Goal: Task Accomplishment & Management: Manage account settings

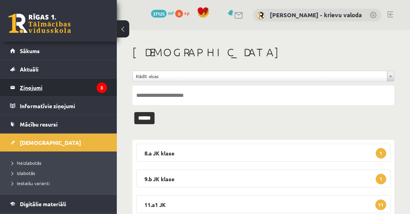
click at [33, 86] on legend "Ziņojumi 3" at bounding box center [63, 87] width 87 height 18
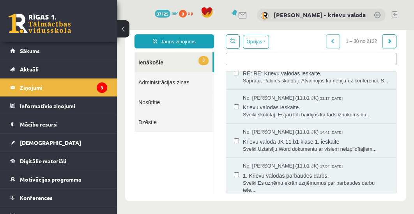
scroll to position [89, 0]
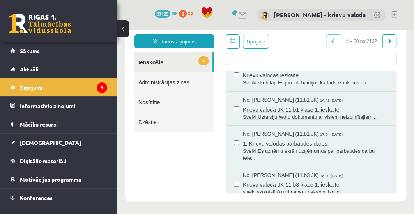
click at [308, 116] on span "Sveiki,Uztaisīju Word dokumentu ar visiem neizpildītajiem..." at bounding box center [315, 116] width 145 height 7
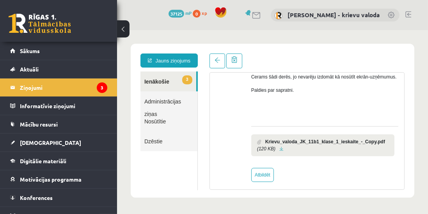
click at [279, 148] on link at bounding box center [281, 148] width 4 height 5
click at [157, 81] on link "3 Ienākošie" at bounding box center [168, 81] width 56 height 20
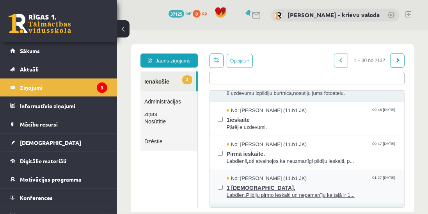
scroll to position [445, 0]
click at [282, 199] on span "Labdien.Pildiju pirmo ieskaiti un nepamanīju ka tajā ir 1..." at bounding box center [311, 194] width 170 height 7
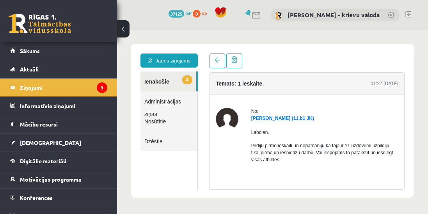
scroll to position [0, 0]
click at [157, 80] on link "2 Ienākošie" at bounding box center [168, 81] width 56 height 20
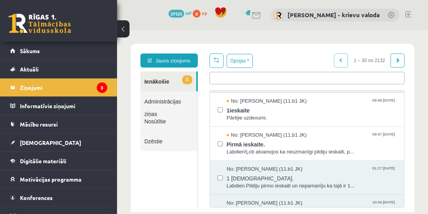
scroll to position [445, 0]
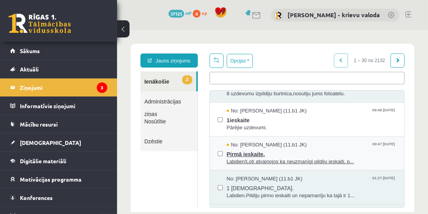
click at [246, 157] on span "Pirmā ieskaite." at bounding box center [311, 153] width 170 height 10
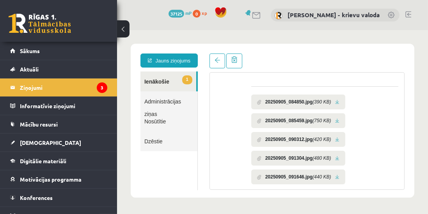
scroll to position [142, 0]
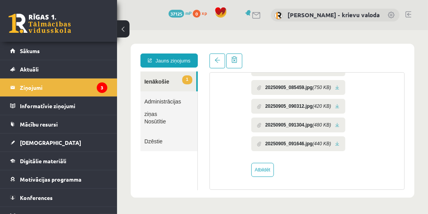
click at [336, 142] on link at bounding box center [336, 143] width 4 height 5
click at [336, 123] on link at bounding box center [336, 124] width 4 height 5
click at [334, 105] on link at bounding box center [336, 105] width 4 height 5
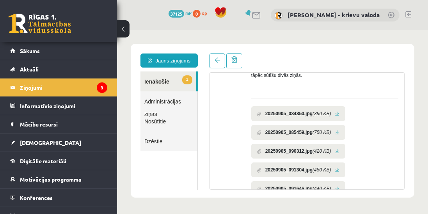
click at [334, 150] on link at bounding box center [336, 150] width 4 height 5
click at [336, 130] on link at bounding box center [336, 131] width 4 height 5
click at [335, 111] on link at bounding box center [336, 113] width 4 height 5
click at [157, 83] on link "1 Ienākošie" at bounding box center [168, 81] width 56 height 20
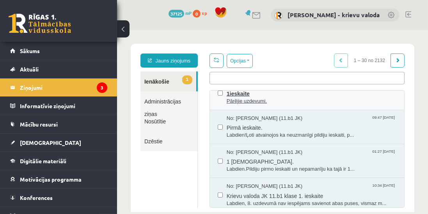
scroll to position [445, 0]
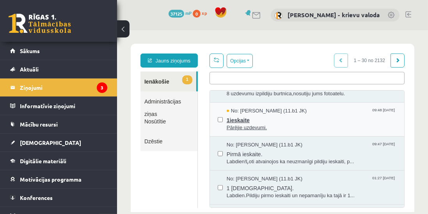
click at [242, 131] on span "Pārējie uzdevumi." at bounding box center [311, 127] width 170 height 7
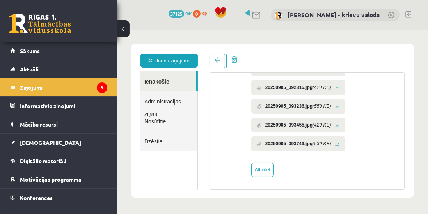
scroll to position [0, 0]
click at [335, 142] on link at bounding box center [336, 143] width 4 height 5
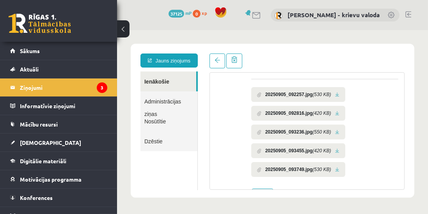
scroll to position [102, 0]
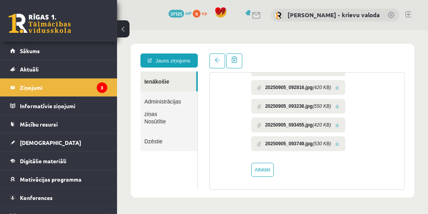
click at [336, 123] on link at bounding box center [336, 124] width 4 height 5
click at [335, 125] on link at bounding box center [336, 124] width 4 height 5
click at [336, 105] on link at bounding box center [336, 105] width 4 height 5
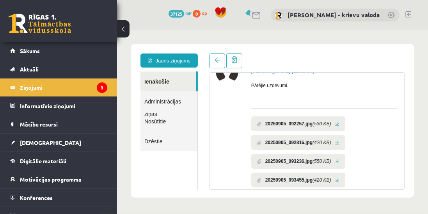
scroll to position [57, 0]
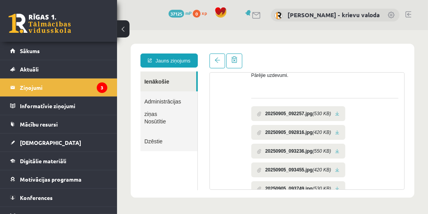
click at [334, 112] on link at bounding box center [336, 113] width 4 height 5
click at [336, 113] on link at bounding box center [336, 113] width 4 height 5
click at [334, 131] on link at bounding box center [336, 131] width 4 height 5
click at [410, 14] on link at bounding box center [408, 14] width 6 height 6
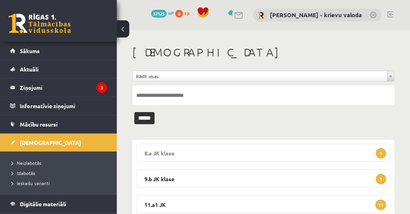
scroll to position [89, 0]
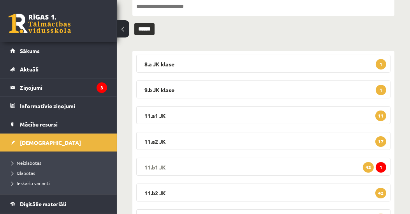
click at [161, 165] on legend "11.b1 JK 1 43" at bounding box center [263, 166] width 255 height 18
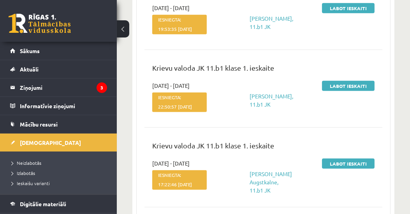
scroll to position [891, 0]
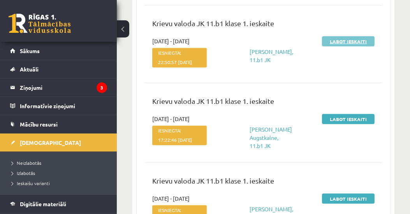
click at [354, 46] on link "Labot ieskaiti" at bounding box center [348, 41] width 53 height 10
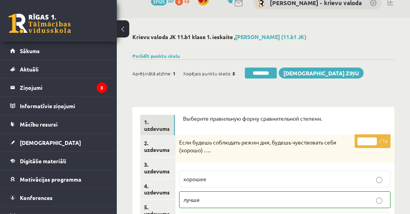
scroll to position [44, 0]
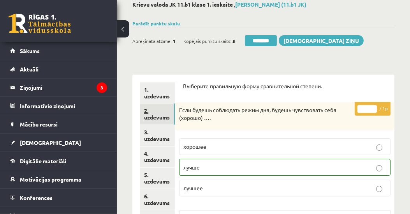
click at [154, 117] on link "2. uzdevums" at bounding box center [157, 113] width 35 height 21
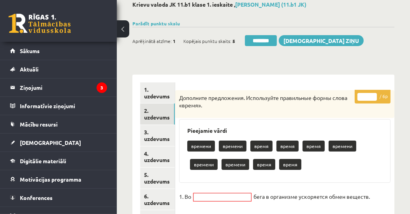
scroll to position [0, 0]
drag, startPoint x: 362, startPoint y: 94, endPoint x: 366, endPoint y: 97, distance: 5.0
click at [366, 97] on input "*" at bounding box center [367, 97] width 19 height 8
type input "*"
click at [162, 140] on link "3. uzdevums" at bounding box center [157, 135] width 35 height 21
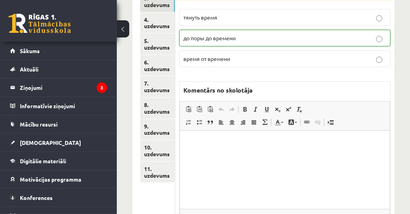
scroll to position [44, 0]
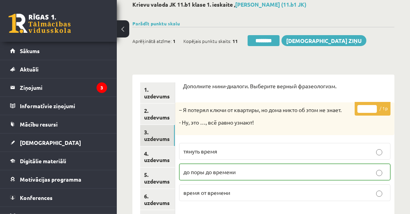
type input "*"
click at [375, 106] on input "*" at bounding box center [367, 109] width 19 height 8
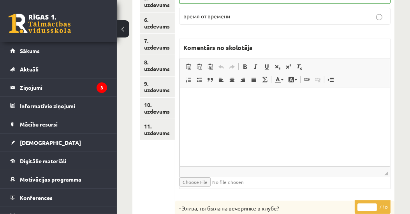
scroll to position [223, 0]
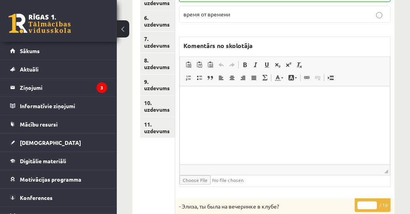
type input "*"
click at [375, 201] on input "*" at bounding box center [367, 205] width 19 height 8
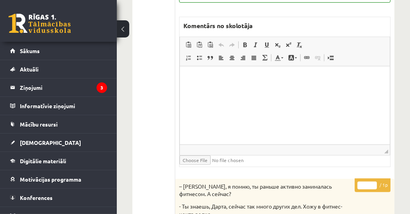
scroll to position [534, 0]
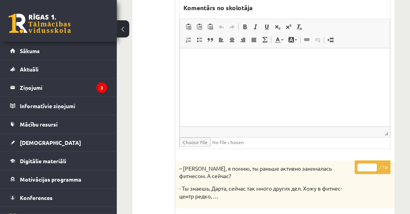
type input "*"
click at [374, 163] on input "*" at bounding box center [367, 167] width 19 height 8
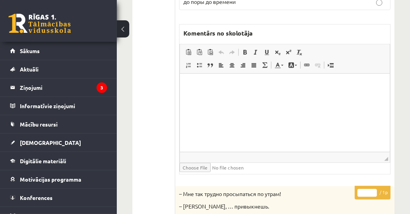
scroll to position [891, 0]
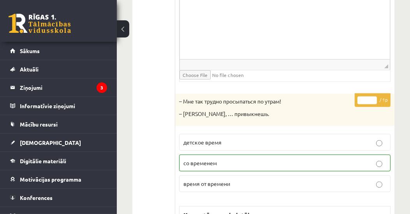
type input "*"
click at [375, 96] on input "*" at bounding box center [367, 100] width 19 height 8
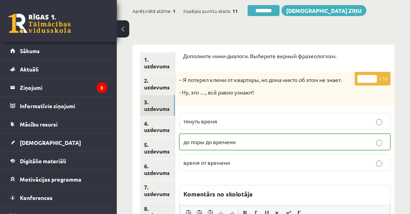
scroll to position [117, 0]
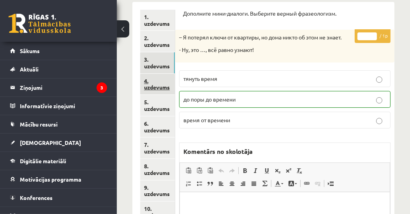
click at [158, 87] on link "4. uzdevums" at bounding box center [157, 84] width 35 height 21
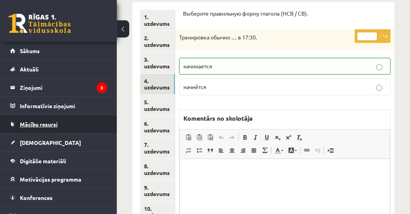
scroll to position [0, 0]
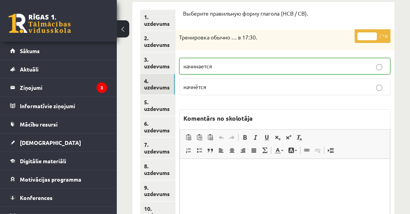
type input "*"
click at [374, 34] on input "*" at bounding box center [367, 36] width 19 height 8
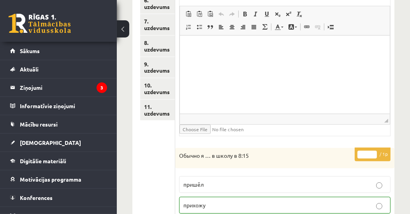
scroll to position [251, 0]
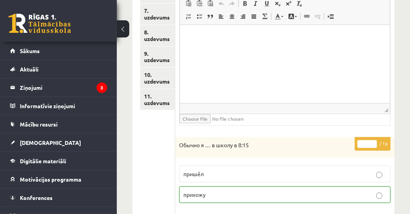
type input "*"
click at [374, 140] on input "*" at bounding box center [367, 144] width 19 height 8
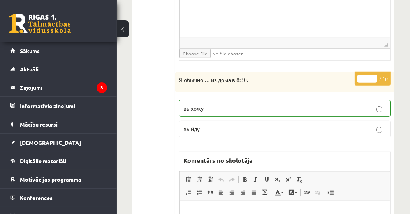
scroll to position [562, 0]
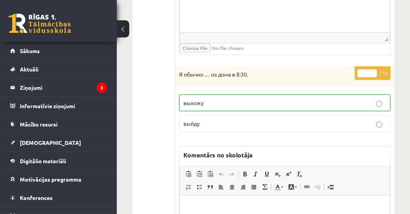
type input "*"
click at [374, 69] on input "*" at bounding box center [367, 73] width 19 height 8
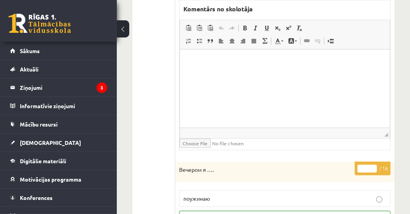
scroll to position [741, 0]
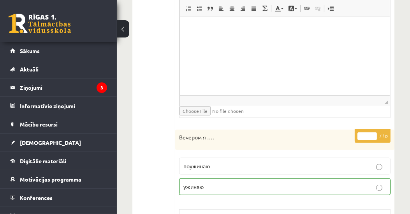
type input "*"
click at [375, 132] on input "*" at bounding box center [367, 136] width 19 height 8
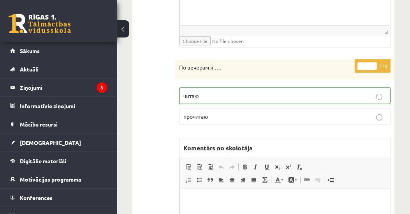
scroll to position [1052, 0]
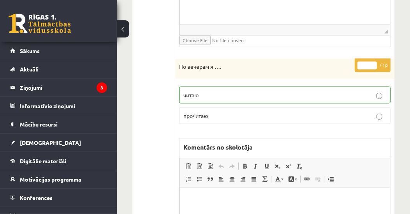
type input "*"
click at [374, 62] on input "*" at bounding box center [367, 66] width 19 height 8
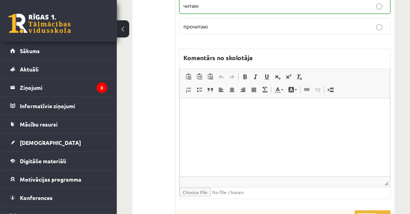
scroll to position [1230, 0]
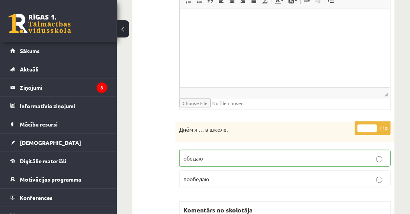
type input "*"
click at [375, 124] on input "*" at bounding box center [367, 128] width 19 height 8
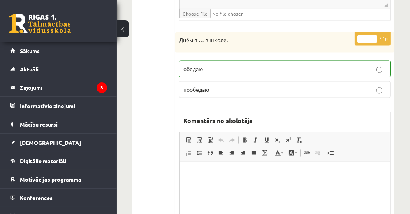
scroll to position [1498, 0]
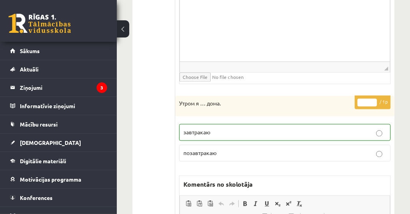
type input "*"
click at [373, 98] on input "*" at bounding box center [367, 102] width 19 height 8
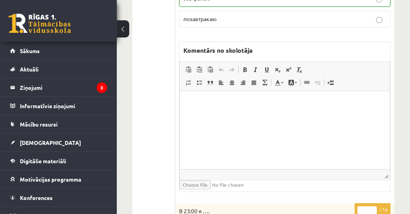
scroll to position [1765, 0]
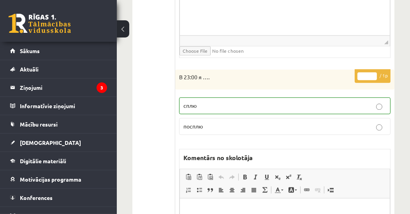
type input "*"
click at [374, 72] on input "*" at bounding box center [367, 76] width 19 height 8
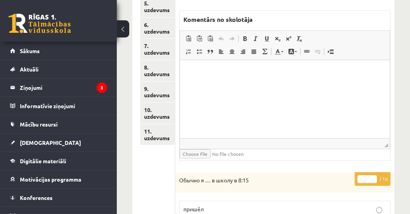
scroll to position [206, 0]
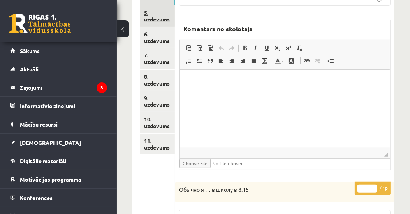
click at [156, 17] on link "5. uzdevums" at bounding box center [157, 15] width 35 height 21
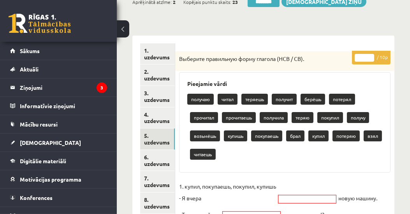
scroll to position [28, 0]
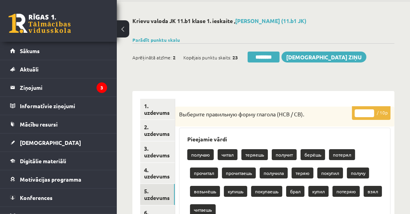
drag, startPoint x: 365, startPoint y: 113, endPoint x: 355, endPoint y: 115, distance: 10.3
click at [355, 115] on p "* / 10p" at bounding box center [371, 113] width 39 height 14
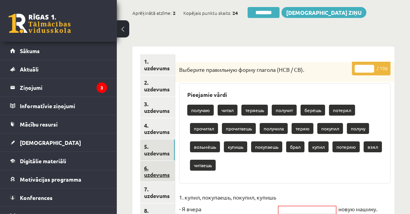
type input "**"
click at [161, 173] on link "6. uzdevums" at bounding box center [157, 171] width 35 height 21
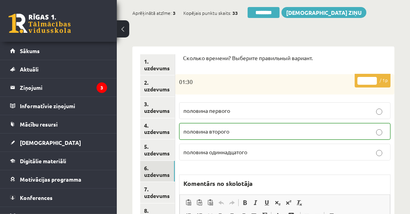
scroll to position [0, 0]
type input "*"
click at [374, 78] on input "*" at bounding box center [367, 81] width 19 height 8
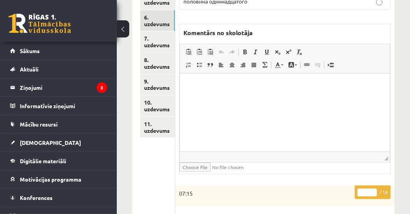
scroll to position [295, 0]
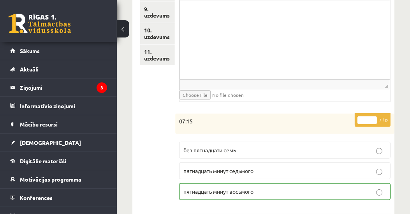
click at [374, 116] on input "*" at bounding box center [367, 120] width 19 height 8
type input "*"
click at [373, 116] on input "*" at bounding box center [367, 120] width 19 height 8
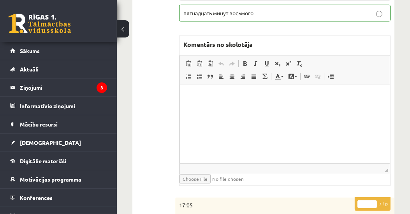
scroll to position [562, 0]
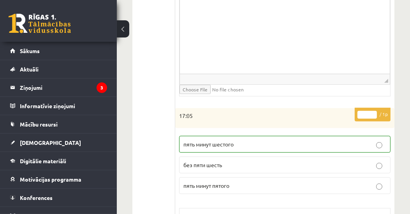
type input "*"
click at [373, 111] on input "*" at bounding box center [367, 115] width 19 height 8
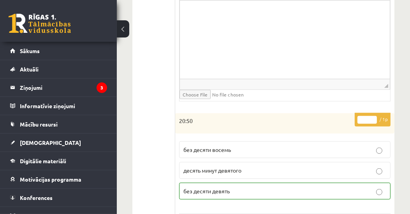
scroll to position [830, 0]
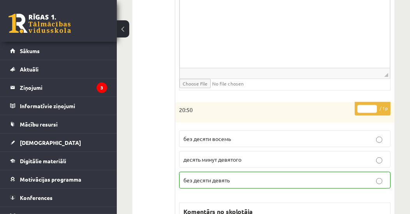
type input "*"
click at [373, 105] on input "*" at bounding box center [367, 109] width 19 height 8
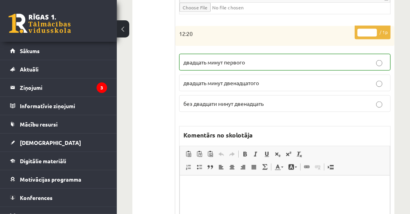
scroll to position [1186, 0]
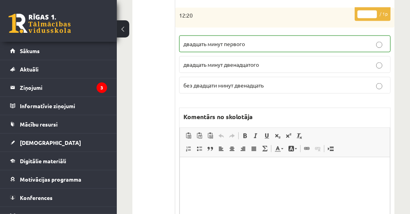
type input "*"
click at [376, 11] on input "*" at bounding box center [367, 15] width 19 height 8
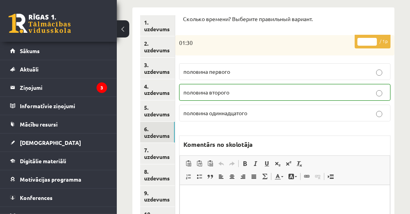
scroll to position [134, 0]
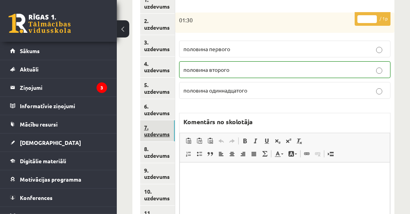
click at [151, 132] on link "7. uzdevums" at bounding box center [157, 130] width 35 height 21
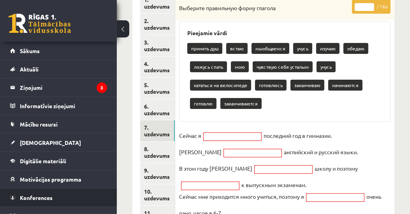
scroll to position [0, 0]
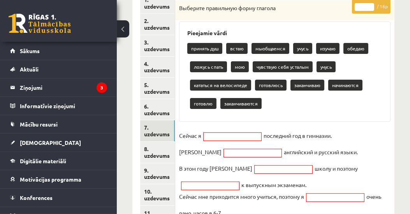
drag, startPoint x: 364, startPoint y: 7, endPoint x: 355, endPoint y: 11, distance: 10.3
click at [355, 11] on p "* / 16p" at bounding box center [371, 7] width 39 height 14
type input "**"
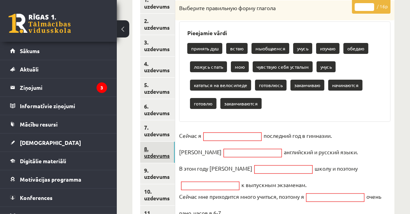
click at [154, 154] on link "8. uzdevums" at bounding box center [157, 151] width 35 height 21
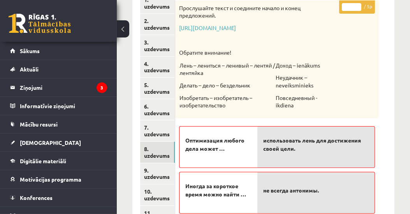
drag, startPoint x: 353, startPoint y: 7, endPoint x: 344, endPoint y: 8, distance: 9.1
click at [344, 8] on input "*" at bounding box center [351, 7] width 19 height 8
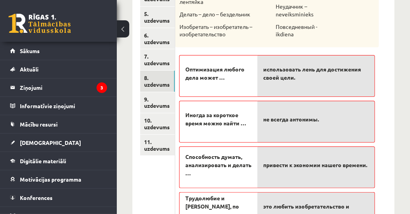
scroll to position [223, 0]
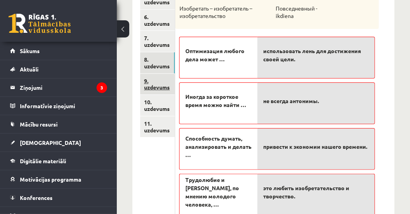
type input "*"
click at [146, 85] on link "9. uzdevums" at bounding box center [157, 84] width 35 height 21
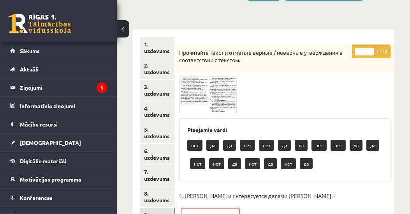
scroll to position [90, 0]
drag, startPoint x: 365, startPoint y: 51, endPoint x: 355, endPoint y: 52, distance: 9.8
click at [355, 52] on input "*" at bounding box center [364, 52] width 19 height 8
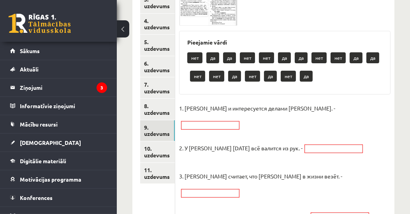
scroll to position [179, 0]
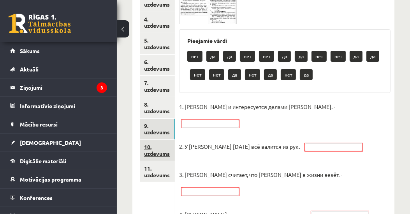
type input "**"
click at [162, 154] on link "10. uzdevums" at bounding box center [157, 150] width 35 height 21
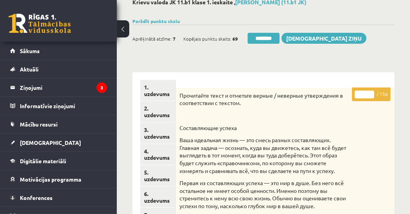
scroll to position [0, 0]
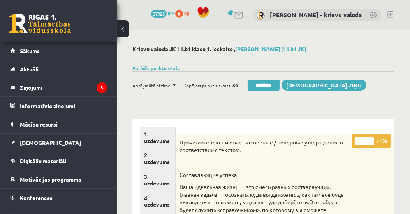
drag, startPoint x: 364, startPoint y: 143, endPoint x: 356, endPoint y: 144, distance: 8.2
click at [356, 144] on input "*" at bounding box center [364, 141] width 19 height 8
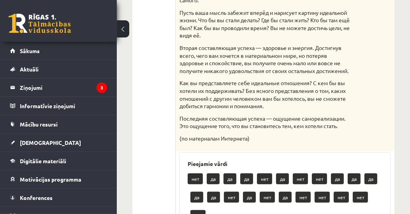
scroll to position [267, 0]
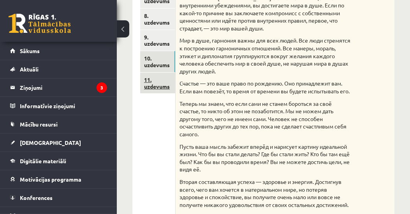
type input "**"
click at [156, 86] on link "11. uzdevums" at bounding box center [157, 82] width 35 height 21
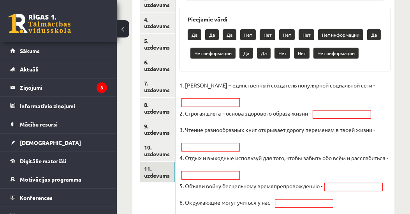
scroll to position [0, 0]
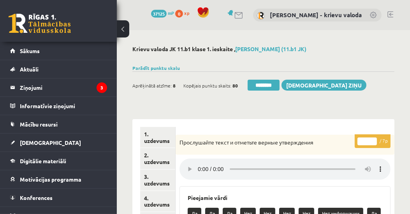
drag, startPoint x: 367, startPoint y: 142, endPoint x: 360, endPoint y: 143, distance: 7.5
click at [360, 143] on input "*" at bounding box center [367, 141] width 19 height 8
type input "*"
click at [148, 141] on link "1. uzdevums" at bounding box center [157, 137] width 35 height 21
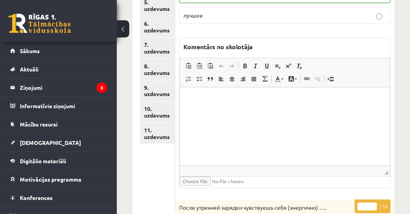
scroll to position [223, 0]
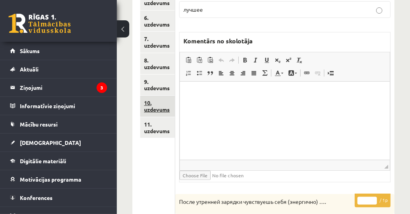
click at [159, 108] on link "10. uzdevums" at bounding box center [157, 105] width 35 height 21
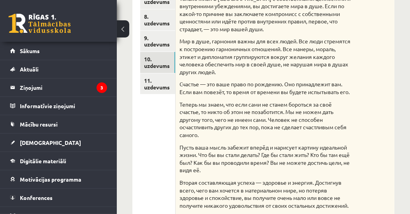
scroll to position [267, 0]
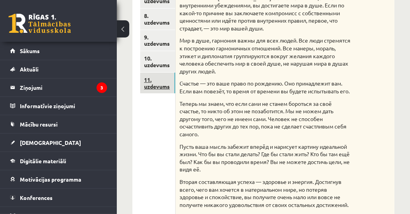
drag, startPoint x: 160, startPoint y: 84, endPoint x: 175, endPoint y: 86, distance: 14.9
click at [160, 84] on link "11. uzdevums" at bounding box center [157, 82] width 35 height 21
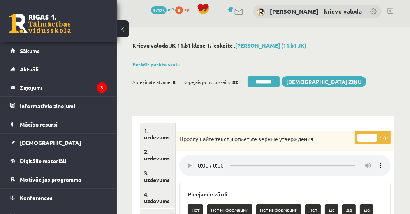
scroll to position [0, 0]
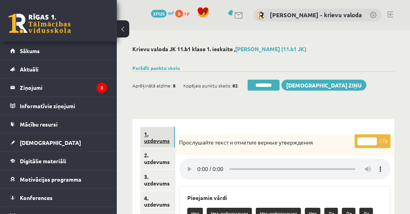
click at [161, 139] on link "1. uzdevums" at bounding box center [157, 137] width 35 height 21
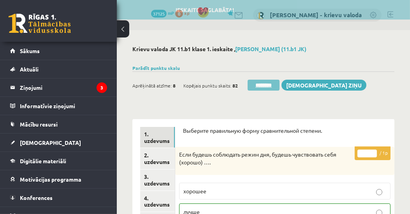
click at [273, 86] on input "********" at bounding box center [264, 85] width 32 height 11
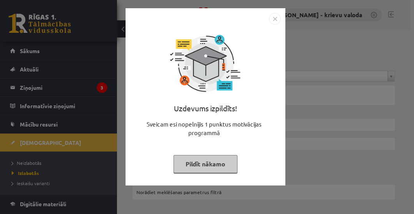
click at [193, 170] on button "Pildīt nākamo" at bounding box center [205, 164] width 64 height 18
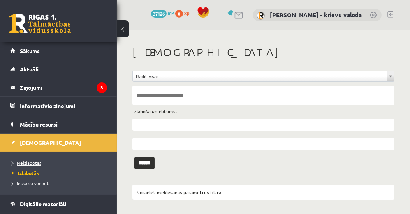
click at [30, 161] on span "Neizlabotās" at bounding box center [27, 162] width 30 height 6
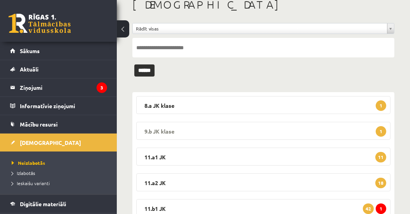
scroll to position [89, 0]
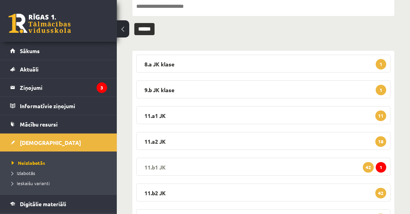
click at [158, 166] on legend "11.b1 JK 1 42" at bounding box center [263, 166] width 255 height 18
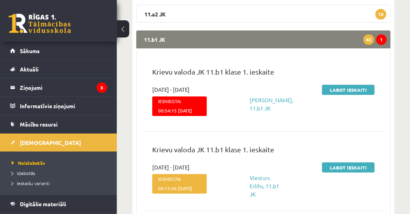
scroll to position [223, 0]
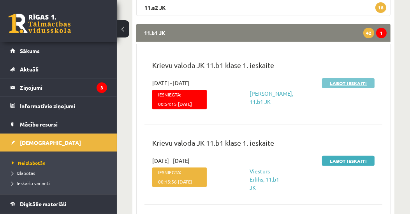
click at [355, 83] on link "Labot ieskaiti" at bounding box center [348, 83] width 53 height 10
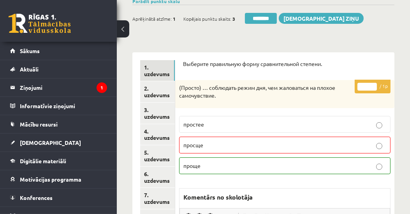
scroll to position [57, 0]
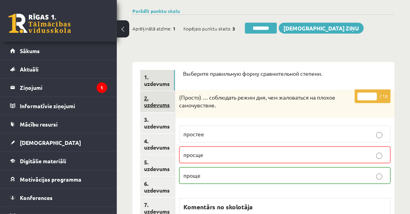
click at [158, 104] on link "2. uzdevums" at bounding box center [157, 101] width 35 height 21
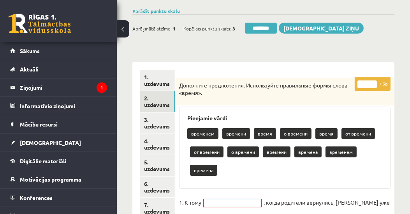
scroll to position [0, 0]
click at [160, 191] on link "6. uzdevums" at bounding box center [157, 186] width 35 height 21
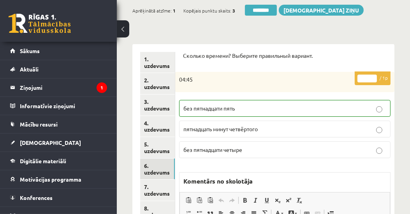
scroll to position [57, 0]
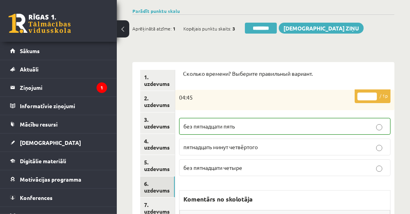
type input "*"
click at [374, 92] on input "*" at bounding box center [367, 96] width 19 height 8
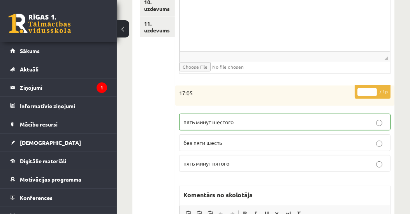
scroll to position [324, 0]
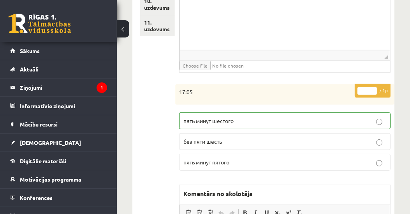
type input "*"
click at [375, 87] on input "*" at bounding box center [367, 91] width 19 height 8
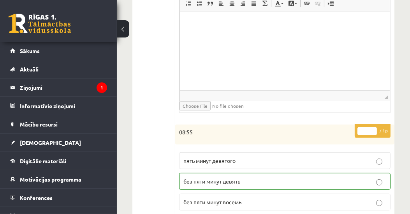
scroll to position [547, 0]
type input "*"
click at [374, 126] on input "*" at bounding box center [367, 130] width 19 height 8
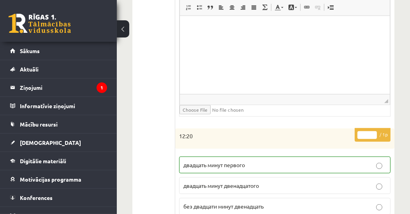
scroll to position [814, 0]
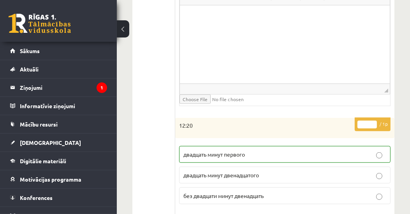
type input "*"
click at [373, 120] on input "*" at bounding box center [367, 124] width 19 height 8
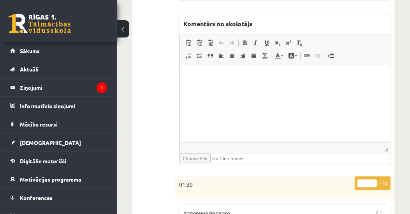
scroll to position [1126, 0]
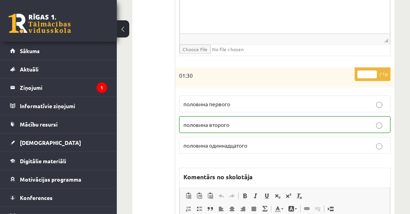
click at [375, 71] on input "*" at bounding box center [367, 75] width 19 height 8
type input "*"
click at [374, 71] on input "*" at bounding box center [367, 75] width 19 height 8
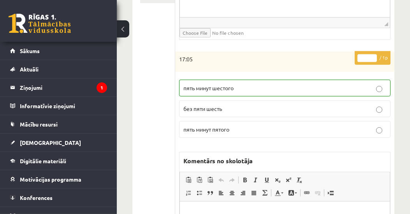
scroll to position [45, 0]
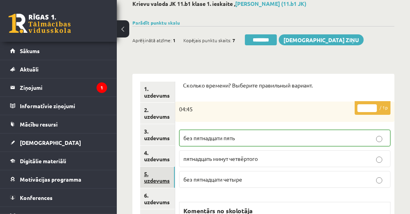
click at [158, 179] on link "5. uzdevums" at bounding box center [157, 176] width 35 height 21
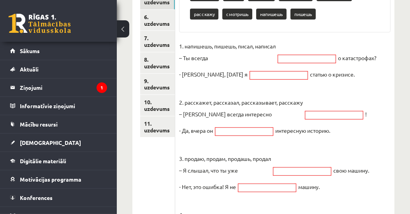
scroll to position [134, 0]
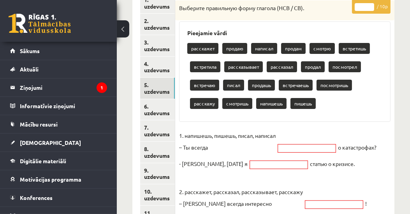
drag, startPoint x: 363, startPoint y: 7, endPoint x: 359, endPoint y: 7, distance: 4.7
click at [359, 7] on input "*" at bounding box center [364, 7] width 19 height 8
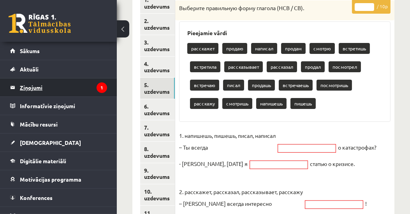
type input "*"
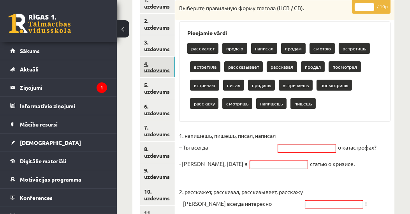
click at [157, 69] on link "4. uzdevums" at bounding box center [157, 67] width 35 height 21
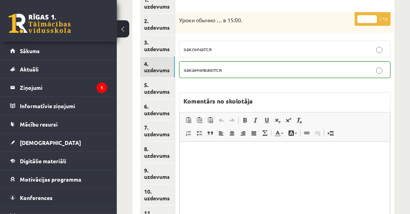
scroll to position [0, 0]
type input "*"
click at [375, 16] on input "*" at bounding box center [367, 19] width 19 height 8
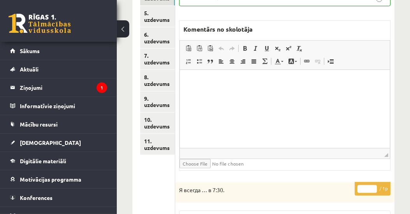
scroll to position [312, 0]
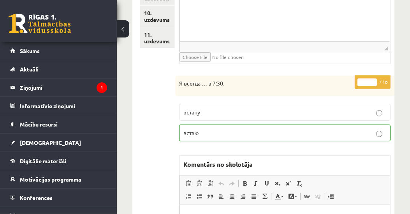
type input "*"
click at [373, 78] on input "*" at bounding box center [367, 82] width 19 height 8
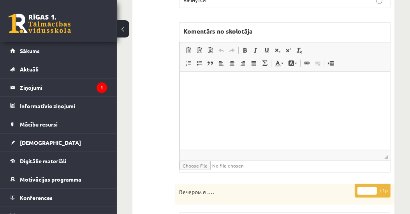
scroll to position [758, 0]
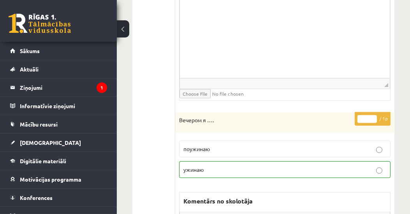
type input "*"
click at [375, 115] on input "*" at bounding box center [367, 119] width 19 height 8
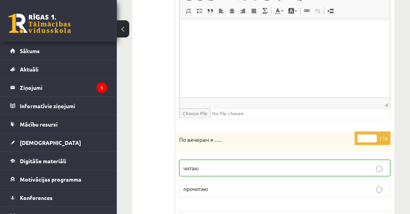
scroll to position [981, 0]
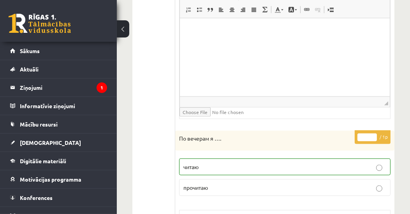
type input "*"
click at [374, 133] on input "*" at bounding box center [367, 137] width 19 height 8
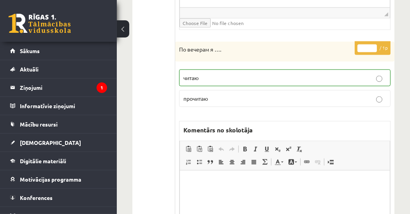
scroll to position [1203, 0]
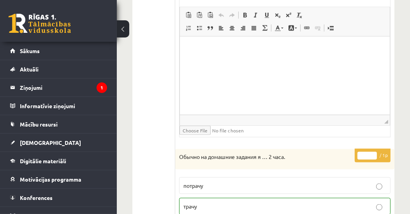
type input "*"
click at [375, 152] on input "*" at bounding box center [367, 156] width 19 height 8
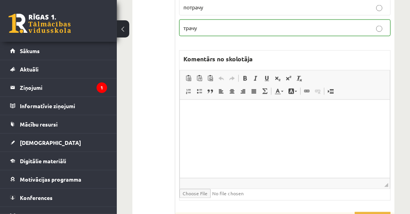
scroll to position [1471, 0]
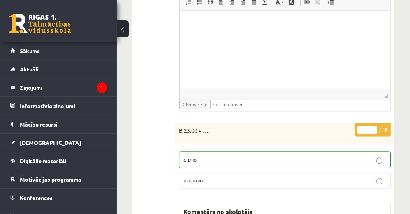
type input "*"
click at [375, 126] on input "*" at bounding box center [367, 130] width 19 height 8
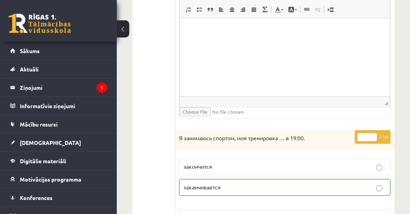
scroll to position [1738, 0]
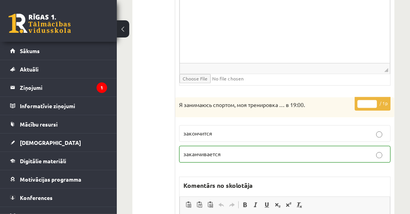
type input "*"
click at [374, 100] on input "*" at bounding box center [367, 104] width 19 height 8
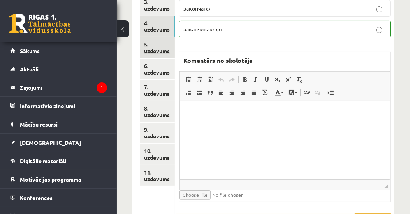
scroll to position [172, 0]
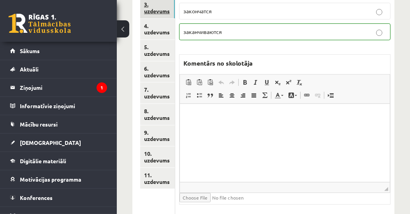
click at [146, 9] on link "3. uzdevums" at bounding box center [157, 7] width 35 height 21
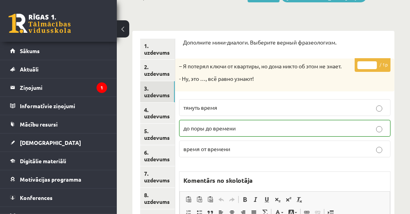
scroll to position [89, 0]
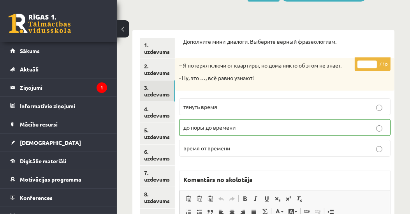
type input "*"
click at [375, 61] on input "*" at bounding box center [367, 64] width 19 height 8
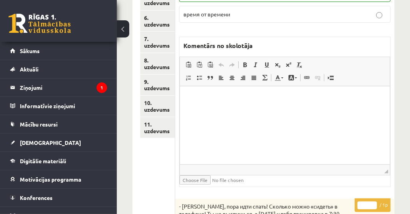
scroll to position [356, 0]
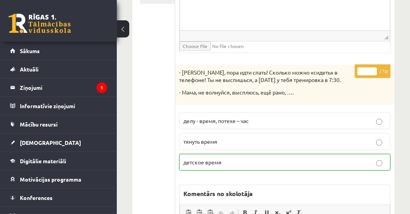
type input "*"
click at [373, 67] on input "*" at bounding box center [367, 71] width 19 height 8
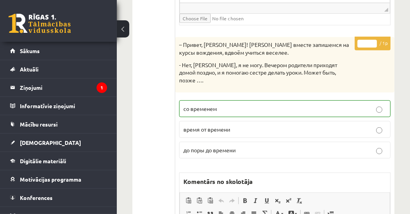
scroll to position [668, 0]
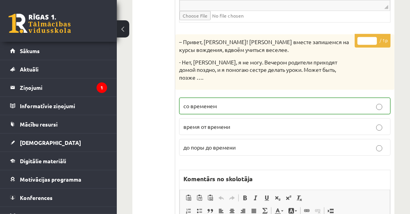
type input "*"
click at [375, 37] on input "*" at bounding box center [367, 41] width 19 height 8
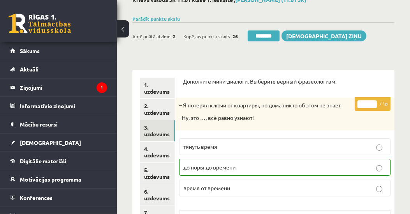
scroll to position [0, 0]
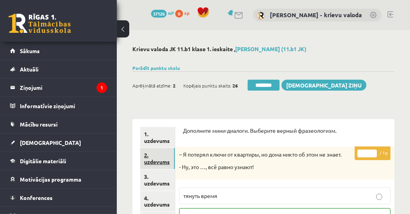
click at [149, 159] on link "2. uzdevums" at bounding box center [157, 158] width 35 height 21
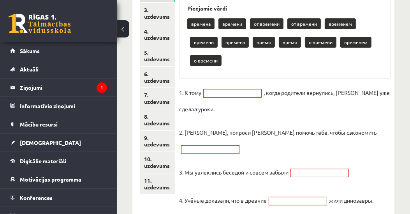
scroll to position [133, 0]
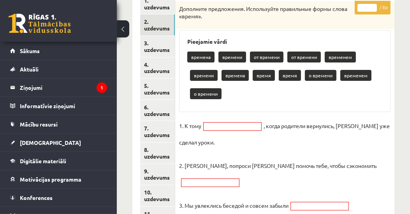
drag, startPoint x: 367, startPoint y: 8, endPoint x: 361, endPoint y: 8, distance: 5.9
click at [361, 8] on input "*" at bounding box center [367, 8] width 19 height 8
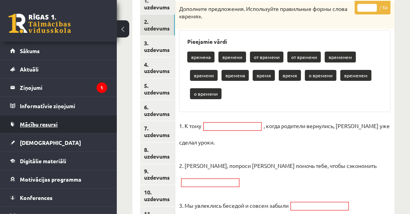
type input "*"
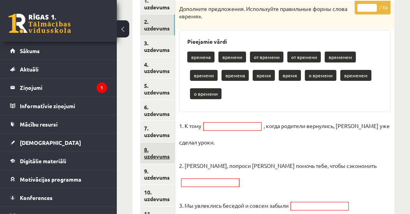
click at [164, 154] on link "8. uzdevums" at bounding box center [157, 152] width 35 height 21
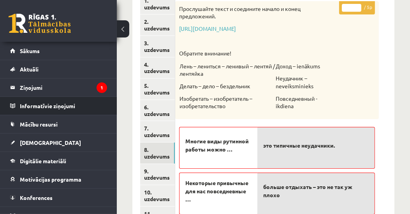
scroll to position [0, 0]
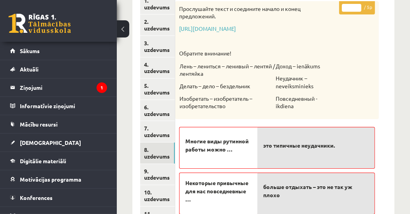
drag, startPoint x: 351, startPoint y: 8, endPoint x: 339, endPoint y: 6, distance: 12.2
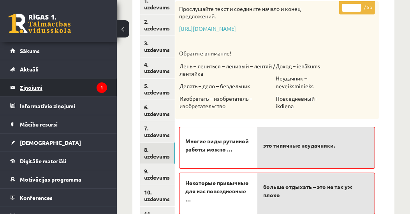
type input "*"
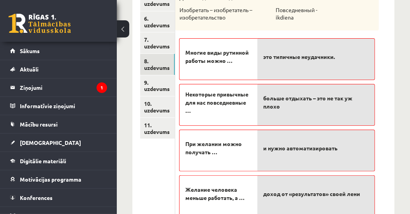
scroll to position [223, 0]
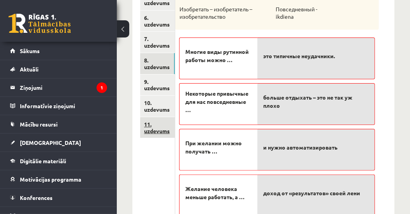
click at [152, 130] on link "11. uzdevums" at bounding box center [157, 127] width 35 height 21
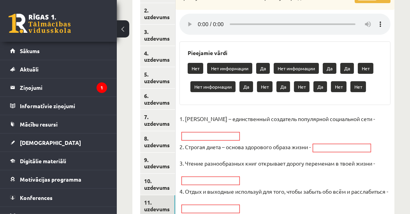
scroll to position [89, 0]
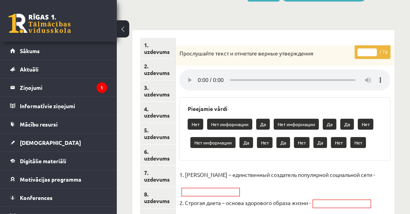
drag, startPoint x: 368, startPoint y: 52, endPoint x: 361, endPoint y: 53, distance: 7.9
click at [361, 53] on input "*" at bounding box center [367, 52] width 19 height 8
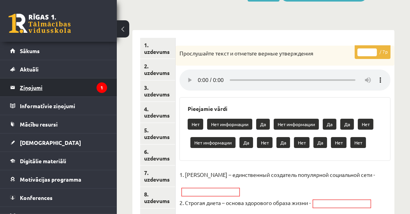
type input "*"
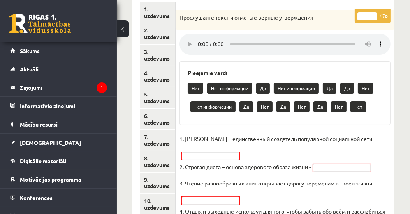
scroll to position [178, 0]
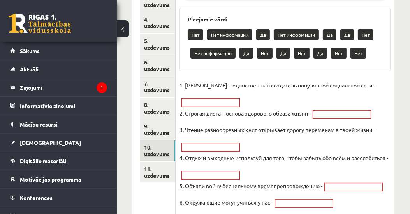
click at [157, 153] on link "10. uzdevums" at bounding box center [157, 150] width 35 height 21
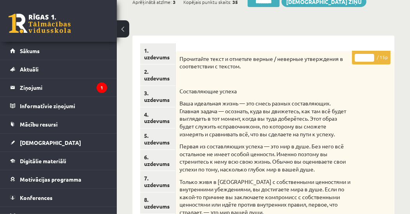
scroll to position [44, 0]
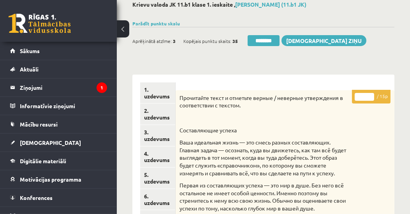
drag, startPoint x: 364, startPoint y: 97, endPoint x: 357, endPoint y: 97, distance: 6.3
click at [357, 97] on input "*" at bounding box center [364, 97] width 19 height 8
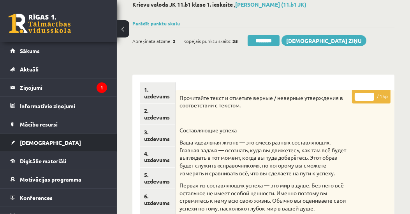
type input "*"
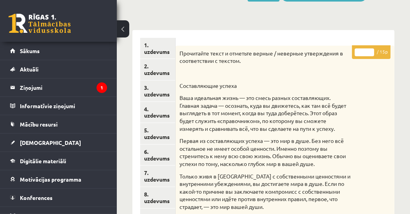
scroll to position [133, 0]
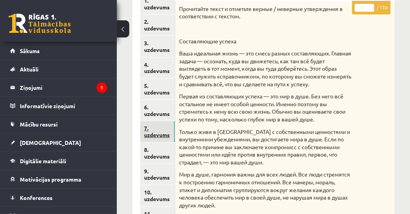
click at [161, 134] on link "7. uzdevums" at bounding box center [157, 131] width 35 height 21
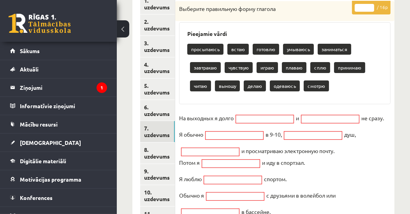
scroll to position [0, 0]
drag, startPoint x: 361, startPoint y: 7, endPoint x: 366, endPoint y: 9, distance: 5.4
click at [366, 9] on input "*" at bounding box center [364, 8] width 19 height 8
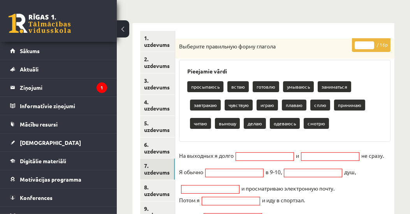
scroll to position [44, 0]
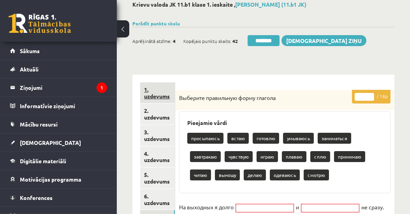
type input "**"
click at [161, 95] on link "1. uzdevums" at bounding box center [157, 92] width 35 height 21
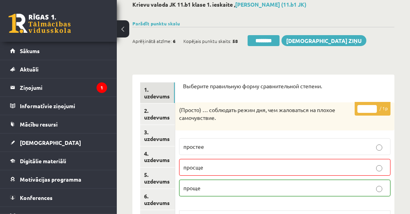
scroll to position [0, 0]
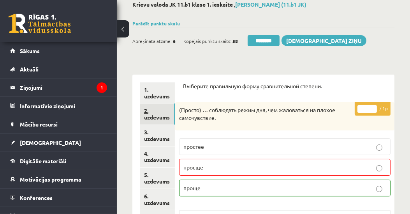
click at [156, 117] on link "2. uzdevums" at bounding box center [157, 113] width 35 height 21
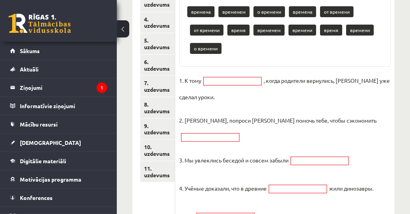
scroll to position [90, 0]
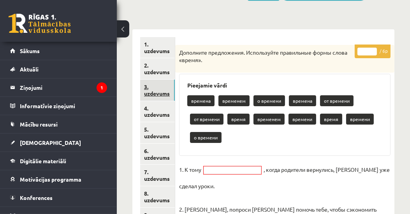
click at [161, 94] on link "3. uzdevums" at bounding box center [157, 90] width 35 height 21
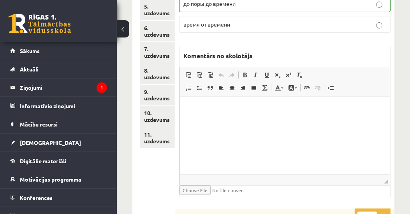
scroll to position [134, 0]
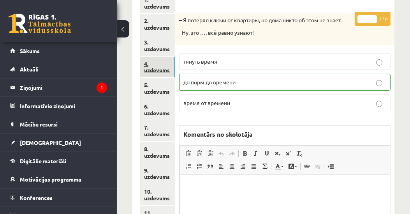
click at [156, 70] on link "4. uzdevums" at bounding box center [157, 67] width 35 height 21
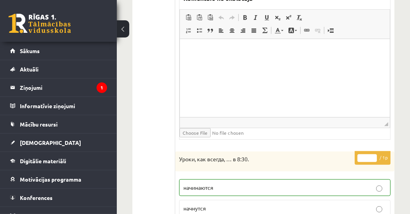
scroll to position [490, 0]
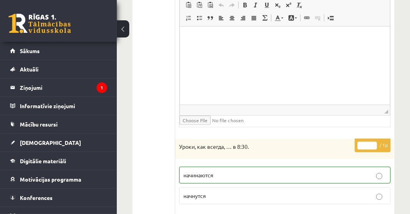
click at [374, 141] on input "*" at bounding box center [367, 145] width 19 height 8
type input "*"
click at [375, 142] on input "*" at bounding box center [367, 145] width 19 height 8
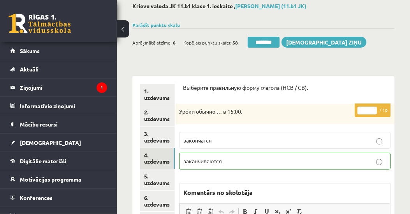
scroll to position [0, 0]
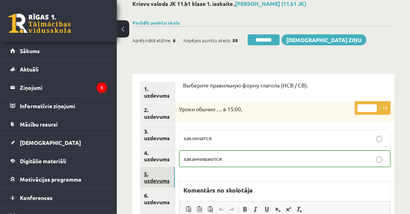
click at [150, 181] on link "5. uzdevums" at bounding box center [157, 176] width 35 height 21
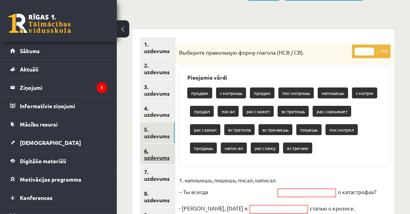
click at [154, 156] on link "6. uzdevums" at bounding box center [157, 153] width 35 height 21
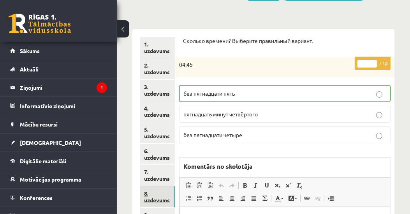
click at [155, 198] on link "8. uzdevums" at bounding box center [157, 196] width 35 height 21
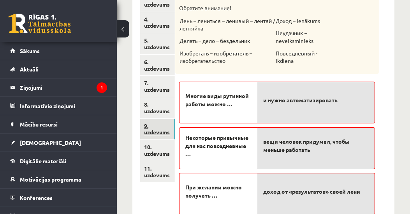
click at [159, 134] on link "9. uzdevums" at bounding box center [157, 128] width 35 height 21
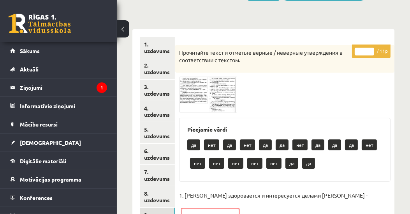
drag, startPoint x: 366, startPoint y: 51, endPoint x: 356, endPoint y: 51, distance: 9.7
click at [356, 51] on input "*" at bounding box center [364, 52] width 19 height 8
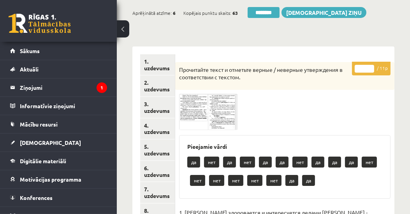
scroll to position [45, 0]
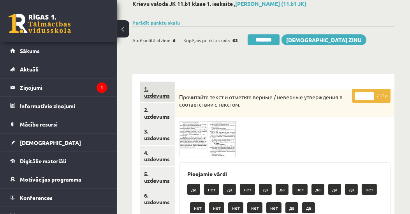
type input "*"
click at [164, 94] on link "1. uzdevums" at bounding box center [157, 91] width 35 height 21
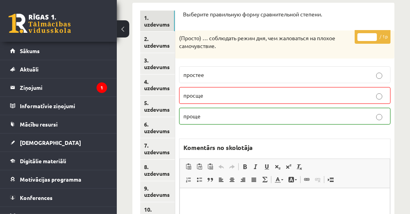
scroll to position [134, 0]
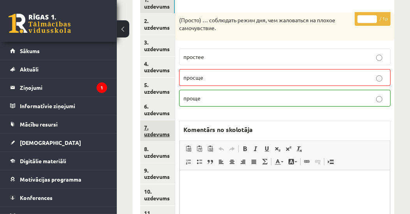
click at [154, 134] on link "7. uzdevums" at bounding box center [157, 130] width 35 height 21
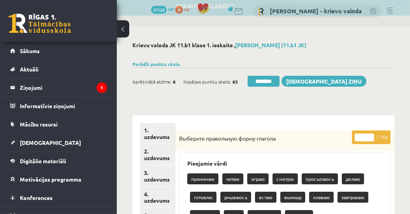
scroll to position [223, 0]
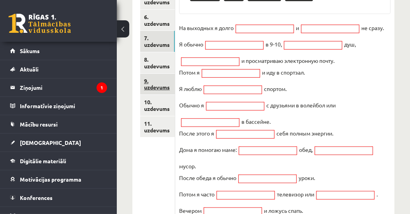
click at [153, 87] on link "9. uzdevums" at bounding box center [157, 84] width 35 height 21
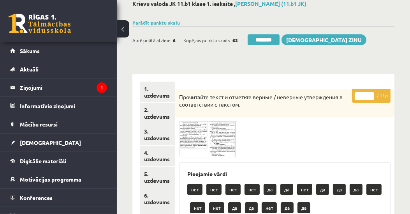
scroll to position [0, 0]
click at [152, 94] on link "1. uzdevums" at bounding box center [157, 91] width 35 height 21
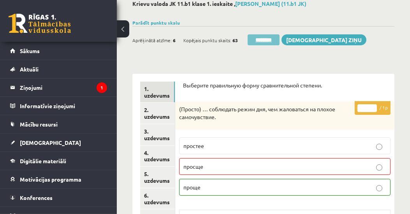
click at [265, 41] on input "********" at bounding box center [264, 39] width 32 height 11
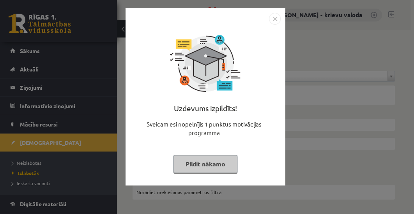
click at [210, 165] on button "Pildīt nākamo" at bounding box center [205, 164] width 64 height 18
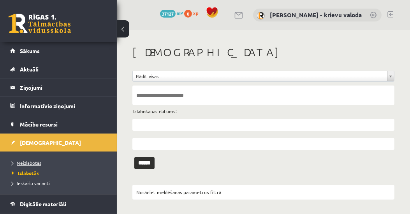
click at [27, 161] on span "Neizlabotās" at bounding box center [27, 162] width 30 height 6
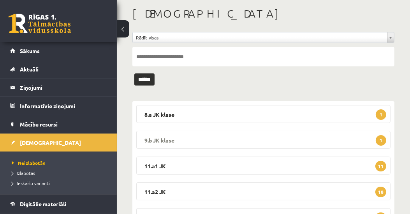
scroll to position [180, 0]
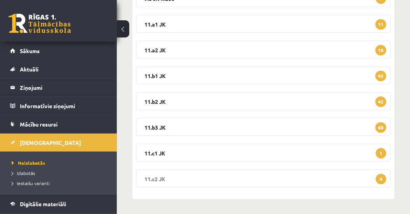
click at [159, 175] on legend "11.c2 JK 4" at bounding box center [263, 178] width 255 height 18
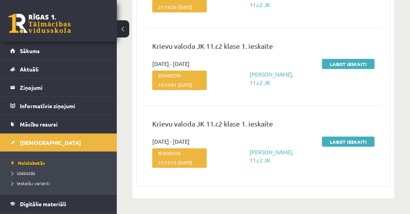
scroll to position [309, 0]
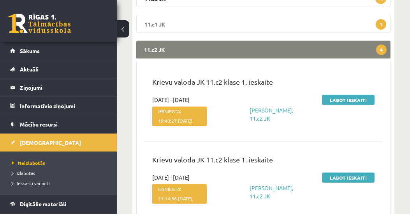
click at [153, 22] on legend "11.c1 JK 1" at bounding box center [263, 24] width 255 height 18
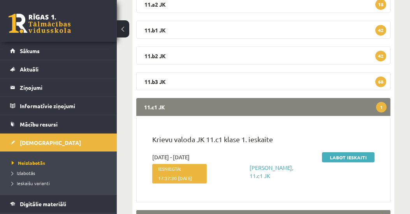
scroll to position [175, 0]
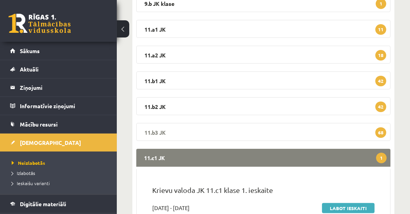
click at [153, 132] on legend "11.b3 JK 68" at bounding box center [263, 132] width 255 height 18
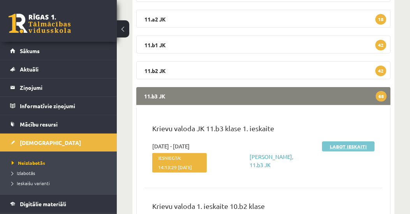
scroll to position [219, 0]
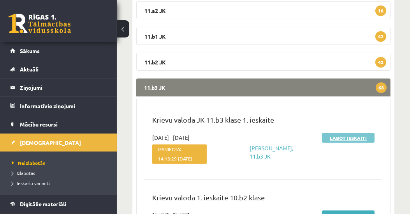
click at [354, 137] on link "Labot ieskaiti" at bounding box center [348, 138] width 53 height 10
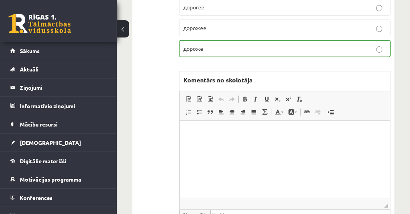
scroll to position [222, 0]
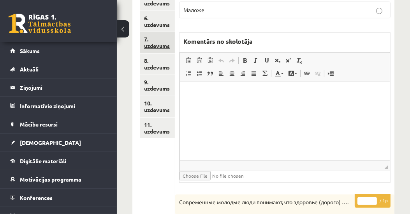
click at [166, 44] on link "7. uzdevums" at bounding box center [157, 42] width 35 height 21
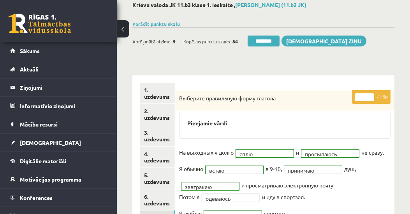
scroll to position [0, 0]
click at [261, 38] on input "********" at bounding box center [264, 40] width 32 height 11
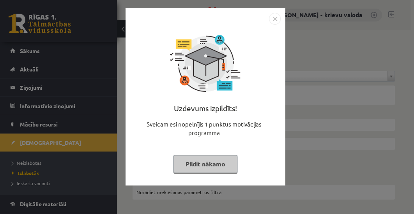
click at [214, 170] on button "Pildīt nākamo" at bounding box center [205, 164] width 64 height 18
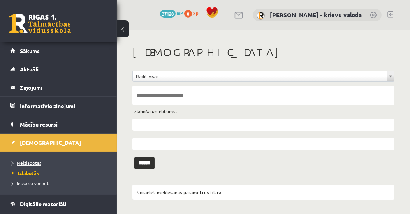
click at [30, 162] on span "Neizlabotās" at bounding box center [27, 162] width 30 height 6
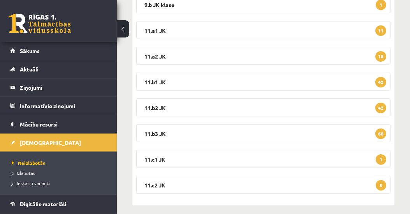
scroll to position [178, 0]
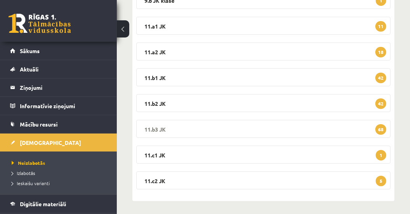
click at [157, 127] on legend "11.b3 JK 68" at bounding box center [263, 129] width 255 height 18
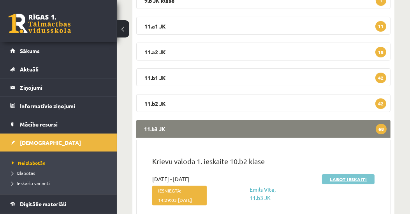
click at [350, 180] on link "Labot ieskaiti" at bounding box center [348, 179] width 53 height 10
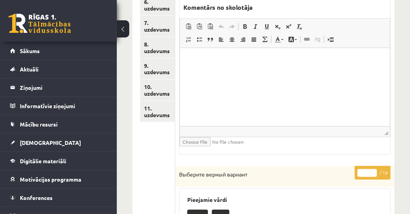
scroll to position [312, 0]
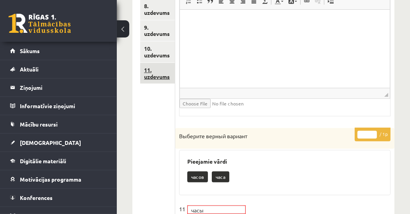
click at [162, 76] on link "11. uzdevums" at bounding box center [157, 73] width 35 height 21
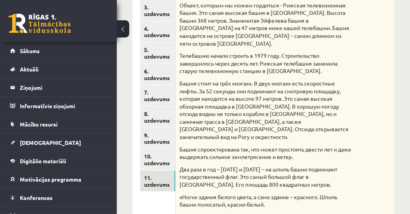
scroll to position [89, 0]
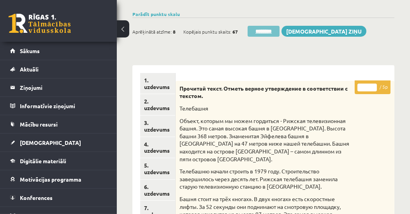
click at [256, 33] on input "********" at bounding box center [264, 31] width 32 height 11
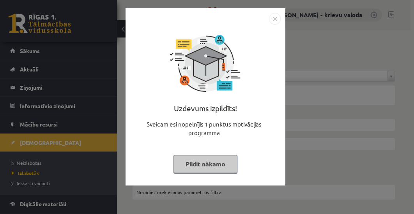
click at [200, 168] on button "Pildīt nākamo" at bounding box center [205, 164] width 64 height 18
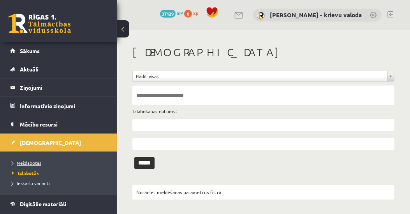
click at [36, 162] on span "Neizlabotās" at bounding box center [27, 162] width 30 height 6
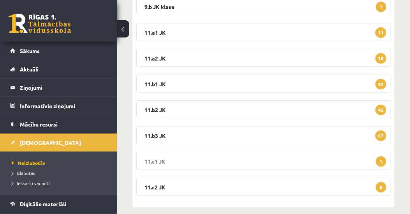
scroll to position [178, 0]
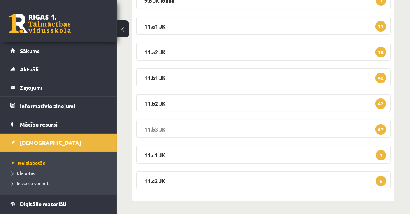
click at [159, 128] on legend "11.b3 JK 67" at bounding box center [263, 129] width 255 height 18
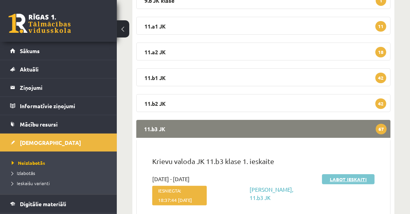
click at [343, 180] on link "Labot ieskaiti" at bounding box center [348, 179] width 53 height 10
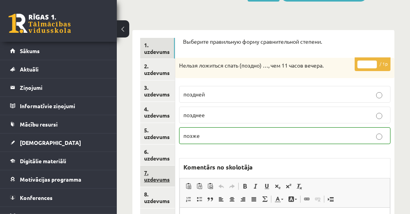
click at [156, 180] on link "7. uzdevums" at bounding box center [157, 175] width 35 height 21
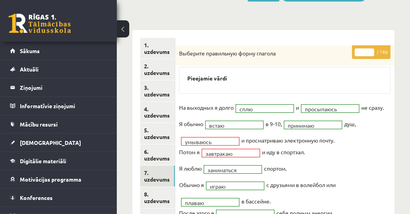
type input "**"
click at [371, 49] on input "**" at bounding box center [364, 52] width 19 height 8
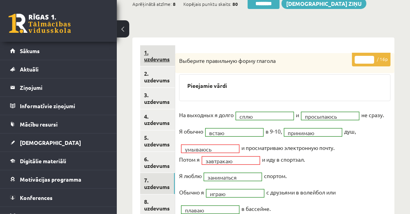
scroll to position [44, 0]
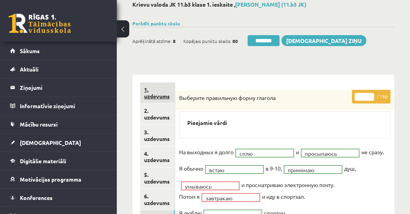
click at [153, 96] on link "1. uzdevums" at bounding box center [157, 92] width 35 height 21
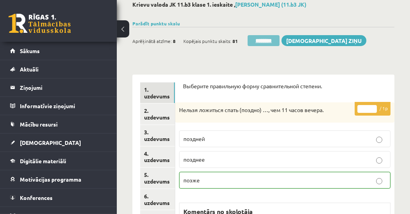
click at [266, 41] on input "********" at bounding box center [264, 40] width 32 height 11
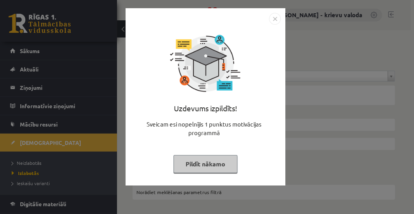
click at [212, 163] on button "Pildīt nākamo" at bounding box center [205, 164] width 64 height 18
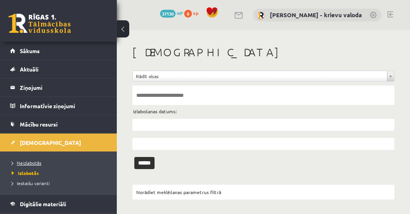
click at [30, 161] on span "Neizlabotās" at bounding box center [27, 162] width 30 height 6
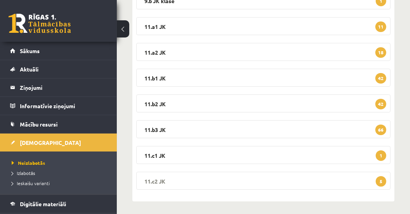
scroll to position [178, 0]
click at [158, 129] on legend "11.b3 JK 66" at bounding box center [263, 129] width 255 height 18
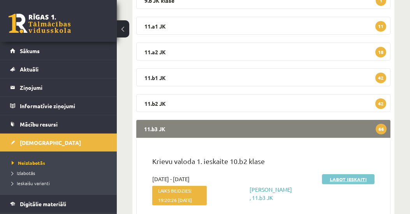
click at [348, 179] on link "Labot ieskaiti" at bounding box center [348, 179] width 53 height 10
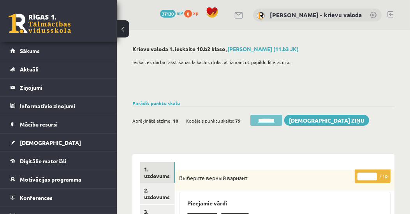
click at [278, 120] on input "********" at bounding box center [267, 120] width 32 height 11
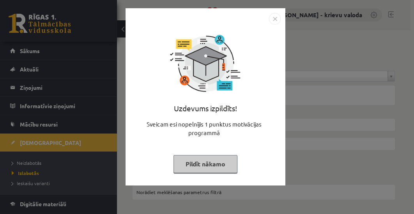
click at [215, 165] on button "Pildīt nākamo" at bounding box center [205, 164] width 64 height 18
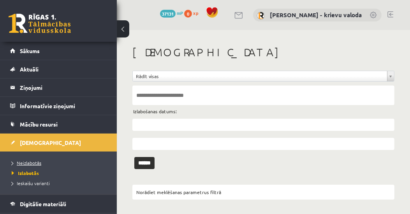
click at [37, 162] on span "Neizlabotās" at bounding box center [27, 162] width 30 height 6
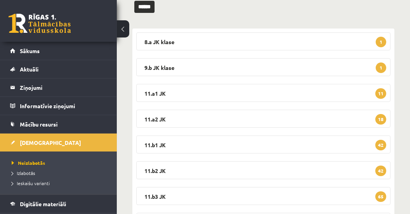
scroll to position [133, 0]
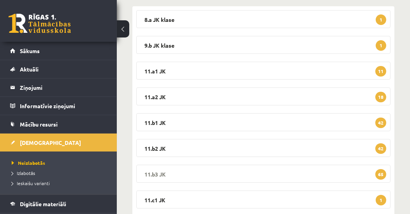
click at [157, 173] on legend "11.b3 JK 65" at bounding box center [263, 173] width 255 height 18
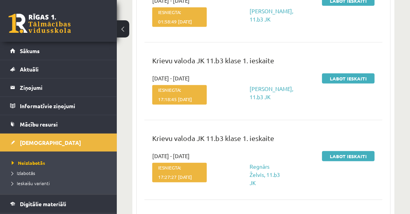
scroll to position [267, 0]
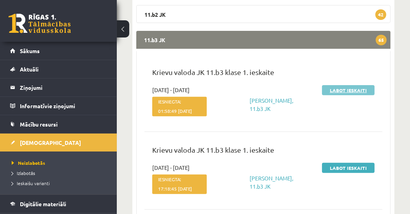
click at [334, 90] on link "Labot ieskaiti" at bounding box center [348, 90] width 53 height 10
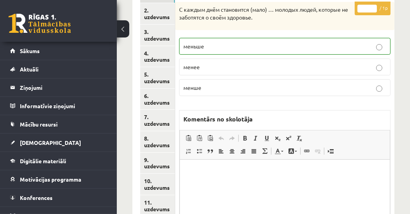
scroll to position [105, 0]
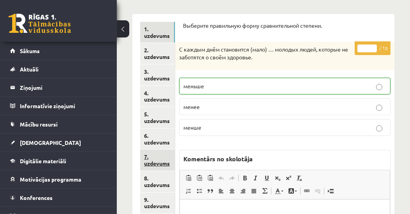
click at [165, 163] on link "7. uzdevums" at bounding box center [157, 159] width 35 height 21
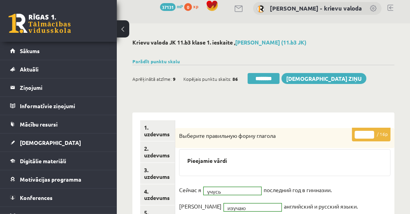
scroll to position [0, 0]
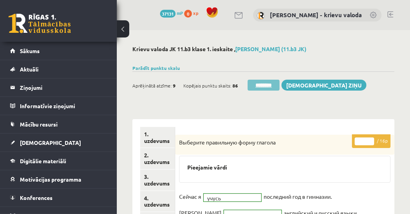
click at [263, 86] on input "********" at bounding box center [264, 85] width 32 height 11
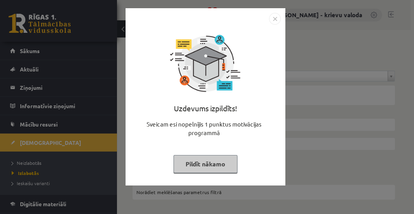
click at [222, 166] on button "Pildīt nākamo" at bounding box center [205, 164] width 64 height 18
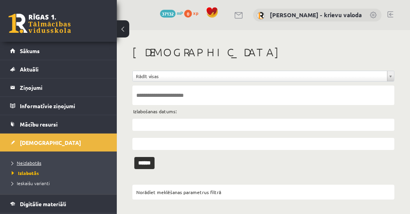
click at [28, 163] on span "Neizlabotās" at bounding box center [27, 162] width 30 height 6
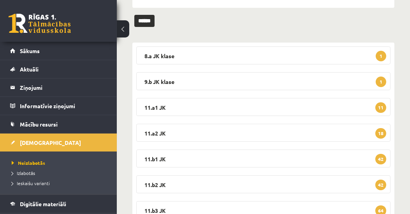
scroll to position [133, 0]
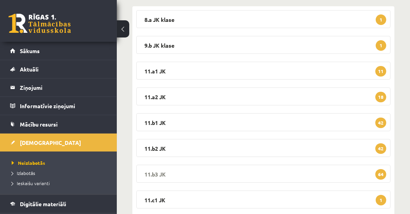
click at [156, 174] on legend "11.b3 JK 64" at bounding box center [263, 173] width 255 height 18
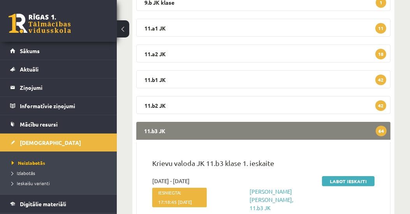
scroll to position [178, 0]
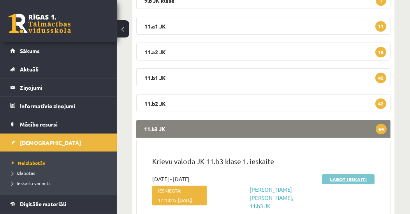
click at [339, 179] on link "Labot ieskaiti" at bounding box center [348, 179] width 53 height 10
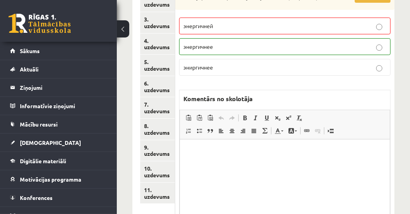
scroll to position [68, 0]
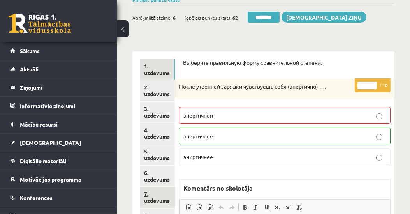
click at [162, 199] on link "7. uzdevums" at bounding box center [157, 196] width 35 height 21
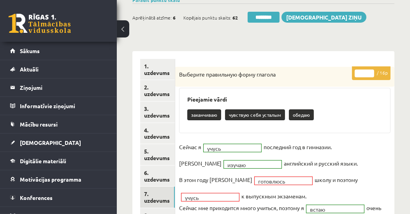
scroll to position [0, 0]
click at [270, 16] on input "********" at bounding box center [264, 17] width 32 height 11
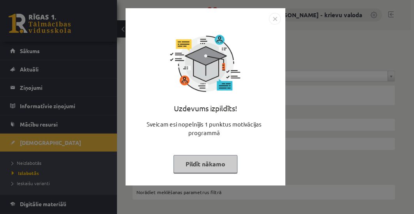
click at [210, 164] on button "Pildīt nākamo" at bounding box center [205, 164] width 64 height 18
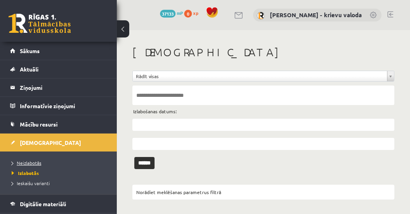
click at [20, 161] on span "Neizlabotās" at bounding box center [27, 162] width 30 height 6
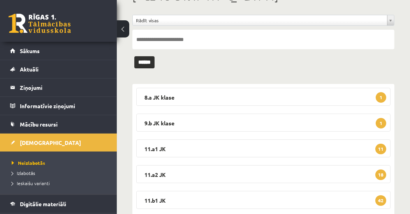
scroll to position [133, 0]
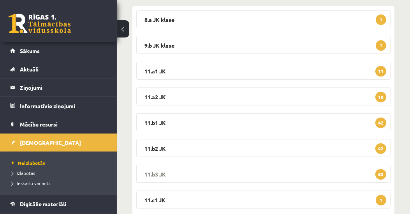
click at [154, 171] on legend "11.b3 JK 63" at bounding box center [263, 173] width 255 height 18
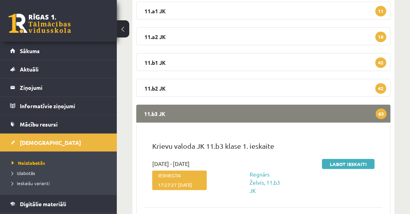
scroll to position [267, 0]
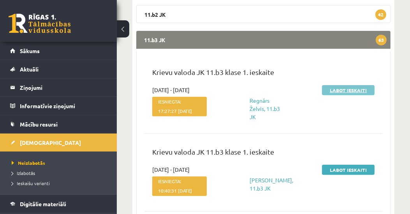
click at [359, 91] on link "Labot ieskaiti" at bounding box center [348, 90] width 53 height 10
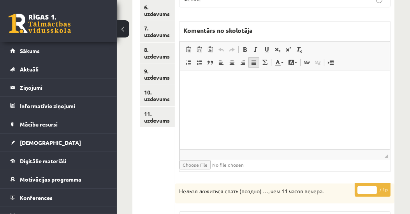
scroll to position [223, 0]
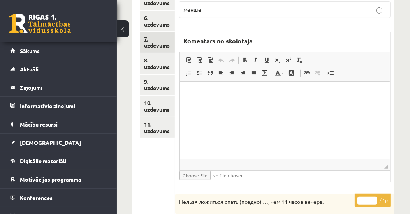
click at [159, 46] on link "7. uzdevums" at bounding box center [157, 42] width 35 height 21
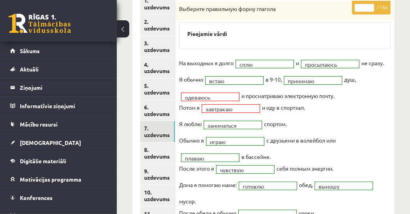
scroll to position [0, 0]
click at [370, 5] on input "**" at bounding box center [364, 8] width 19 height 8
type input "**"
click at [370, 5] on input "**" at bounding box center [364, 8] width 19 height 8
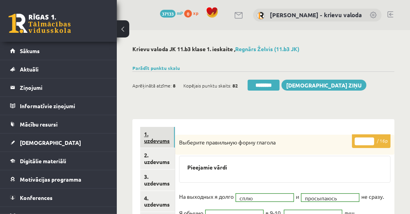
click at [159, 143] on link "1. uzdevums" at bounding box center [157, 137] width 35 height 21
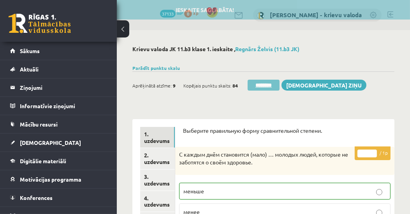
click at [270, 84] on input "********" at bounding box center [264, 85] width 32 height 11
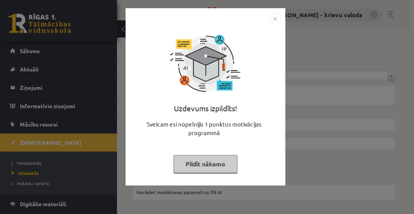
click at [202, 164] on button "Pildīt nākamo" at bounding box center [205, 164] width 64 height 18
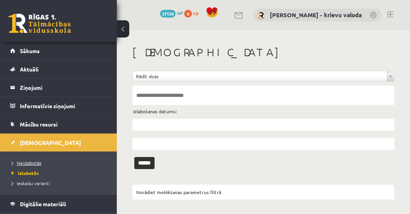
click at [34, 163] on span "Neizlabotās" at bounding box center [27, 162] width 30 height 6
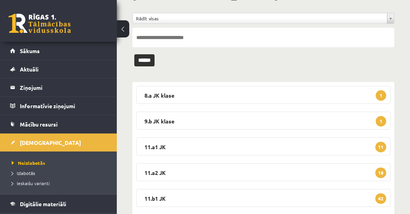
scroll to position [133, 0]
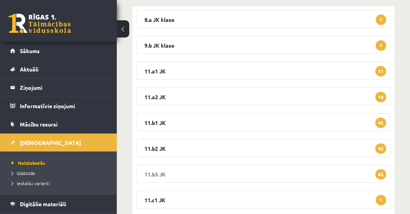
click at [161, 170] on legend "11.b3 JK 62" at bounding box center [263, 173] width 255 height 18
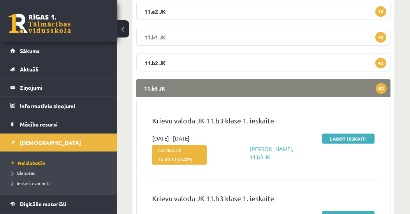
scroll to position [223, 0]
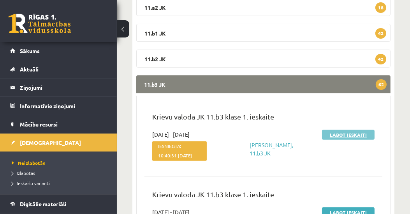
click at [351, 134] on link "Labot ieskaiti" at bounding box center [348, 134] width 53 height 10
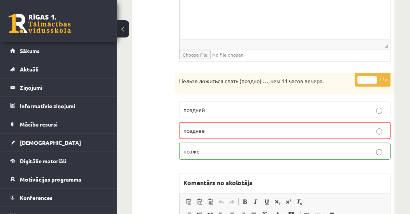
scroll to position [935, 0]
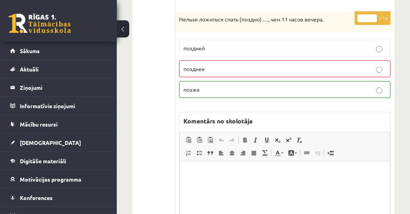
type input "*"
click at [374, 14] on input "*" at bounding box center [367, 18] width 19 height 8
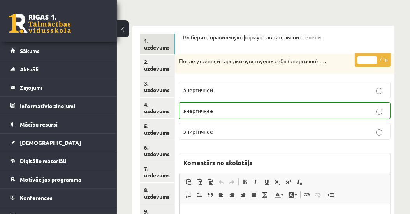
scroll to position [133, 0]
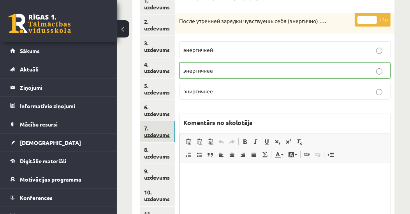
click at [158, 136] on link "7. uzdevums" at bounding box center [157, 131] width 35 height 21
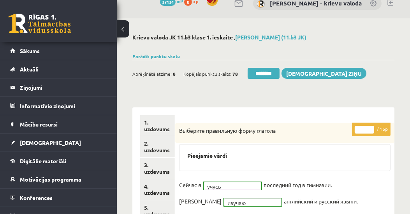
scroll to position [0, 0]
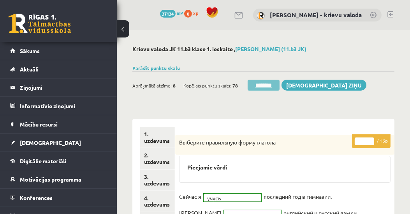
click at [267, 84] on input "********" at bounding box center [264, 85] width 32 height 11
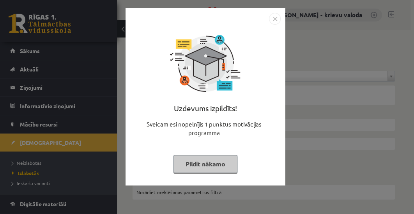
click at [220, 165] on button "Pildīt nākamo" at bounding box center [205, 164] width 64 height 18
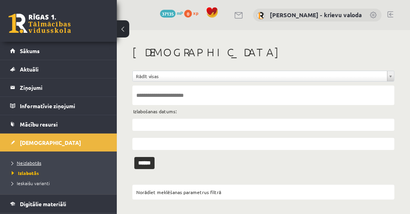
click at [39, 162] on span "Neizlabotās" at bounding box center [27, 162] width 30 height 6
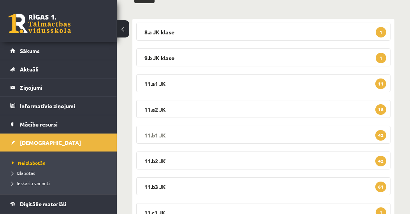
scroll to position [178, 0]
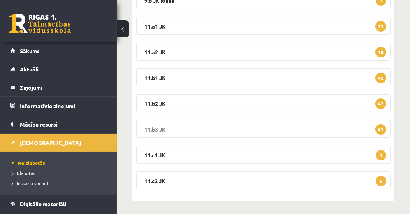
click at [152, 129] on legend "11.b3 JK 61" at bounding box center [263, 129] width 255 height 18
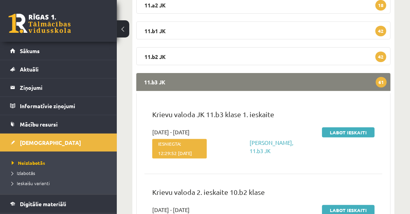
scroll to position [267, 0]
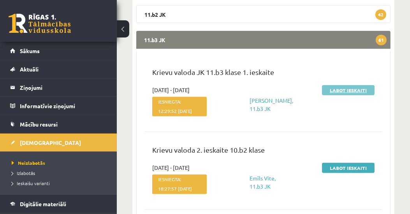
click at [351, 91] on link "Labot ieskaiti" at bounding box center [348, 90] width 53 height 10
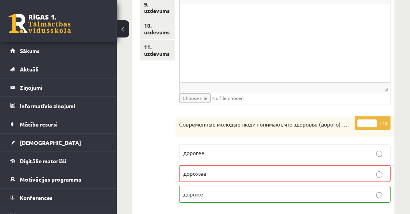
scroll to position [209, 0]
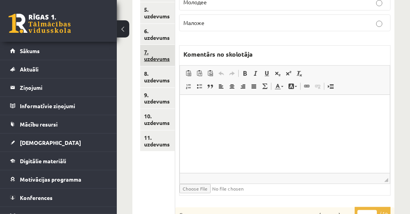
click at [161, 59] on link "7. uzdevums" at bounding box center [157, 55] width 35 height 21
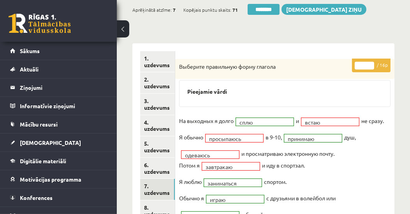
scroll to position [0, 0]
click at [370, 64] on input "**" at bounding box center [364, 66] width 19 height 8
type input "**"
click at [370, 64] on input "**" at bounding box center [364, 66] width 19 height 8
click at [164, 67] on link "1. uzdevums" at bounding box center [157, 61] width 35 height 21
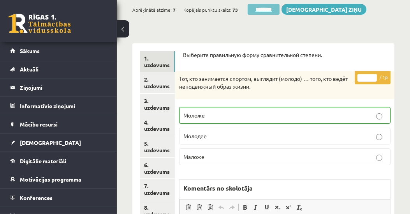
click at [260, 12] on input "********" at bounding box center [264, 9] width 32 height 11
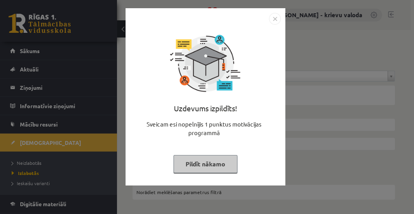
click at [226, 160] on button "Pildīt nākamo" at bounding box center [205, 164] width 64 height 18
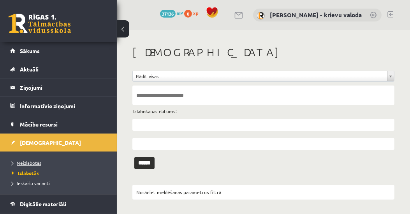
click at [30, 161] on span "Neizlabotās" at bounding box center [27, 162] width 30 height 6
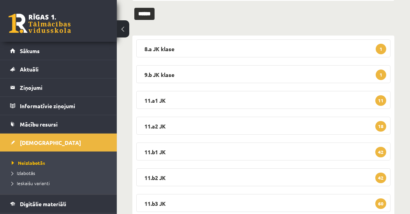
scroll to position [133, 0]
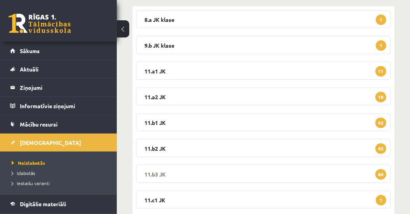
click at [148, 172] on legend "11.b3 JK 60" at bounding box center [263, 173] width 255 height 18
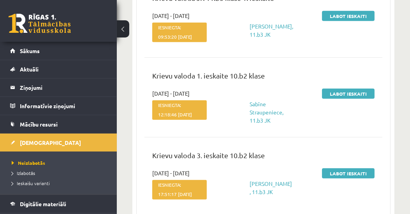
scroll to position [579, 0]
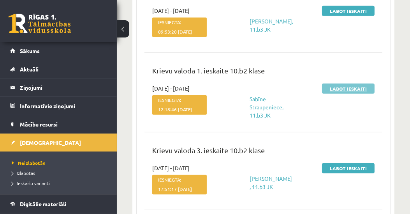
click at [351, 94] on link "Labot ieskaiti" at bounding box center [348, 88] width 53 height 10
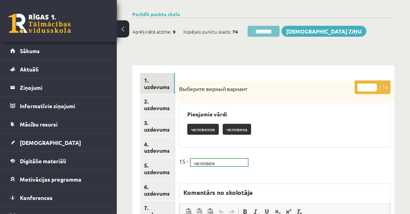
click at [262, 31] on input "********" at bounding box center [264, 31] width 32 height 11
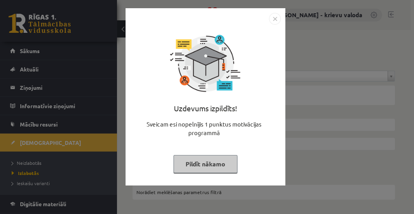
click at [200, 165] on button "Pildīt nākamo" at bounding box center [205, 164] width 64 height 18
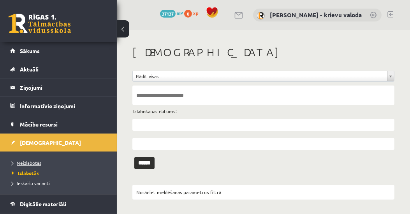
click at [34, 162] on span "Neizlabotās" at bounding box center [27, 162] width 30 height 6
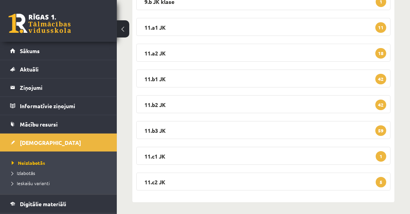
scroll to position [178, 0]
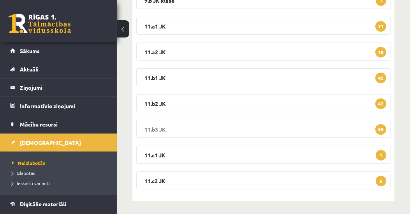
click at [156, 126] on legend "11.b3 JK 59" at bounding box center [263, 129] width 255 height 18
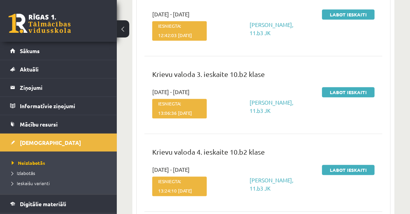
scroll to position [2316, 0]
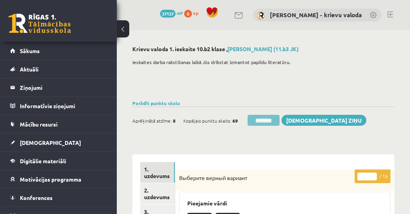
click at [270, 120] on input "********" at bounding box center [264, 120] width 32 height 11
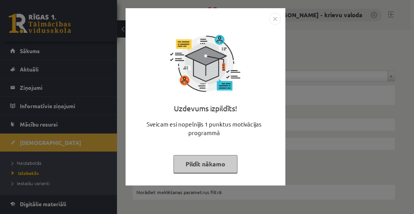
click at [211, 161] on button "Pildīt nākamo" at bounding box center [205, 164] width 64 height 18
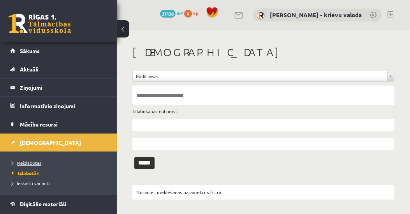
click at [25, 162] on span "Neizlabotās" at bounding box center [27, 162] width 30 height 6
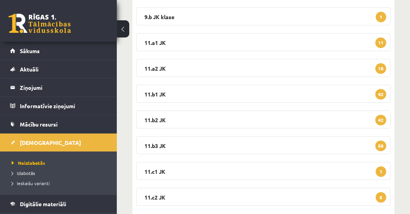
scroll to position [180, 0]
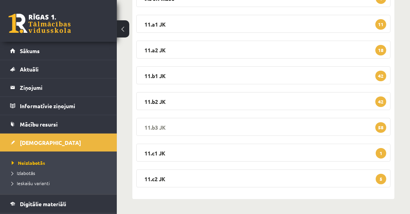
click at [159, 127] on legend "11.b3 JK 58" at bounding box center [263, 127] width 255 height 18
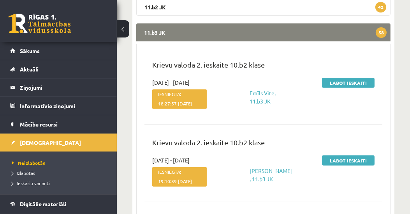
scroll to position [269, 0]
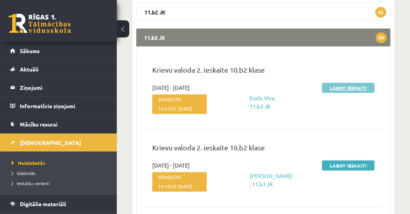
click at [342, 87] on link "Labot ieskaiti" at bounding box center [348, 88] width 53 height 10
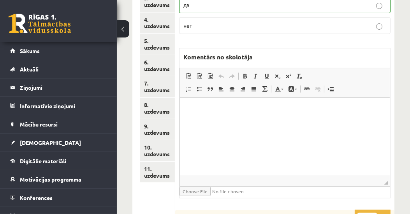
scroll to position [223, 0]
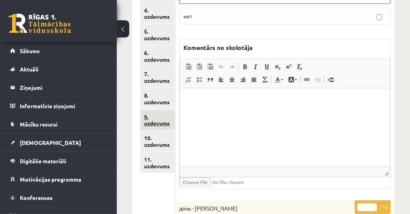
click at [161, 124] on link "9. uzdevums" at bounding box center [157, 120] width 35 height 21
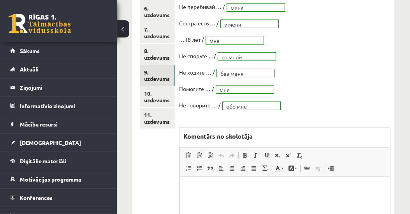
scroll to position [267, 0]
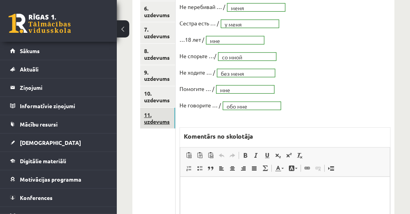
click at [161, 121] on link "11. uzdevums" at bounding box center [157, 118] width 35 height 21
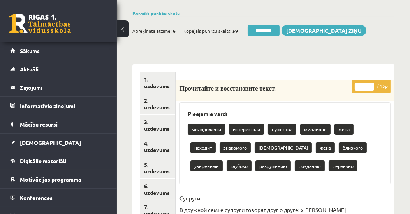
scroll to position [89, 0]
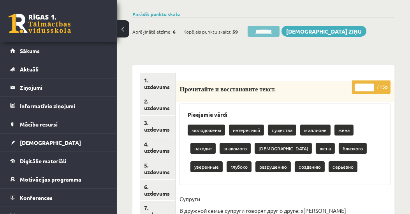
click at [272, 32] on input "********" at bounding box center [264, 31] width 32 height 11
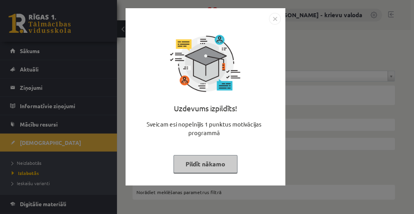
click at [206, 163] on button "Pildīt nākamo" at bounding box center [205, 164] width 64 height 18
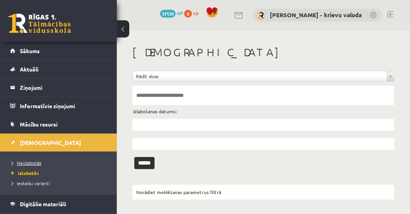
click at [29, 160] on span "Neizlabotās" at bounding box center [27, 162] width 30 height 6
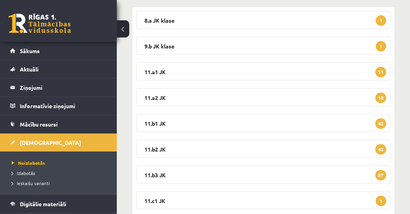
scroll to position [133, 0]
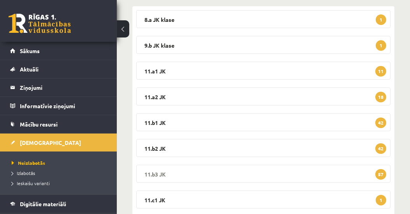
click at [156, 170] on legend "11.b3 JK 57" at bounding box center [263, 173] width 255 height 18
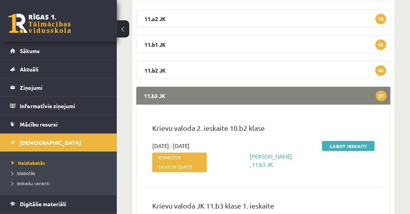
scroll to position [312, 0]
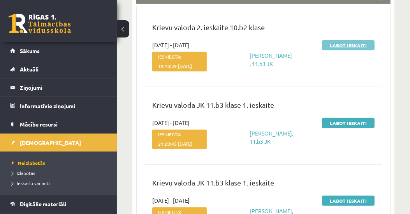
click at [349, 44] on link "Labot ieskaiti" at bounding box center [348, 45] width 53 height 10
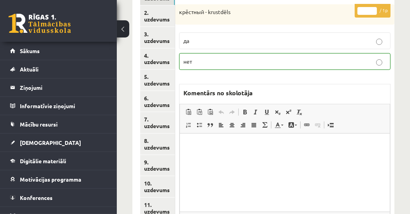
scroll to position [223, 0]
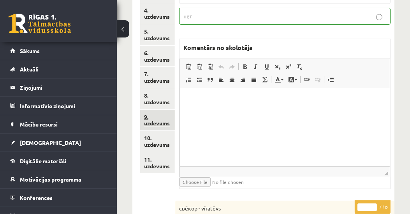
click at [159, 122] on link "9. uzdevums" at bounding box center [157, 120] width 35 height 21
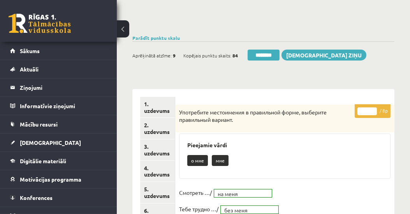
scroll to position [0, 0]
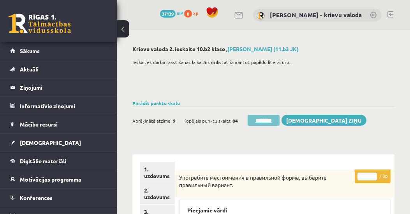
click at [256, 121] on input "********" at bounding box center [264, 120] width 32 height 11
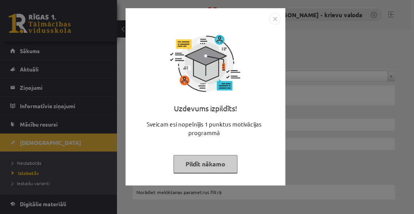
click at [216, 164] on button "Pildīt nākamo" at bounding box center [205, 164] width 64 height 18
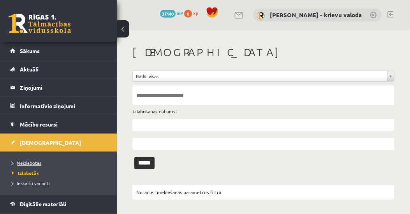
click at [38, 160] on span "Neizlabotās" at bounding box center [27, 162] width 30 height 6
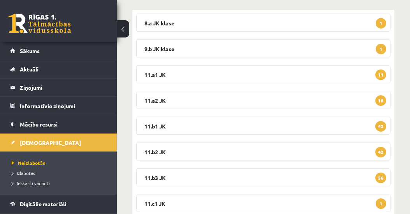
scroll to position [133, 0]
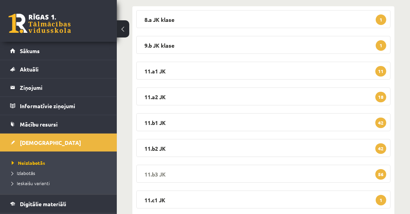
click at [158, 172] on legend "11.b3 JK 56" at bounding box center [263, 173] width 255 height 18
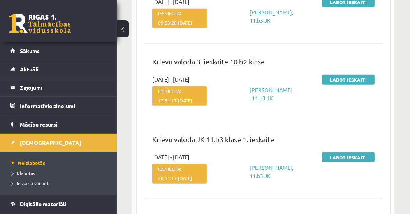
scroll to position [445, 0]
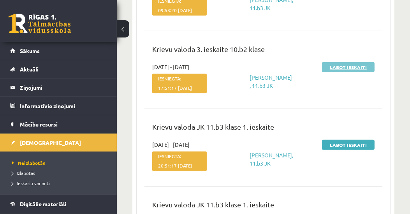
click at [349, 72] on link "Labot ieskaiti" at bounding box center [348, 67] width 53 height 10
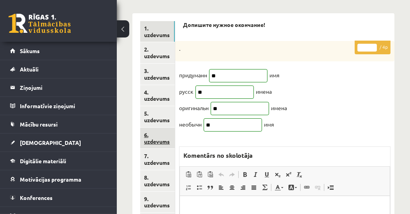
scroll to position [178, 0]
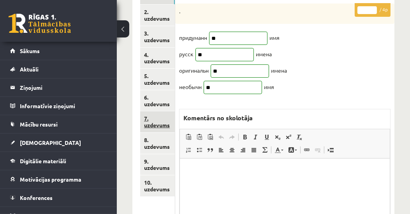
click at [163, 125] on link "7. uzdevums" at bounding box center [157, 121] width 35 height 21
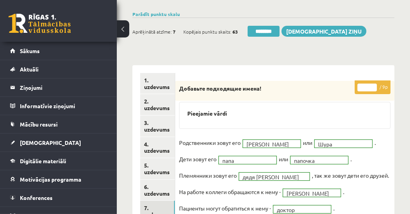
scroll to position [267, 0]
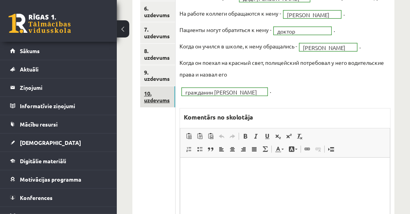
click at [158, 101] on link "10. uzdevums" at bounding box center [157, 96] width 35 height 21
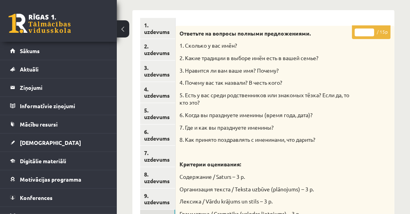
scroll to position [133, 0]
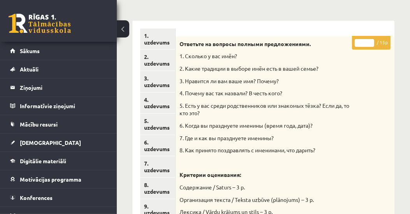
drag, startPoint x: 362, startPoint y: 40, endPoint x: 362, endPoint y: 44, distance: 4.3
click at [362, 44] on input "*" at bounding box center [364, 43] width 19 height 8
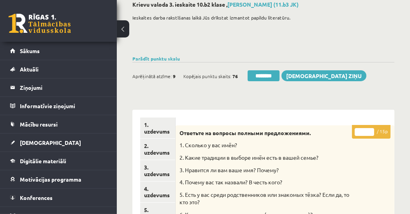
scroll to position [44, 0]
type input "**"
click at [153, 131] on link "1. uzdevums" at bounding box center [157, 127] width 35 height 21
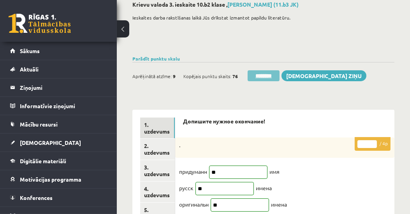
scroll to position [0, 0]
click at [270, 76] on input "********" at bounding box center [264, 75] width 32 height 11
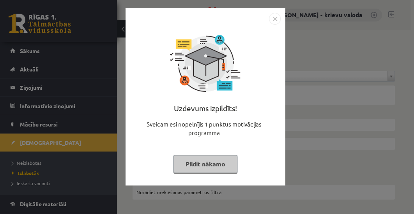
click at [192, 164] on button "Pildīt nākamo" at bounding box center [205, 164] width 64 height 18
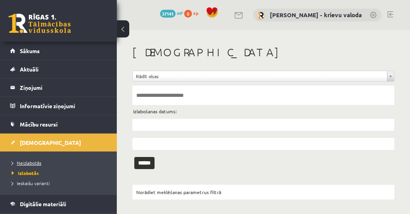
click at [34, 161] on span "Neizlabotās" at bounding box center [27, 162] width 30 height 6
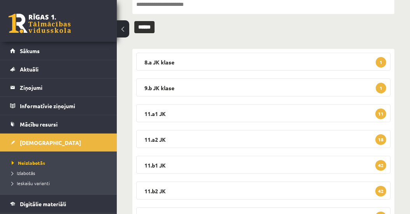
scroll to position [133, 0]
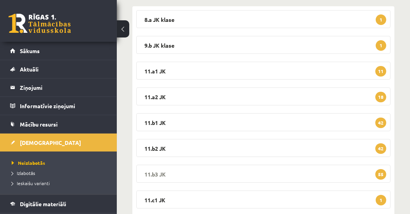
click at [147, 175] on legend "11.b3 JK 55" at bounding box center [263, 173] width 255 height 18
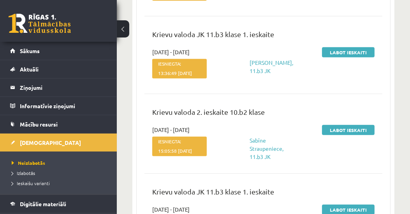
scroll to position [624, 0]
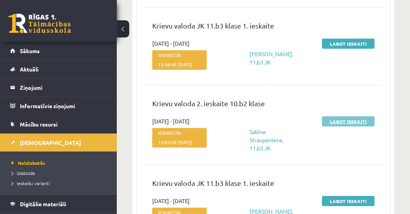
click at [345, 126] on link "Labot ieskaiti" at bounding box center [348, 121] width 53 height 10
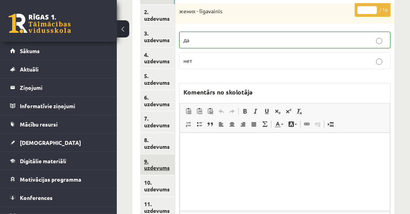
click at [160, 168] on link "9. uzdevums" at bounding box center [157, 164] width 35 height 21
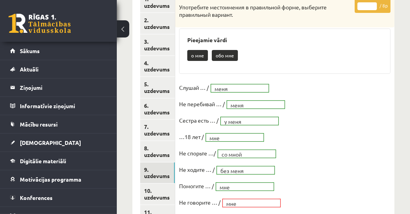
scroll to position [89, 0]
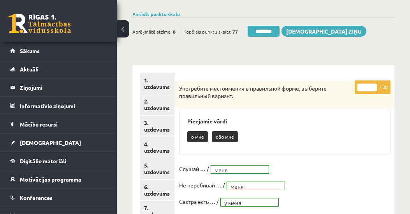
type input "*"
click at [375, 83] on input "*" at bounding box center [367, 87] width 19 height 8
click at [153, 86] on link "1. uzdevums" at bounding box center [157, 83] width 35 height 21
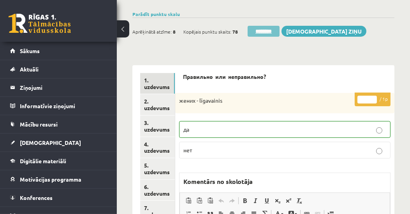
scroll to position [0, 0]
click at [271, 30] on input "********" at bounding box center [264, 31] width 32 height 11
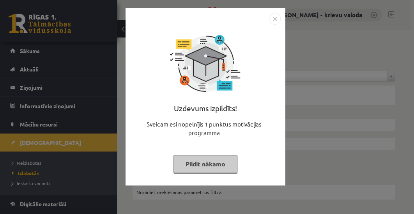
click at [202, 165] on button "Pildīt nākamo" at bounding box center [205, 164] width 64 height 18
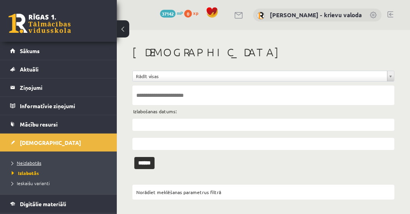
click at [35, 161] on span "Neizlabotās" at bounding box center [27, 162] width 30 height 6
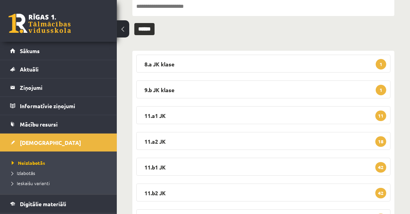
scroll to position [178, 0]
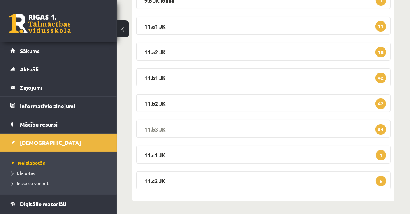
click at [163, 126] on legend "11.b3 JK 54" at bounding box center [263, 129] width 255 height 18
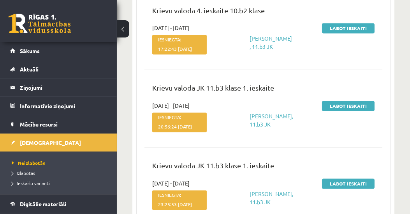
scroll to position [1425, 0]
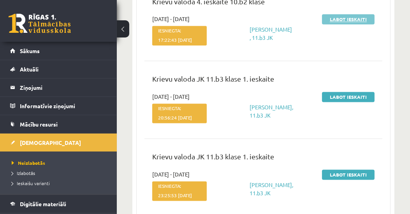
click at [360, 25] on link "Labot ieskaiti" at bounding box center [348, 19] width 53 height 10
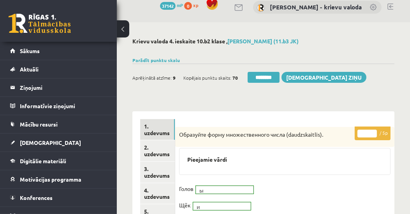
scroll to position [44, 0]
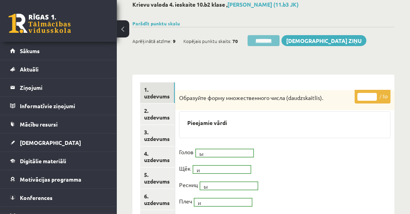
click at [262, 42] on input "********" at bounding box center [264, 40] width 32 height 11
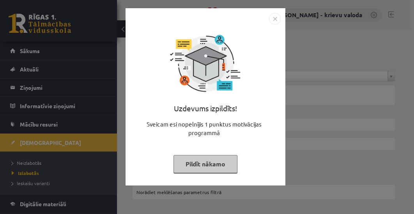
click at [206, 165] on button "Pildīt nākamo" at bounding box center [205, 164] width 64 height 18
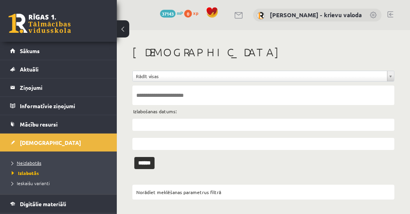
click at [38, 161] on span "Neizlabotās" at bounding box center [27, 162] width 30 height 6
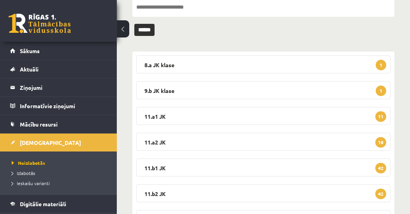
scroll to position [133, 0]
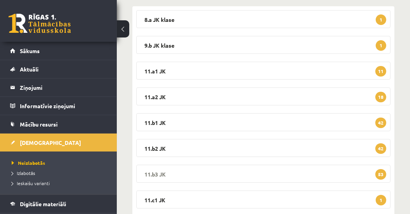
click at [147, 171] on legend "11.b3 JK 53" at bounding box center [263, 173] width 255 height 18
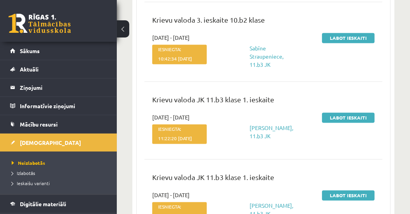
scroll to position [1603, 0]
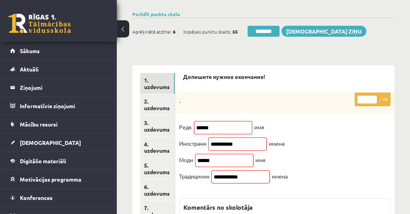
click at [367, 101] on input "*" at bounding box center [367, 99] width 19 height 8
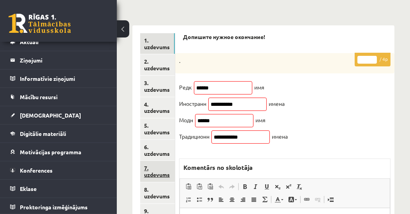
scroll to position [133, 0]
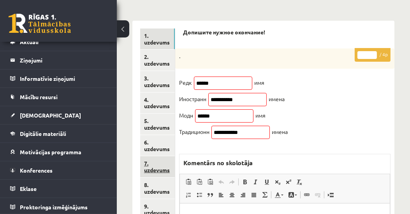
type input "*"
click at [162, 170] on link "7. uzdevums" at bounding box center [157, 166] width 35 height 21
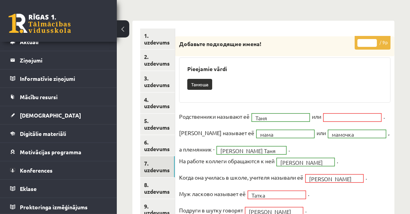
scroll to position [267, 0]
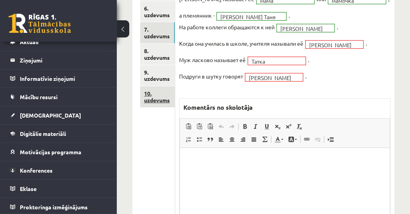
click at [159, 100] on link "10. uzdevums" at bounding box center [157, 96] width 35 height 21
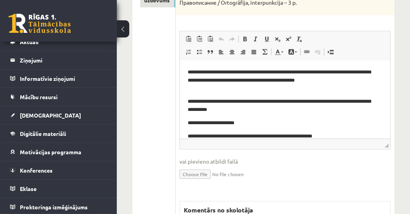
scroll to position [44, 0]
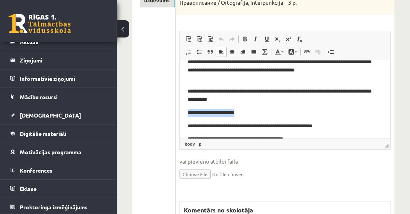
drag, startPoint x: 267, startPoint y: 116, endPoint x: 185, endPoint y: 113, distance: 81.9
click at [185, 113] on html "**********" at bounding box center [285, 94] width 210 height 156
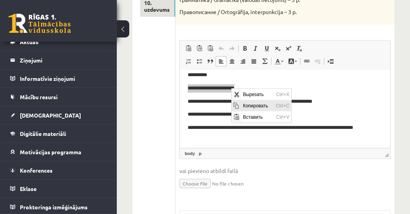
scroll to position [0, 0]
drag, startPoint x: 246, startPoint y: 107, endPoint x: 302, endPoint y: 160, distance: 77.5
click at [246, 107] on span "Копировать" at bounding box center [257, 105] width 33 height 11
copy p "**********"
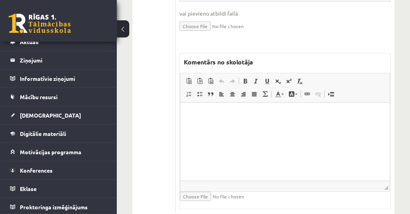
scroll to position [536, 0]
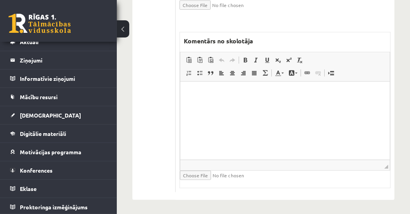
click at [247, 105] on html at bounding box center [285, 93] width 210 height 24
drag, startPoint x: 237, startPoint y: 94, endPoint x: 249, endPoint y: 94, distance: 12.1
click at [249, 94] on p "**********" at bounding box center [285, 93] width 194 height 8
click at [295, 70] on link "Цвет фона" at bounding box center [293, 73] width 14 height 10
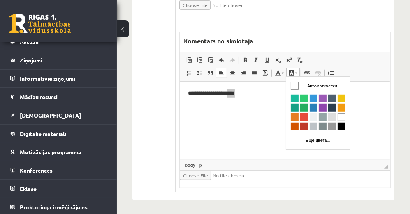
scroll to position [0, 0]
click at [304, 118] on span "Цвета" at bounding box center [304, 117] width 8 height 8
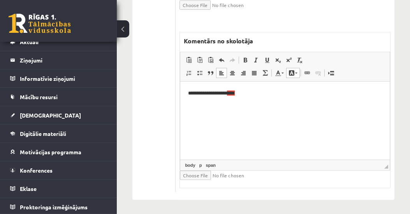
click at [278, 100] on html "**********" at bounding box center [285, 93] width 210 height 24
click at [256, 94] on p "**********" at bounding box center [285, 93] width 194 height 8
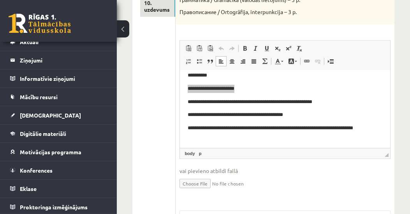
scroll to position [78, 0]
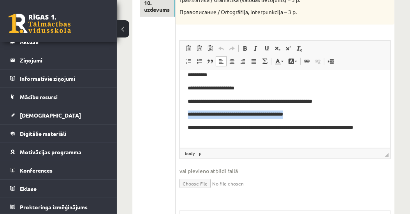
drag, startPoint x: 188, startPoint y: 114, endPoint x: 328, endPoint y: 117, distance: 139.9
click at [328, 117] on p "**********" at bounding box center [283, 114] width 191 height 8
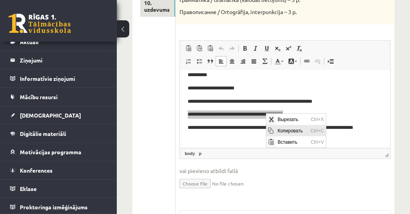
click at [280, 130] on span "Копировать" at bounding box center [292, 130] width 33 height 11
copy p "**********"
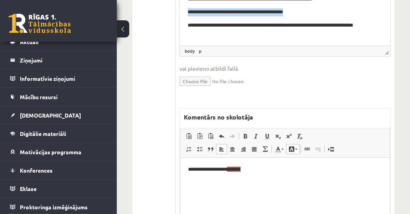
scroll to position [536, 0]
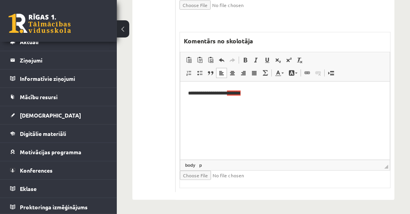
click at [228, 105] on html "**********" at bounding box center [285, 93] width 210 height 24
click at [272, 93] on p "**********" at bounding box center [285, 93] width 194 height 8
drag, startPoint x: 229, startPoint y: 108, endPoint x: 262, endPoint y: 107, distance: 33.1
click at [262, 107] on p "**********" at bounding box center [285, 106] width 194 height 8
click at [297, 71] on link "Цвет фона" at bounding box center [293, 73] width 14 height 10
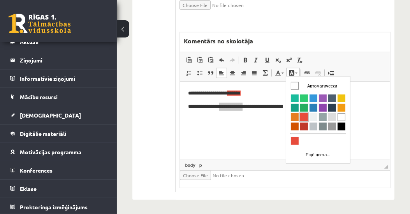
click at [308, 117] on link "Цвета" at bounding box center [303, 116] width 9 height 9
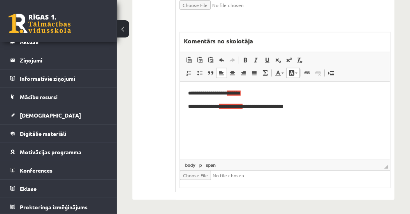
click at [325, 115] on html "**********" at bounding box center [285, 99] width 210 height 37
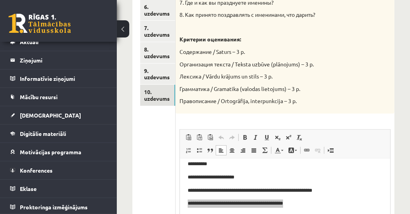
scroll to position [90, 0]
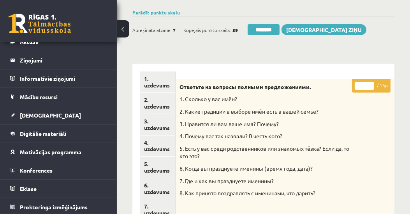
drag, startPoint x: 360, startPoint y: 86, endPoint x: 366, endPoint y: 88, distance: 6.7
click at [366, 88] on input "*" at bounding box center [364, 86] width 19 height 8
type input "**"
click at [158, 85] on link "1. uzdevums" at bounding box center [157, 81] width 35 height 21
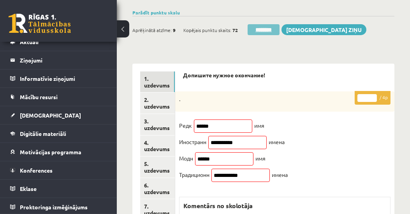
click at [264, 30] on input "********" at bounding box center [264, 29] width 32 height 11
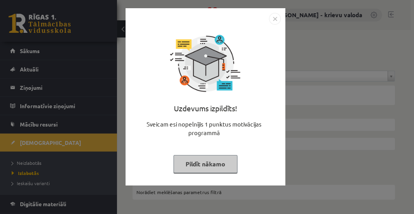
click at [210, 168] on button "Pildīt nākamo" at bounding box center [205, 164] width 64 height 18
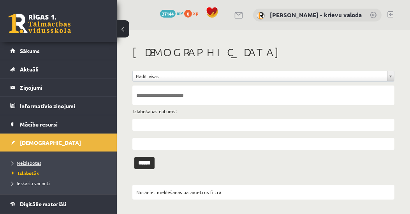
click at [35, 163] on span "Neizlabotās" at bounding box center [27, 162] width 30 height 6
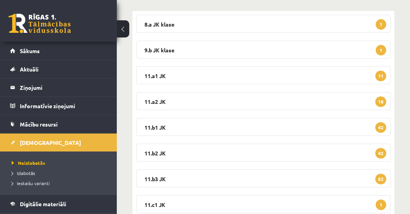
scroll to position [133, 0]
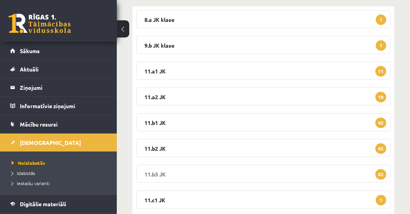
click at [159, 175] on legend "11.b3 JK 52" at bounding box center [263, 173] width 255 height 18
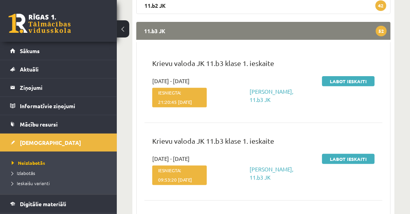
scroll to position [223, 0]
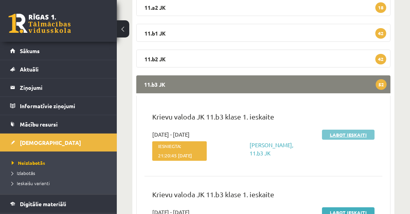
click at [342, 134] on link "Labot ieskaiti" at bounding box center [348, 134] width 53 height 10
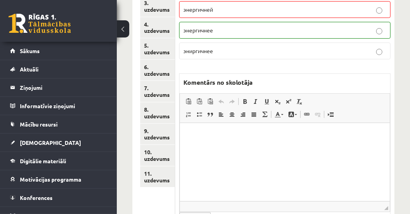
scroll to position [133, 0]
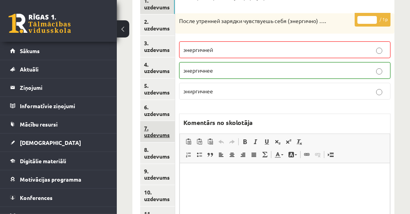
click at [160, 135] on link "7. uzdevums" at bounding box center [157, 131] width 35 height 21
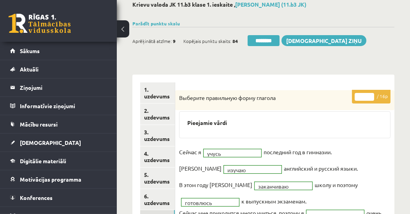
scroll to position [0, 0]
click at [263, 42] on input "********" at bounding box center [264, 40] width 32 height 11
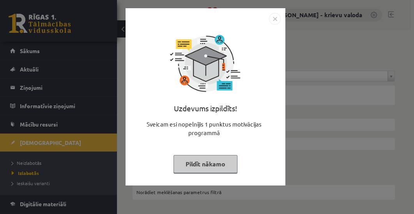
click at [198, 166] on button "Pildīt nākamo" at bounding box center [205, 164] width 64 height 18
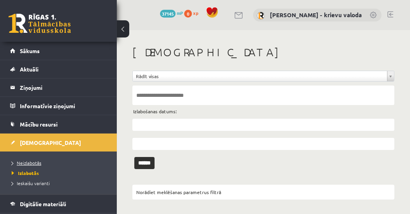
click at [37, 161] on span "Neizlabotās" at bounding box center [27, 162] width 30 height 6
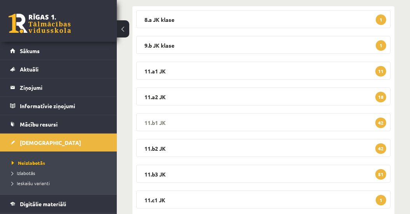
scroll to position [178, 0]
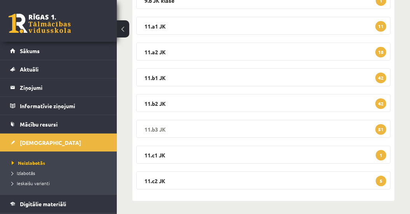
click at [150, 130] on legend "11.b3 JK 51" at bounding box center [263, 129] width 255 height 18
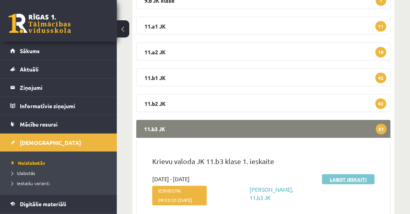
click at [353, 179] on link "Labot ieskaiti" at bounding box center [348, 179] width 53 height 10
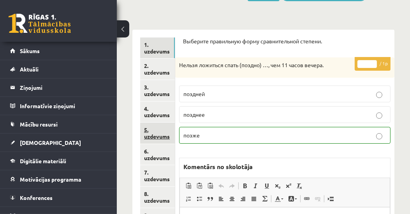
scroll to position [133, 0]
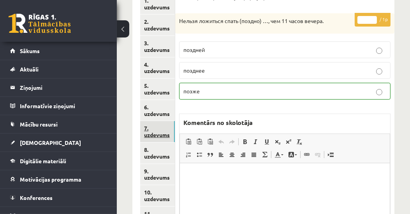
click at [153, 136] on link "7. uzdevums" at bounding box center [157, 131] width 35 height 21
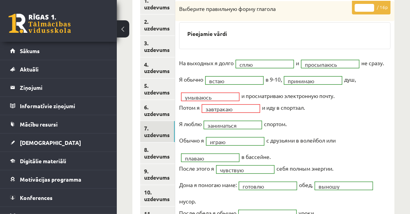
scroll to position [0, 0]
type input "**"
click at [370, 5] on input "**" at bounding box center [364, 8] width 19 height 8
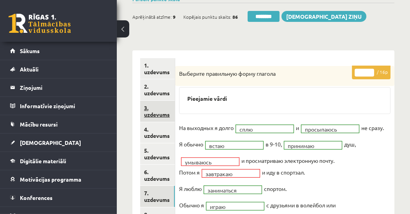
scroll to position [44, 0]
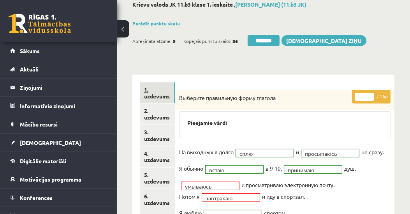
click at [158, 97] on link "1. uzdevums" at bounding box center [157, 92] width 35 height 21
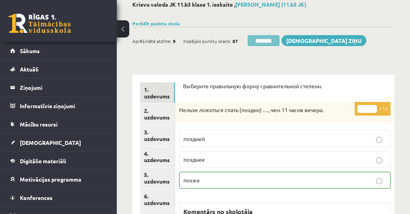
scroll to position [0, 0]
click at [266, 43] on input "********" at bounding box center [264, 40] width 32 height 11
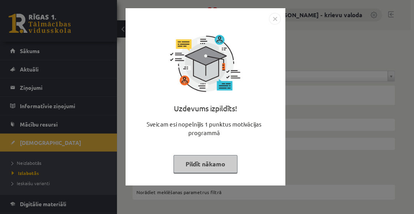
drag, startPoint x: 197, startPoint y: 167, endPoint x: 182, endPoint y: 169, distance: 15.3
click at [197, 167] on button "Pildīt nākamo" at bounding box center [205, 164] width 64 height 18
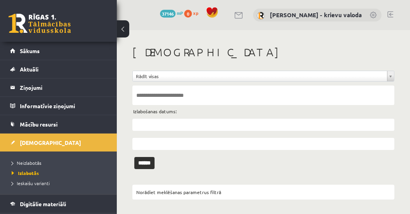
click at [392, 14] on link at bounding box center [391, 14] width 6 height 6
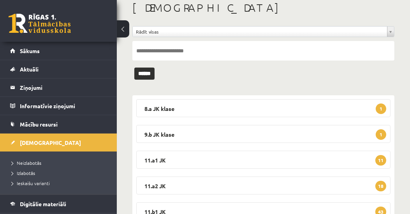
scroll to position [178, 0]
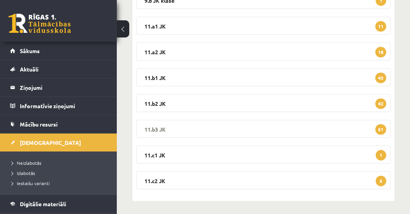
click at [156, 129] on legend "11.b3 JK 51" at bounding box center [263, 129] width 255 height 18
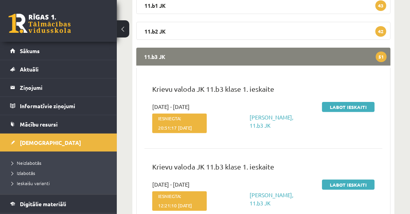
scroll to position [312, 0]
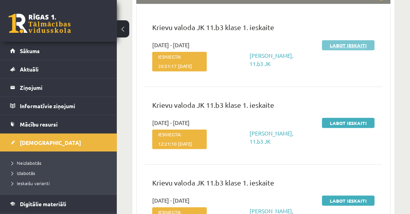
click at [351, 47] on link "Labot ieskaiti" at bounding box center [348, 45] width 53 height 10
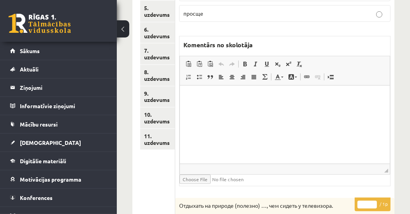
scroll to position [133, 0]
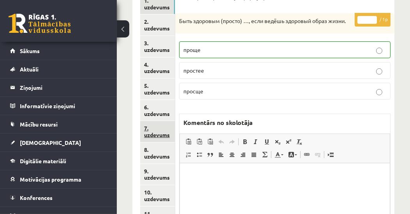
click at [150, 135] on link "7. uzdevums" at bounding box center [157, 131] width 35 height 21
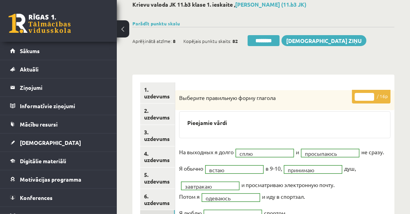
scroll to position [0, 0]
click at [263, 41] on input "********" at bounding box center [264, 40] width 32 height 11
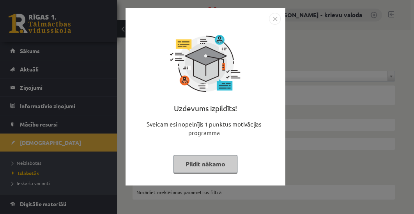
click at [193, 163] on button "Pildīt nākamo" at bounding box center [205, 164] width 64 height 18
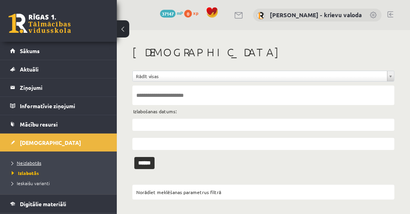
click at [33, 162] on span "Neizlabotās" at bounding box center [27, 162] width 30 height 6
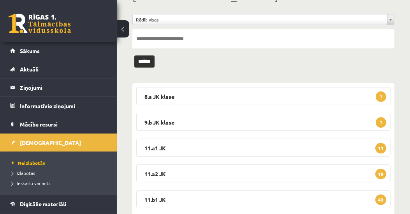
scroll to position [133, 0]
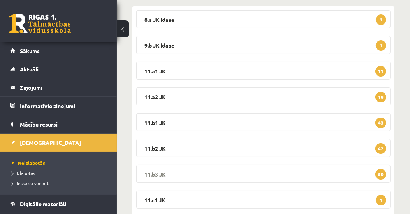
click at [158, 170] on legend "11.b3 JK 50" at bounding box center [263, 173] width 255 height 18
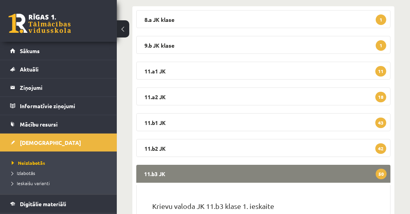
scroll to position [267, 0]
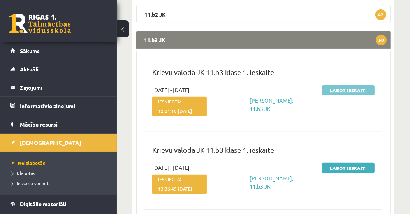
click at [349, 90] on link "Labot ieskaiti" at bounding box center [348, 90] width 53 height 10
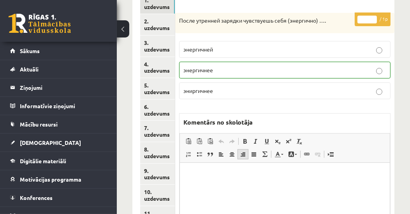
scroll to position [133, 0]
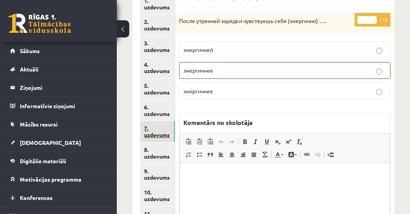
click at [159, 134] on link "7. uzdevums" at bounding box center [157, 131] width 35 height 21
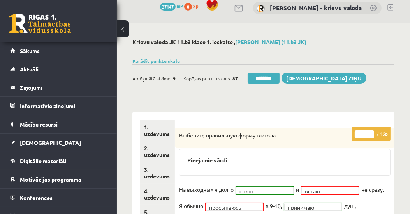
scroll to position [0, 0]
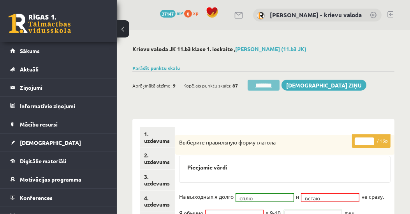
click at [270, 86] on input "********" at bounding box center [264, 85] width 32 height 11
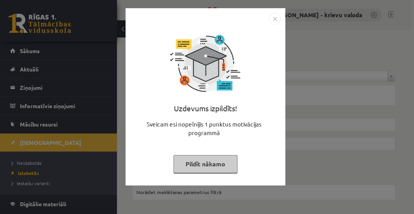
click at [210, 164] on button "Pildīt nākamo" at bounding box center [205, 164] width 64 height 18
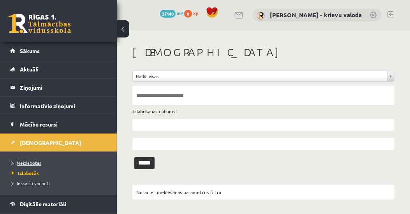
click at [23, 163] on span "Neizlabotās" at bounding box center [27, 162] width 30 height 6
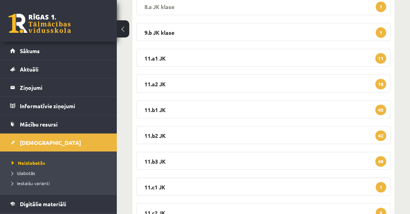
scroll to position [180, 0]
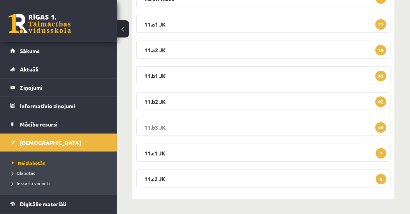
click at [162, 125] on legend "11.b3 JK 49" at bounding box center [263, 127] width 255 height 18
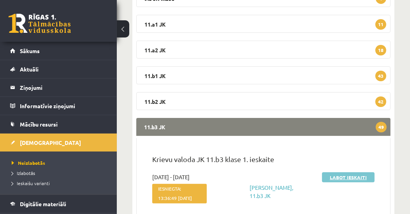
click at [343, 178] on link "Labot ieskaiti" at bounding box center [348, 177] width 53 height 10
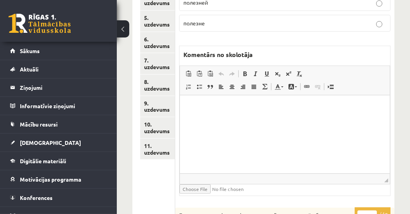
scroll to position [178, 0]
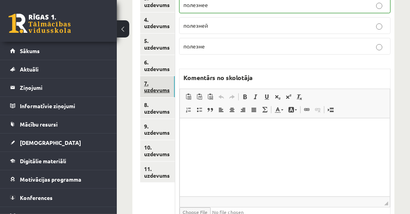
click at [168, 90] on link "7. uzdevums" at bounding box center [157, 86] width 35 height 21
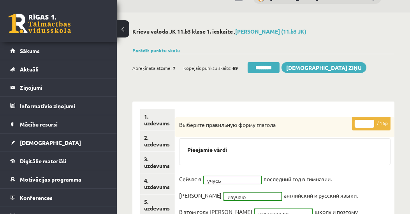
scroll to position [0, 0]
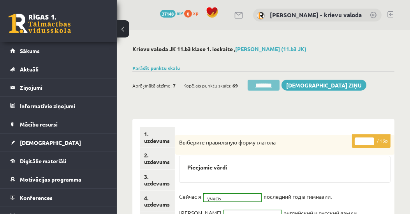
click at [270, 86] on input "********" at bounding box center [264, 85] width 32 height 11
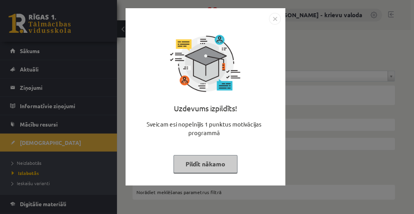
click at [220, 163] on button "Pildīt nākamo" at bounding box center [205, 164] width 64 height 18
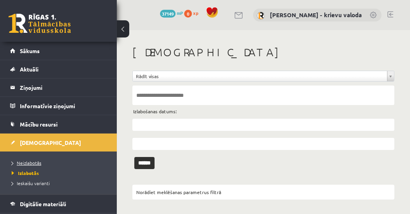
click at [33, 163] on span "Neizlabotās" at bounding box center [27, 162] width 30 height 6
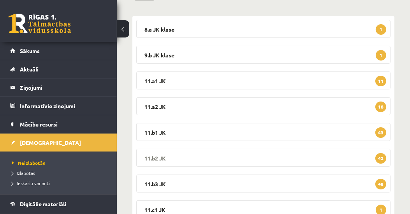
scroll to position [133, 0]
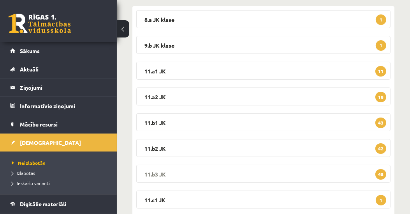
click at [161, 174] on legend "11.b3 JK 48" at bounding box center [263, 173] width 255 height 18
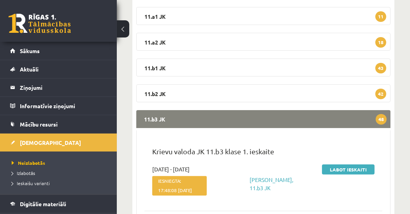
scroll to position [223, 0]
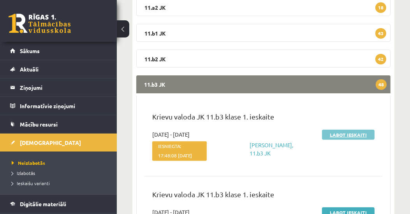
click at [351, 136] on link "Labot ieskaiti" at bounding box center [348, 134] width 53 height 10
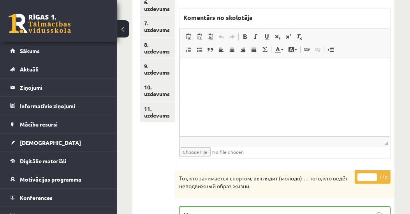
scroll to position [157, 0]
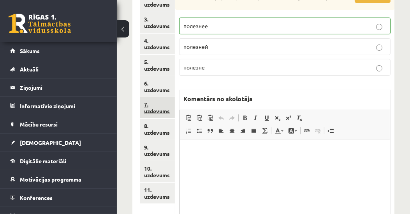
click at [150, 110] on link "7. uzdevums" at bounding box center [157, 107] width 35 height 21
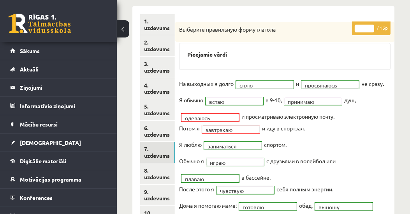
scroll to position [0, 0]
click at [370, 25] on input "**" at bounding box center [364, 29] width 19 height 8
type input "**"
click at [370, 25] on input "**" at bounding box center [364, 29] width 19 height 8
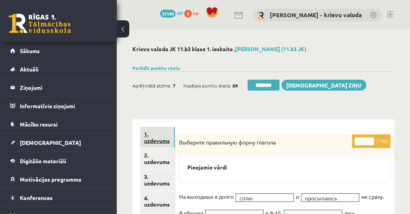
click at [159, 141] on link "1. uzdevums" at bounding box center [157, 137] width 35 height 21
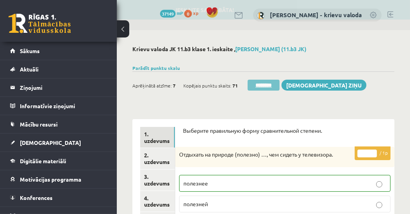
click at [267, 87] on input "********" at bounding box center [264, 85] width 32 height 11
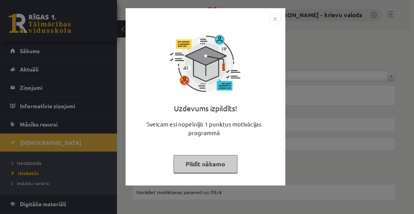
click at [224, 166] on button "Pildīt nākamo" at bounding box center [205, 164] width 64 height 18
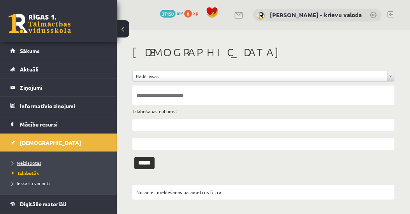
click at [28, 161] on span "Neizlabotās" at bounding box center [27, 162] width 30 height 6
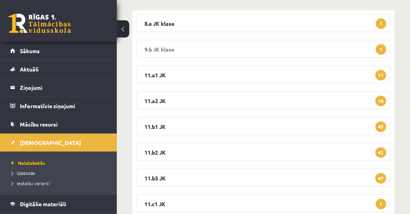
scroll to position [133, 0]
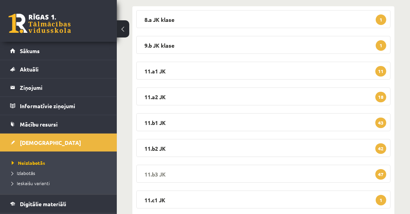
click at [152, 173] on legend "11.b3 JK 47" at bounding box center [263, 173] width 255 height 18
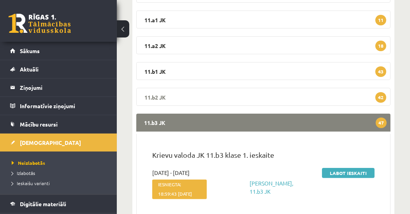
scroll to position [223, 0]
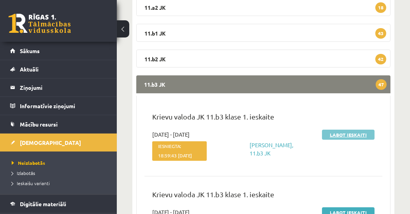
click at [350, 135] on link "Labot ieskaiti" at bounding box center [348, 134] width 53 height 10
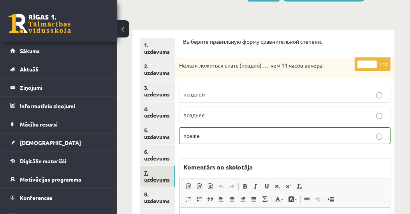
click at [163, 179] on link "7. uzdevums" at bounding box center [157, 175] width 35 height 21
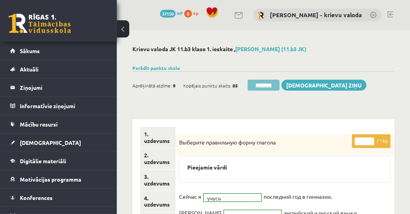
click at [269, 85] on input "********" at bounding box center [264, 85] width 32 height 11
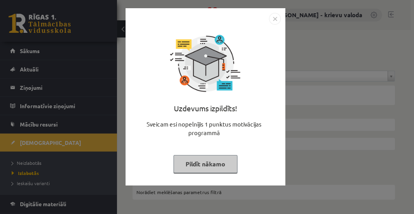
click at [219, 161] on button "Pildīt nākamo" at bounding box center [205, 164] width 64 height 18
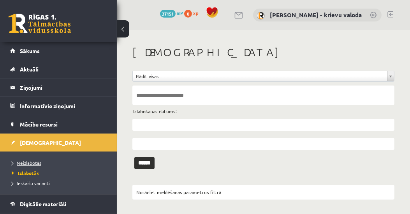
click at [37, 163] on span "Neizlabotās" at bounding box center [27, 162] width 30 height 6
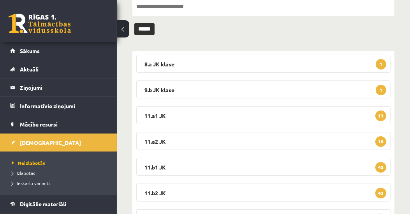
scroll to position [180, 0]
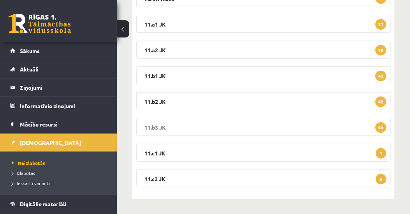
click at [154, 127] on legend "11.b3 JK 46" at bounding box center [263, 127] width 255 height 18
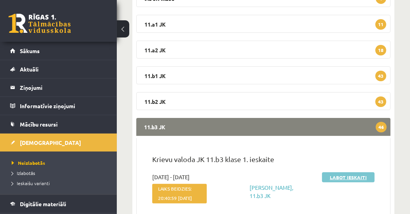
click at [339, 178] on link "Labot ieskaiti" at bounding box center [348, 177] width 53 height 10
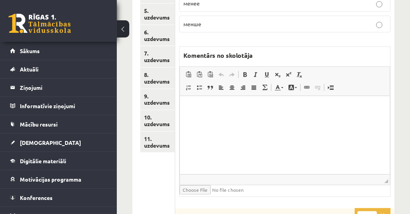
scroll to position [164, 0]
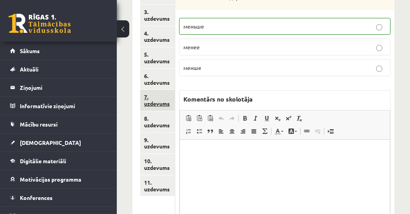
click at [148, 104] on link "7. uzdevums" at bounding box center [157, 100] width 35 height 21
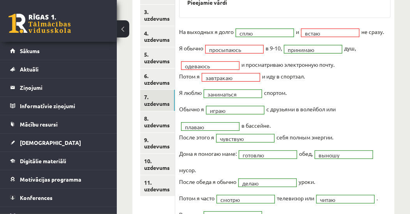
scroll to position [120, 0]
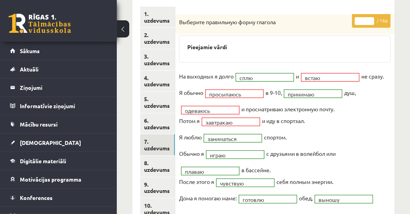
click at [373, 18] on input "**" at bounding box center [364, 21] width 19 height 8
type input "**"
click at [373, 18] on input "**" at bounding box center [364, 21] width 19 height 8
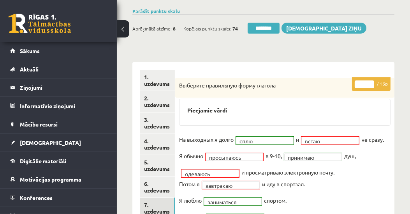
scroll to position [0, 0]
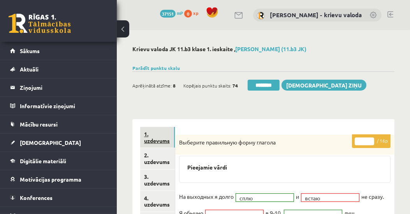
click at [162, 139] on link "1. uzdevums" at bounding box center [157, 137] width 35 height 21
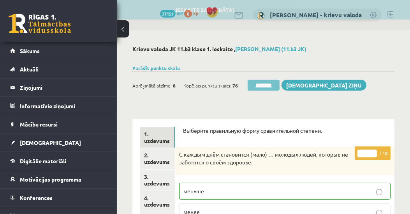
click at [268, 84] on input "********" at bounding box center [264, 85] width 32 height 11
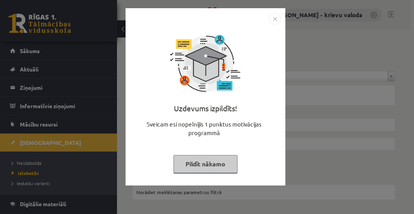
click at [204, 163] on button "Pildīt nākamo" at bounding box center [205, 164] width 64 height 18
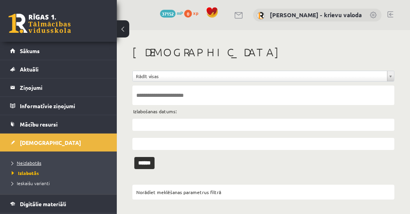
click at [31, 159] on span "Neizlabotās" at bounding box center [27, 162] width 30 height 6
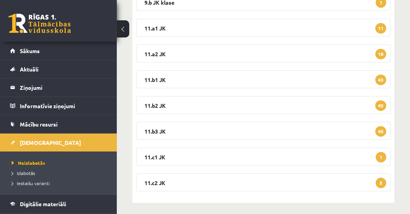
scroll to position [178, 0]
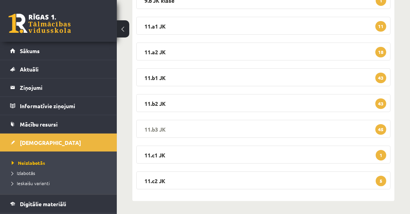
click at [154, 130] on legend "11.b3 JK 45" at bounding box center [263, 129] width 255 height 18
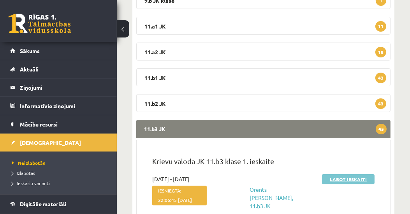
click at [350, 178] on link "Labot ieskaiti" at bounding box center [348, 179] width 53 height 10
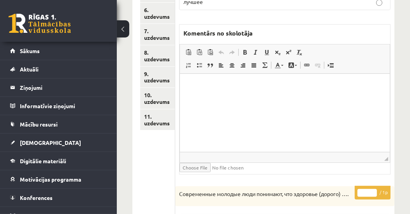
scroll to position [202, 0]
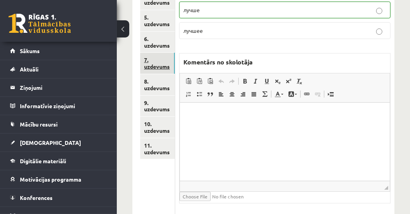
click at [163, 65] on link "7. uzdevums" at bounding box center [157, 63] width 35 height 21
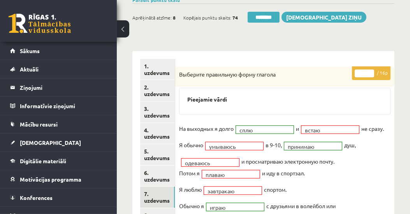
scroll to position [0, 0]
type input "**"
click at [373, 70] on input "**" at bounding box center [364, 73] width 19 height 8
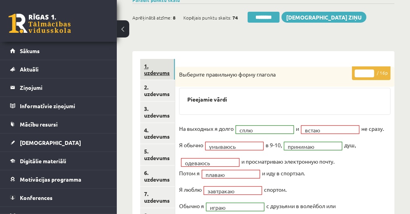
click at [154, 69] on link "1. uzdevums" at bounding box center [157, 69] width 35 height 21
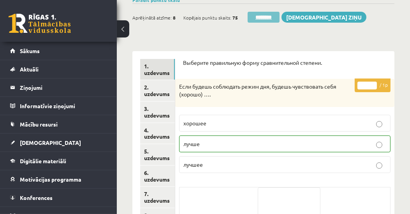
click at [266, 14] on input "********" at bounding box center [264, 17] width 32 height 11
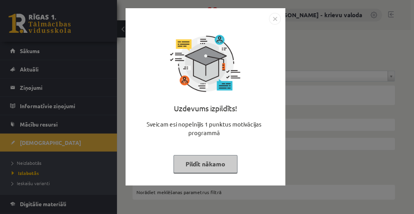
click at [214, 161] on button "Pildīt nākamo" at bounding box center [205, 164] width 64 height 18
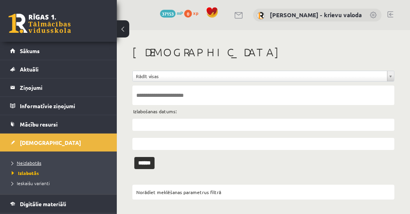
click at [34, 161] on span "Neizlabotās" at bounding box center [27, 162] width 30 height 6
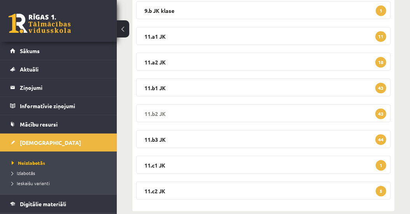
scroll to position [178, 0]
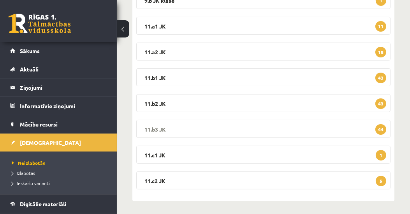
click at [152, 129] on legend "11.b3 JK 44" at bounding box center [263, 129] width 255 height 18
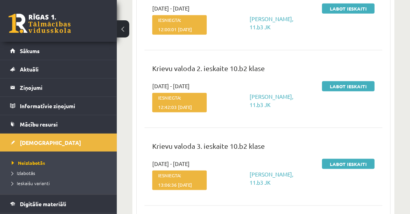
scroll to position [980, 0]
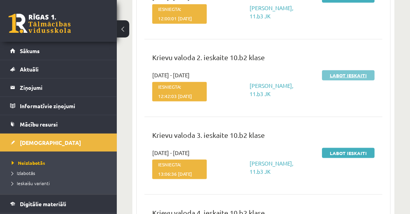
click at [348, 80] on link "Labot ieskaiti" at bounding box center [348, 75] width 53 height 10
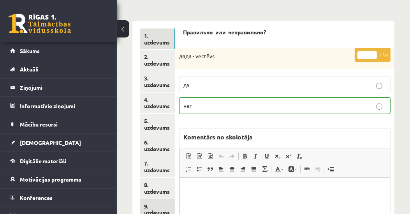
click at [154, 208] on link "9. uzdevums" at bounding box center [157, 209] width 35 height 21
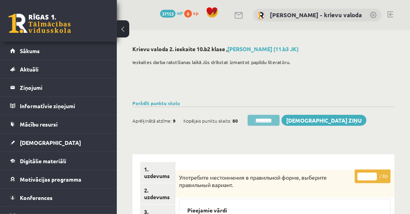
click at [269, 122] on input "********" at bounding box center [264, 120] width 32 height 11
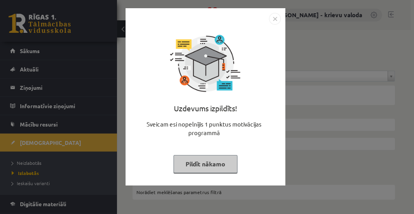
click at [206, 163] on button "Pildīt nākamo" at bounding box center [205, 164] width 64 height 18
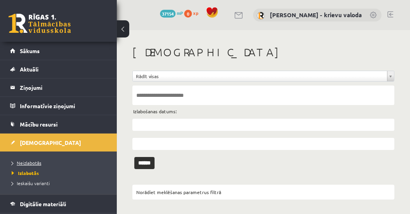
click at [34, 163] on span "Neizlabotās" at bounding box center [27, 162] width 30 height 6
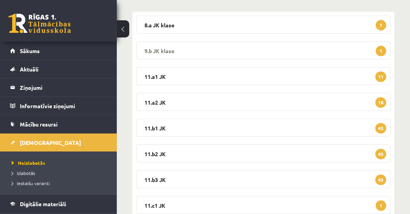
scroll to position [178, 0]
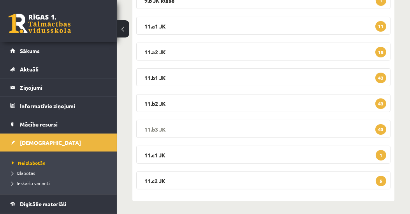
click at [159, 126] on legend "11.b3 JK 43" at bounding box center [263, 129] width 255 height 18
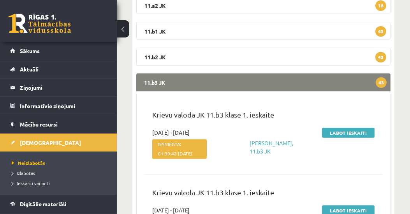
scroll to position [89, 0]
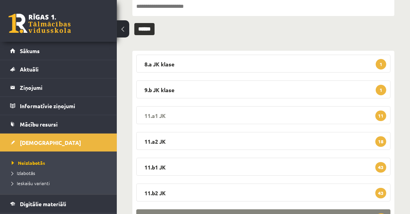
click at [155, 111] on legend "11.a1 JK 11" at bounding box center [263, 115] width 255 height 18
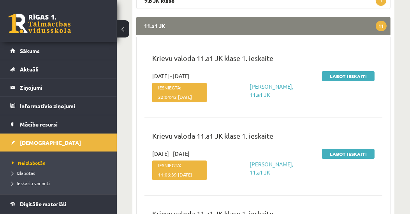
scroll to position [223, 0]
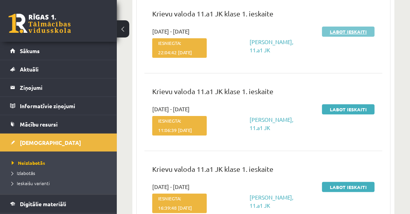
click at [354, 31] on link "Labot ieskaiti" at bounding box center [348, 32] width 53 height 10
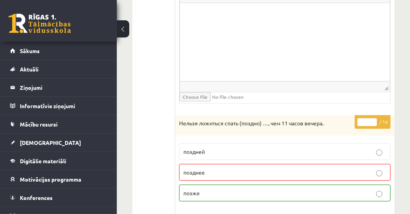
scroll to position [846, 0]
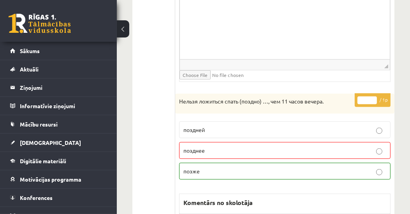
type input "*"
click at [373, 96] on input "*" at bounding box center [367, 100] width 19 height 8
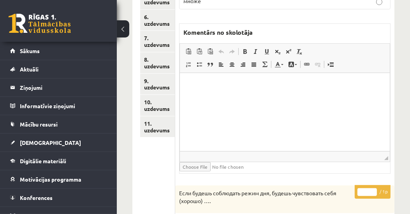
scroll to position [223, 0]
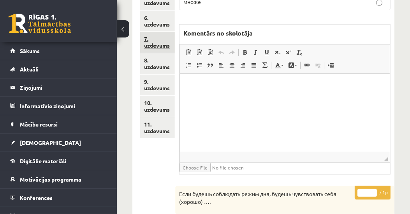
click at [161, 46] on link "7. uzdevums" at bounding box center [157, 42] width 35 height 21
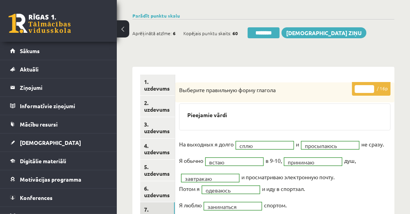
scroll to position [44, 0]
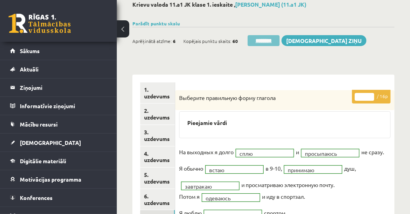
click at [267, 41] on input "********" at bounding box center [264, 40] width 32 height 11
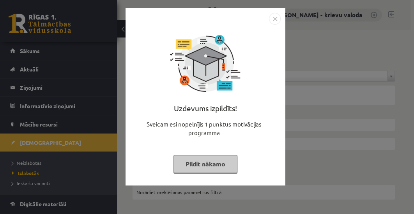
click at [214, 171] on button "Pildīt nākamo" at bounding box center [205, 164] width 64 height 18
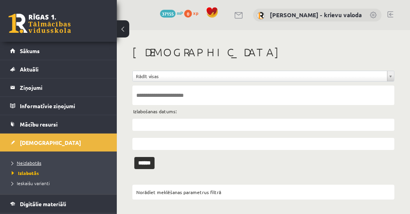
click at [19, 162] on span "Neizlabotās" at bounding box center [27, 162] width 30 height 6
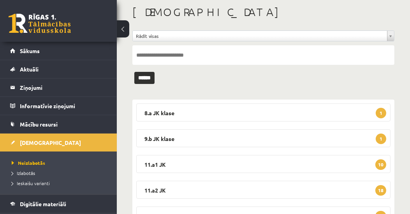
scroll to position [89, 0]
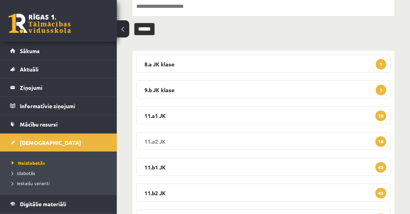
click at [160, 141] on legend "11.a2 JK 18" at bounding box center [263, 141] width 255 height 18
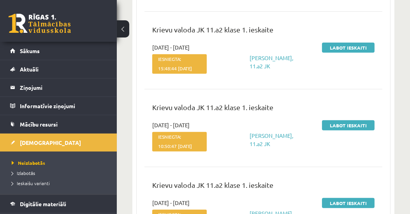
scroll to position [133, 0]
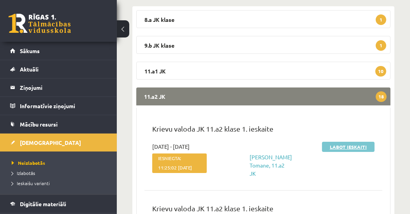
click at [346, 146] on link "Labot ieskaiti" at bounding box center [348, 146] width 53 height 10
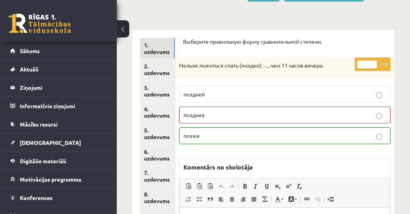
type input "*"
click at [373, 61] on input "*" at bounding box center [367, 64] width 19 height 8
click at [163, 179] on link "7. uzdevums" at bounding box center [157, 175] width 35 height 21
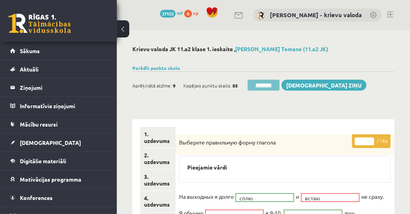
click at [268, 87] on input "********" at bounding box center [264, 85] width 32 height 11
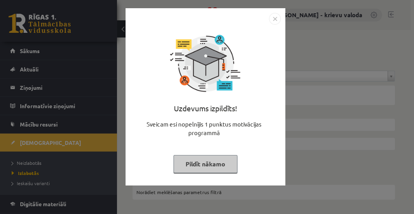
click at [215, 163] on button "Pildīt nākamo" at bounding box center [205, 164] width 64 height 18
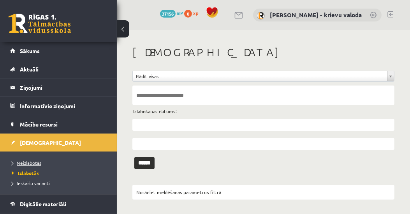
click at [41, 162] on span "Neizlabotās" at bounding box center [27, 162] width 30 height 6
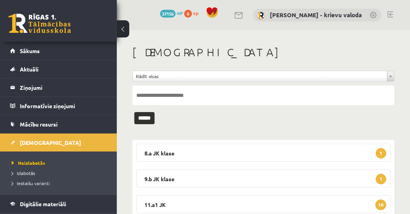
scroll to position [89, 0]
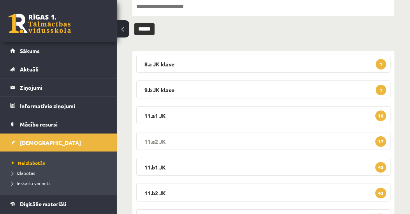
click at [159, 141] on legend "11.a2 JK 17" at bounding box center [263, 141] width 255 height 18
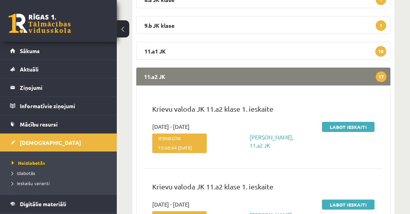
scroll to position [178, 0]
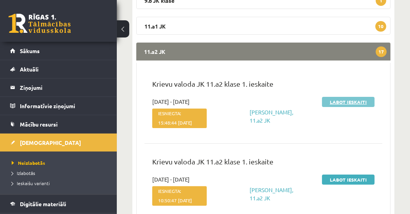
click at [345, 102] on link "Labot ieskaiti" at bounding box center [348, 102] width 53 height 10
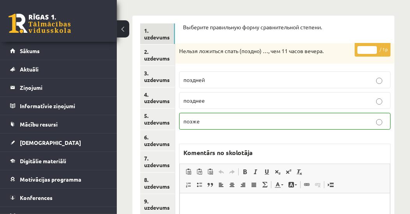
scroll to position [178, 0]
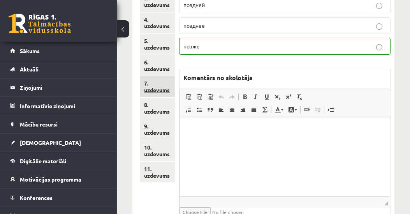
click at [150, 89] on link "7. uzdevums" at bounding box center [157, 86] width 35 height 21
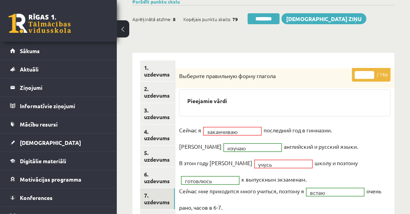
scroll to position [44, 0]
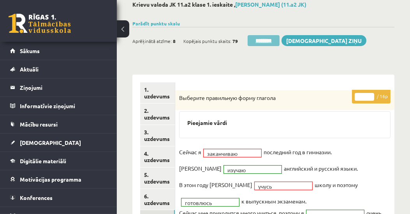
click at [268, 39] on input "********" at bounding box center [264, 40] width 32 height 11
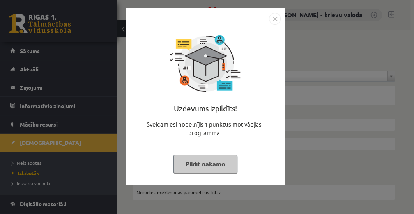
click at [228, 167] on button "Pildīt nākamo" at bounding box center [205, 164] width 64 height 18
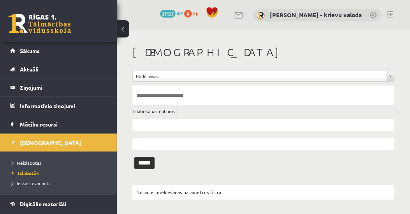
click at [35, 157] on li "Neizlabotās" at bounding box center [60, 162] width 97 height 10
click at [33, 160] on span "Neizlabotās" at bounding box center [29, 162] width 34 height 6
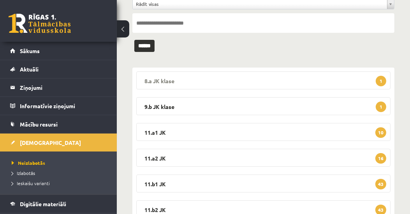
scroll to position [89, 0]
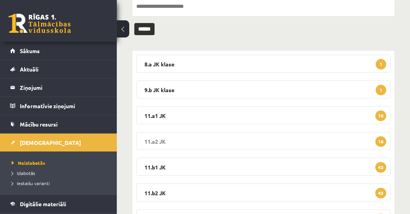
click at [152, 139] on legend "11.a2 JK 16" at bounding box center [263, 141] width 255 height 18
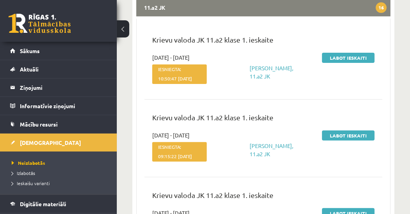
scroll to position [223, 0]
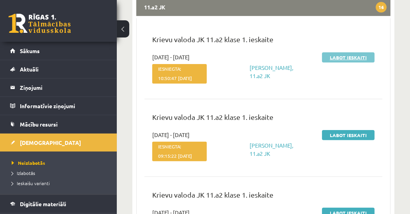
click at [350, 58] on link "Labot ieskaiti" at bounding box center [348, 57] width 53 height 10
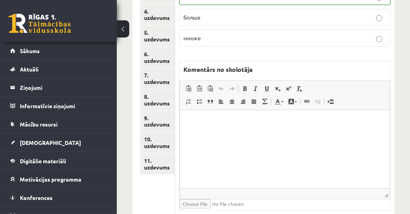
scroll to position [178, 0]
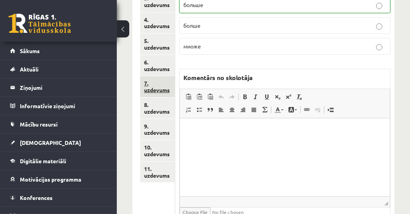
click at [154, 90] on link "7. uzdevums" at bounding box center [157, 86] width 35 height 21
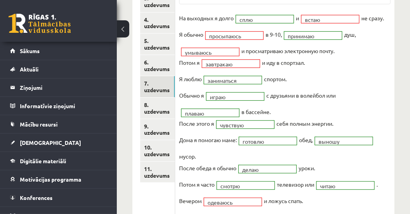
scroll to position [133, 0]
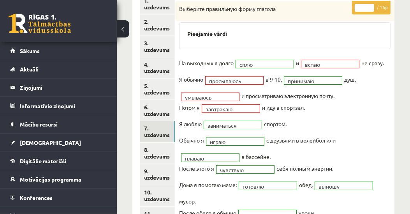
type input "**"
click at [373, 5] on input "**" at bounding box center [364, 8] width 19 height 8
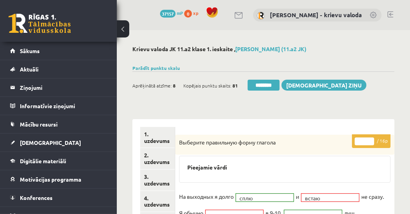
scroll to position [44, 0]
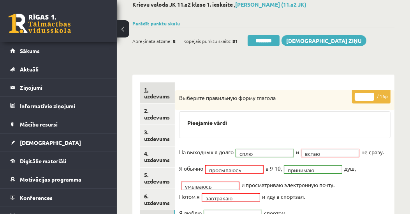
click at [164, 97] on link "1. uzdevums" at bounding box center [157, 92] width 35 height 21
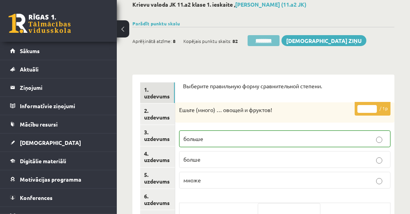
click at [268, 41] on input "********" at bounding box center [264, 40] width 32 height 11
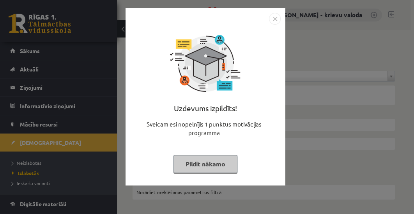
click at [225, 163] on button "Pildīt nākamo" at bounding box center [205, 164] width 64 height 18
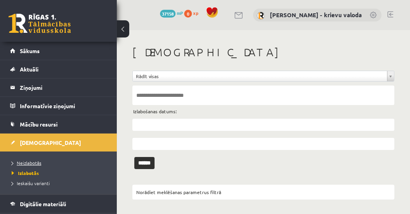
click at [22, 163] on span "Neizlabotās" at bounding box center [27, 162] width 30 height 6
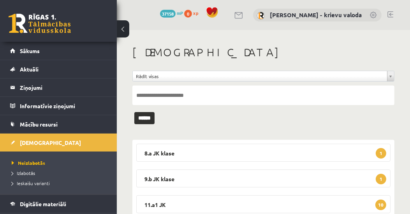
scroll to position [133, 0]
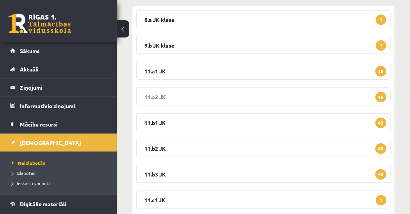
click at [158, 97] on legend "11.a2 JK 15" at bounding box center [263, 96] width 255 height 18
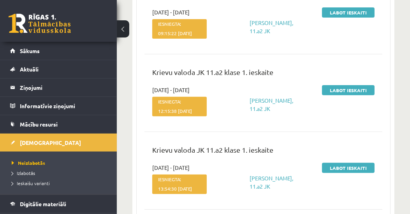
scroll to position [223, 0]
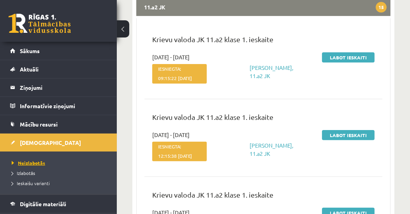
click at [35, 161] on span "Neizlabotās" at bounding box center [29, 162] width 34 height 6
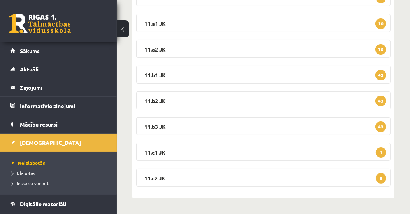
scroll to position [180, 0]
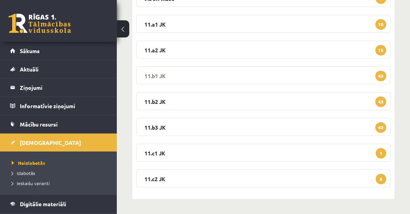
click at [162, 75] on legend "11.b1 JK 43" at bounding box center [263, 75] width 255 height 18
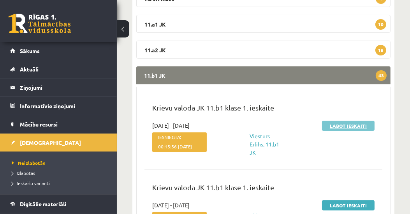
click at [341, 124] on link "Labot ieskaiti" at bounding box center [348, 125] width 53 height 10
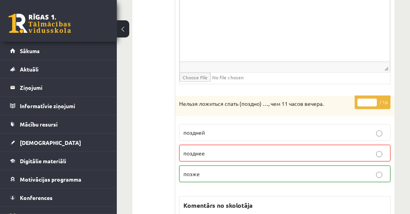
scroll to position [1114, 0]
type input "*"
click at [374, 98] on input "*" at bounding box center [367, 102] width 19 height 8
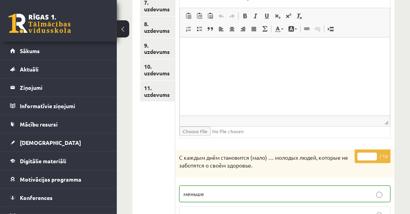
scroll to position [226, 0]
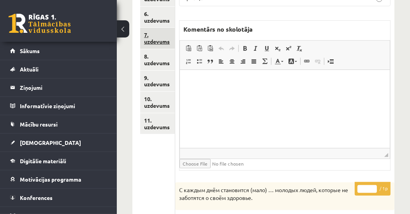
click at [154, 42] on link "7. uzdevums" at bounding box center [157, 38] width 35 height 21
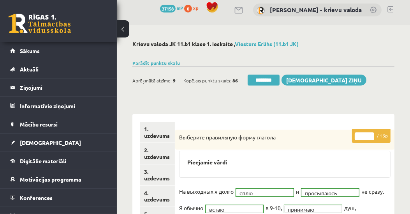
scroll to position [4, 0]
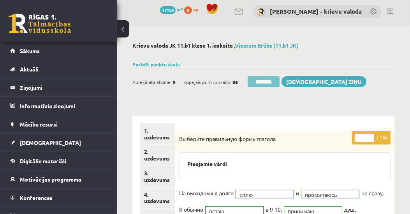
click at [267, 83] on input "********" at bounding box center [264, 81] width 32 height 11
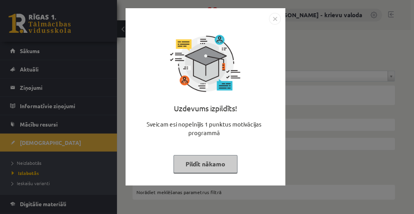
click at [219, 170] on button "Pildīt nākamo" at bounding box center [205, 164] width 64 height 18
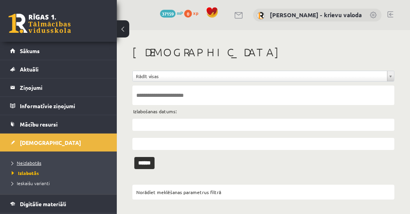
click at [32, 164] on link "Neizlabotās" at bounding box center [60, 162] width 97 height 7
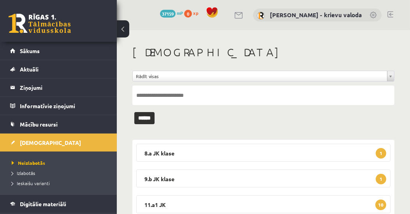
scroll to position [133, 0]
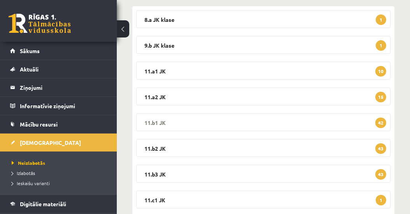
click at [154, 122] on legend "11.b1 JK 42" at bounding box center [263, 122] width 255 height 18
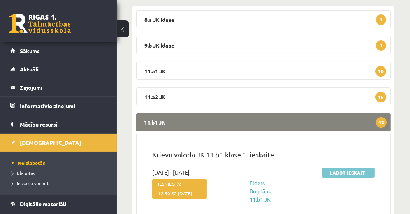
click at [355, 171] on link "Labot ieskaiti" at bounding box center [348, 172] width 53 height 10
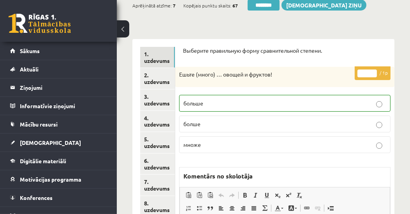
scroll to position [97, 0]
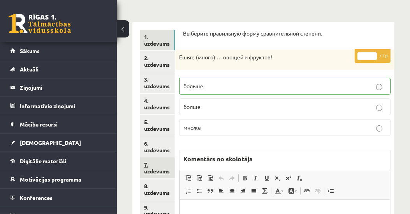
click at [163, 170] on link "7. uzdevums" at bounding box center [157, 167] width 35 height 21
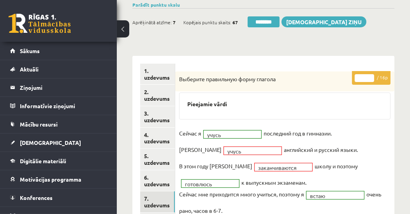
scroll to position [53, 0]
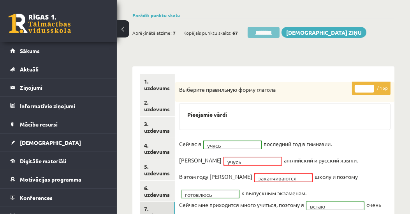
click at [267, 33] on input "********" at bounding box center [264, 32] width 32 height 11
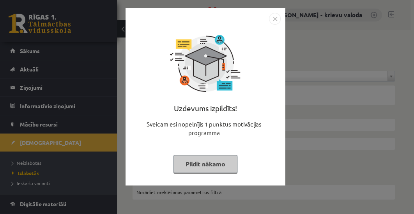
click at [229, 161] on button "Pildīt nākamo" at bounding box center [205, 164] width 64 height 18
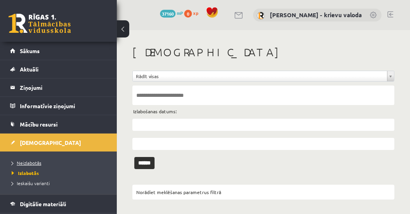
click at [25, 162] on span "Neizlabotās" at bounding box center [27, 162] width 30 height 6
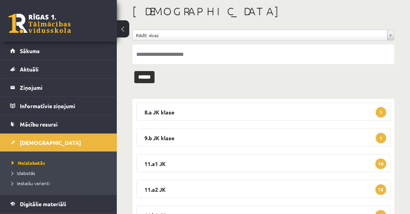
scroll to position [89, 0]
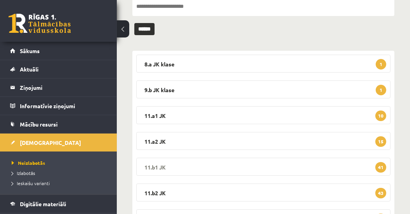
click at [152, 166] on legend "11.b1 JK 41" at bounding box center [263, 166] width 255 height 18
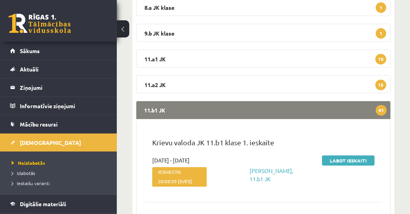
scroll to position [223, 0]
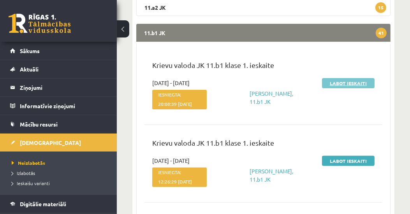
click at [352, 80] on link "Labot ieskaiti" at bounding box center [348, 83] width 53 height 10
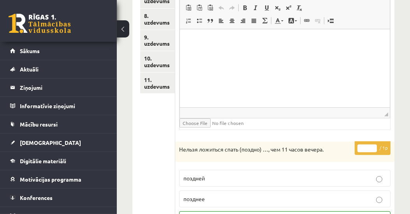
scroll to position [178, 0]
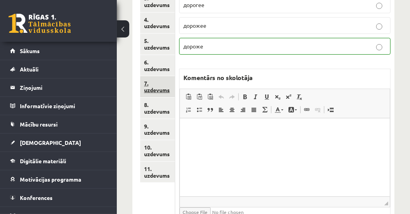
click at [150, 92] on link "7. uzdevums" at bounding box center [157, 86] width 35 height 21
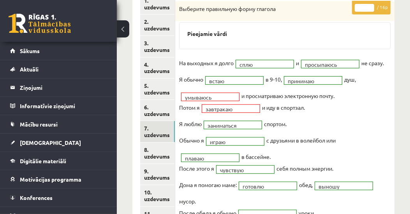
scroll to position [0, 0]
type input "**"
click at [371, 4] on input "**" at bounding box center [364, 8] width 19 height 8
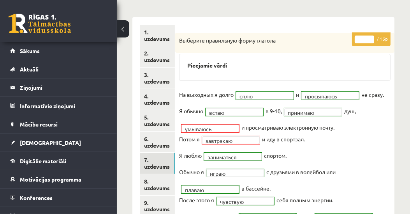
scroll to position [44, 0]
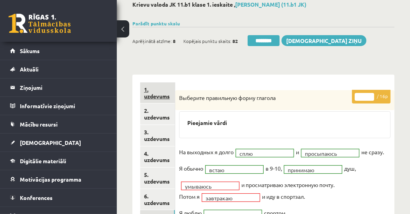
click at [159, 97] on link "1. uzdevums" at bounding box center [157, 92] width 35 height 21
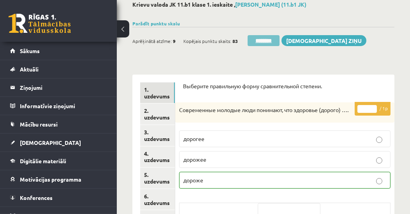
click at [267, 39] on input "********" at bounding box center [264, 40] width 32 height 11
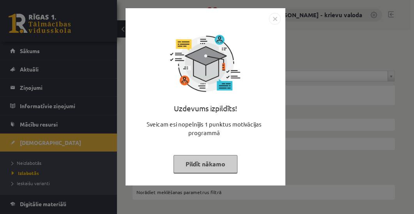
click at [208, 166] on button "Pildīt nākamo" at bounding box center [205, 164] width 64 height 18
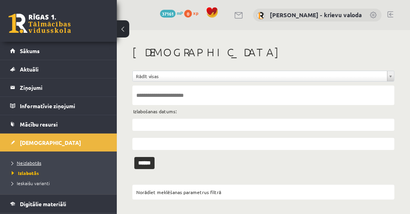
click at [23, 161] on span "Neizlabotās" at bounding box center [27, 162] width 30 height 6
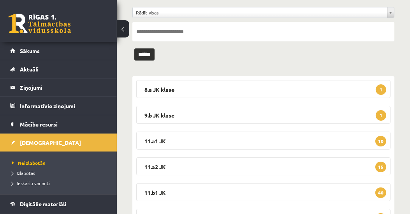
scroll to position [133, 0]
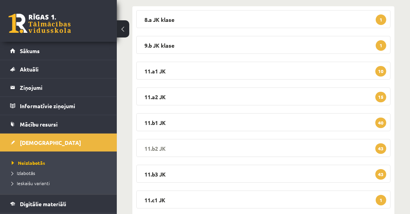
click at [156, 147] on legend "11.b2 JK 43" at bounding box center [263, 148] width 255 height 18
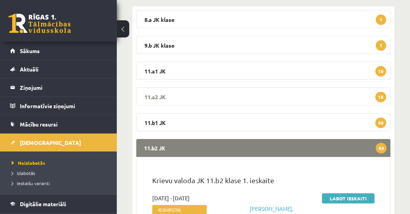
click at [153, 92] on legend "11.a2 JK 15" at bounding box center [263, 96] width 255 height 18
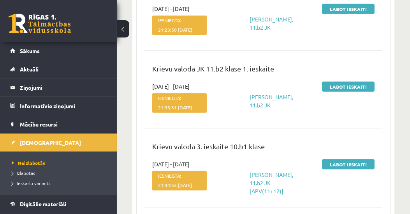
scroll to position [3875, 0]
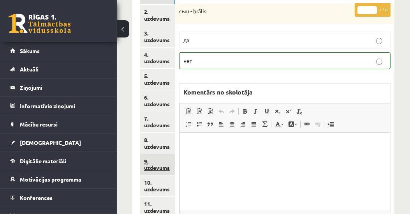
click at [157, 166] on link "9. uzdevums" at bounding box center [157, 164] width 35 height 21
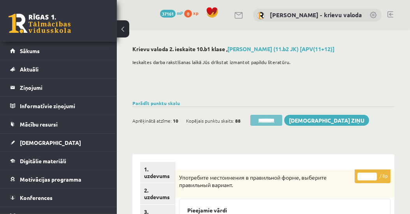
click at [263, 119] on input "********" at bounding box center [267, 120] width 32 height 11
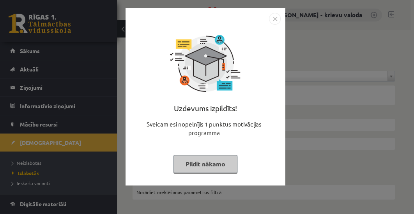
click at [215, 166] on button "Pildīt nākamo" at bounding box center [205, 164] width 64 height 18
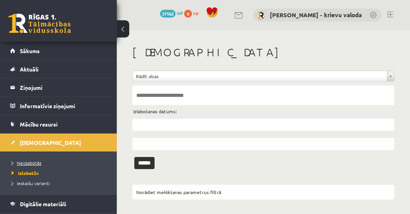
click at [33, 163] on span "Neizlabotās" at bounding box center [27, 162] width 30 height 6
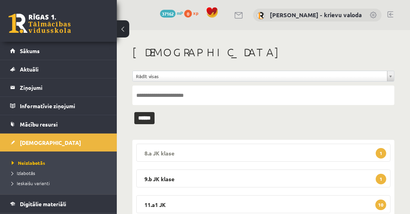
scroll to position [89, 0]
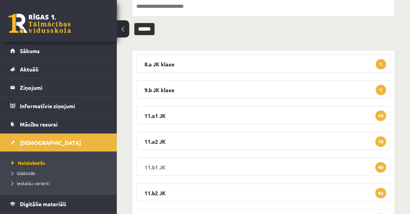
click at [153, 166] on legend "11.b1 JK 40" at bounding box center [263, 166] width 255 height 18
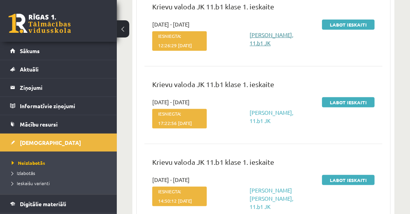
scroll to position [223, 0]
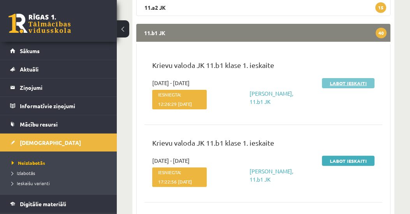
click at [358, 85] on link "Labot ieskaiti" at bounding box center [348, 83] width 53 height 10
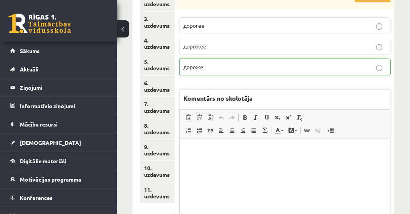
scroll to position [157, 0]
drag, startPoint x: 158, startPoint y: 111, endPoint x: 175, endPoint y: 110, distance: 17.6
click at [158, 111] on link "7. uzdevums" at bounding box center [157, 107] width 35 height 21
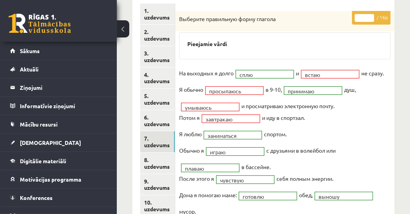
scroll to position [113, 0]
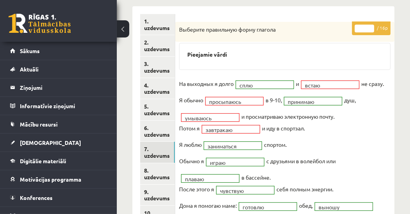
type input "**"
click at [370, 25] on input "**" at bounding box center [364, 29] width 19 height 8
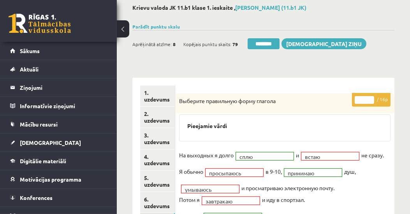
scroll to position [23, 0]
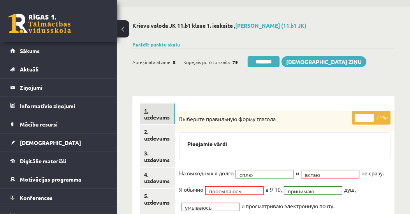
click at [148, 117] on link "1. uzdevums" at bounding box center [157, 113] width 35 height 21
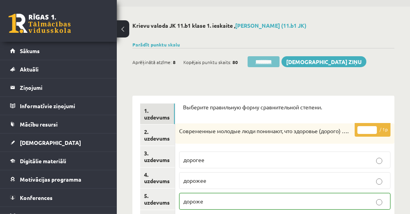
scroll to position [0, 0]
click at [270, 62] on input "********" at bounding box center [264, 61] width 32 height 11
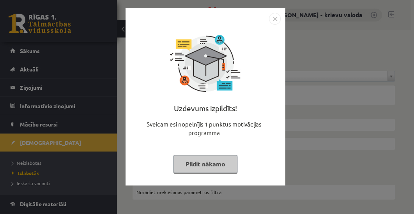
click at [196, 163] on button "Pildīt nākamo" at bounding box center [205, 164] width 64 height 18
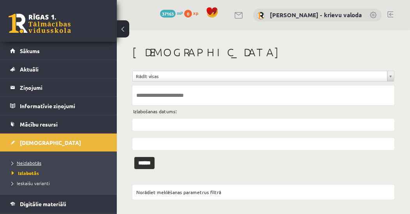
click at [36, 161] on span "Neizlabotās" at bounding box center [27, 162] width 30 height 6
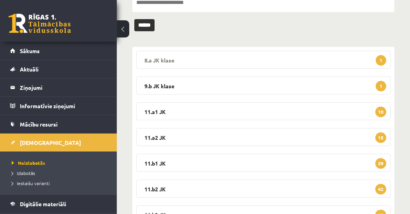
scroll to position [133, 0]
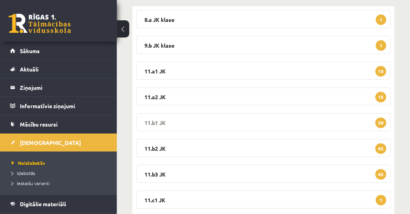
click at [154, 122] on legend "11.b1 JK 39" at bounding box center [263, 122] width 255 height 18
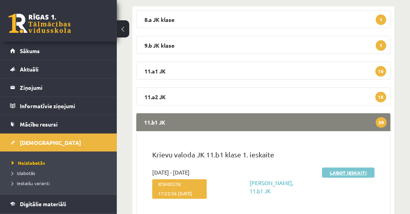
click at [355, 173] on link "Labot ieskaiti" at bounding box center [348, 172] width 53 height 10
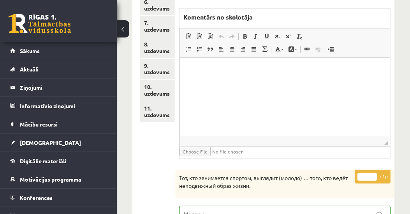
scroll to position [105, 0]
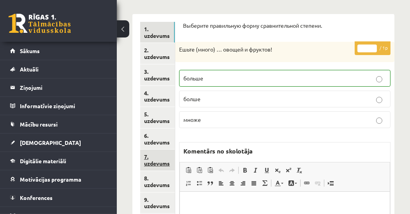
click at [156, 162] on link "7. uzdevums" at bounding box center [157, 159] width 35 height 21
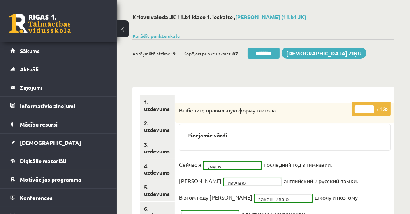
scroll to position [0, 0]
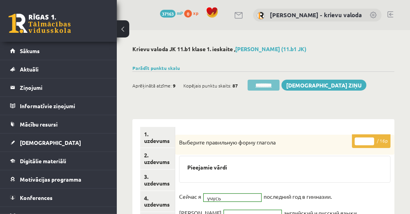
click at [271, 88] on input "********" at bounding box center [264, 85] width 32 height 11
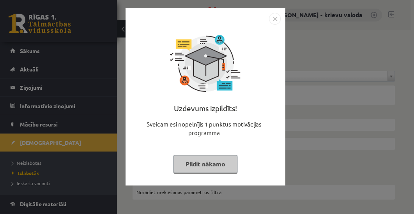
click at [191, 163] on button "Pildīt nākamo" at bounding box center [205, 164] width 64 height 18
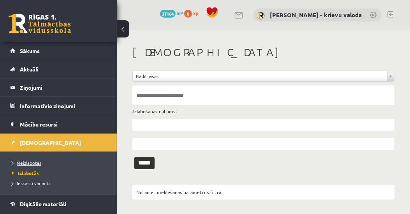
click at [22, 163] on span "Neizlabotās" at bounding box center [27, 162] width 30 height 6
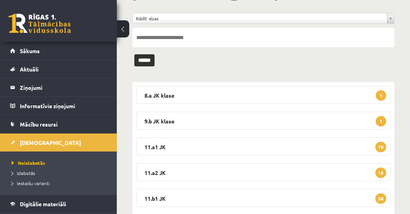
scroll to position [89, 0]
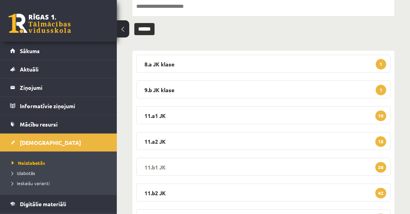
click at [161, 166] on legend "11.b1 JK 38" at bounding box center [263, 166] width 255 height 18
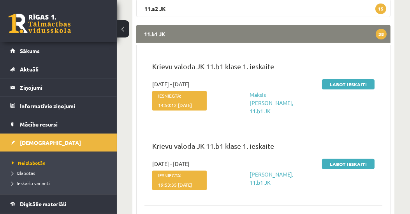
scroll to position [223, 0]
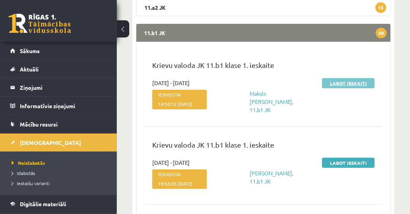
click at [345, 83] on link "Labot ieskaiti" at bounding box center [348, 83] width 53 height 10
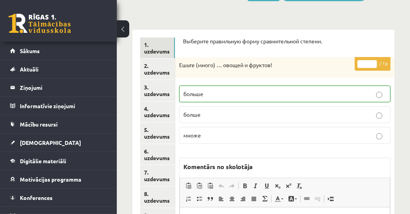
scroll to position [105, 0]
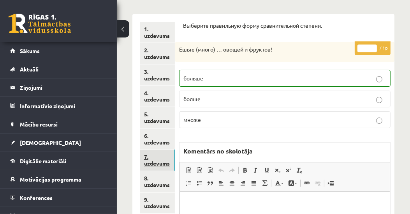
click at [153, 163] on link "7. uzdevums" at bounding box center [157, 159] width 35 height 21
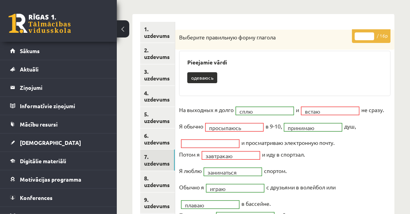
scroll to position [0, 0]
type input "**"
click at [371, 34] on input "**" at bounding box center [364, 36] width 19 height 8
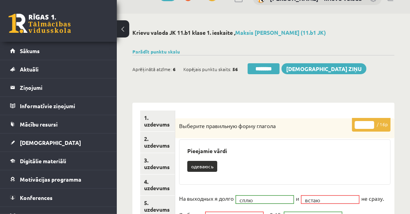
scroll to position [16, 0]
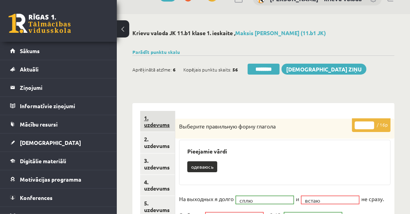
click at [156, 124] on link "1. uzdevums" at bounding box center [157, 121] width 35 height 21
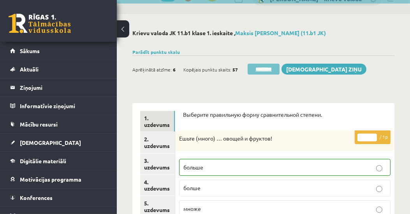
click at [273, 70] on input "********" at bounding box center [264, 69] width 32 height 11
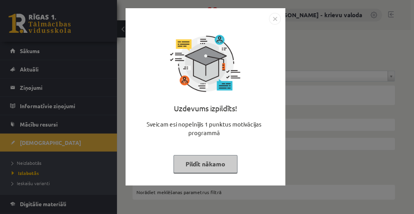
click at [197, 163] on button "Pildīt nākamo" at bounding box center [205, 164] width 64 height 18
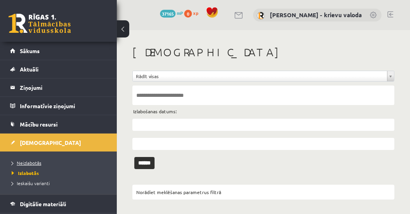
click at [27, 159] on span "Neizlabotās" at bounding box center [27, 162] width 30 height 6
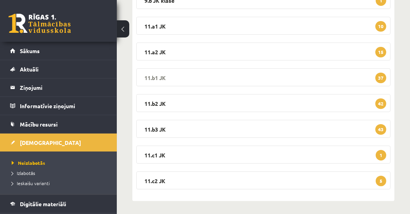
scroll to position [133, 0]
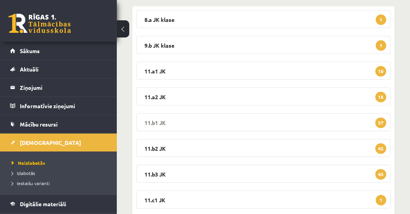
click at [159, 119] on legend "11.b1 JK 37" at bounding box center [263, 122] width 255 height 18
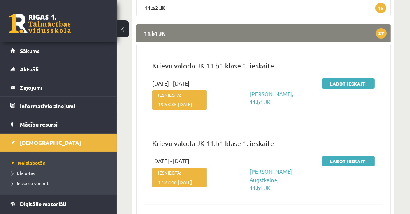
scroll to position [223, 0]
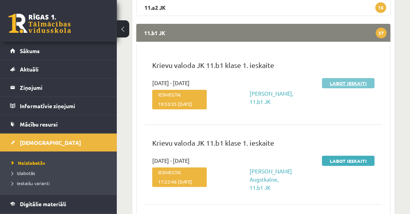
click at [348, 83] on link "Labot ieskaiti" at bounding box center [348, 83] width 53 height 10
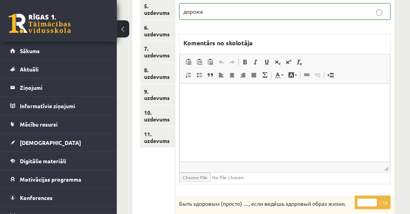
scroll to position [178, 0]
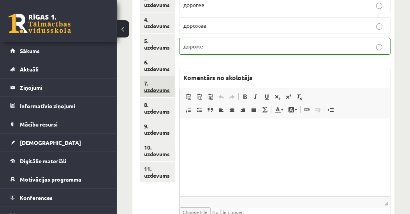
click at [161, 87] on link "7. uzdevums" at bounding box center [157, 86] width 35 height 21
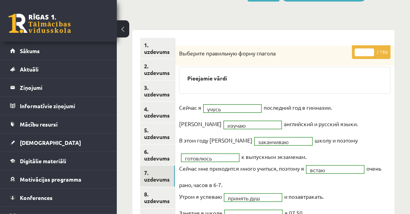
scroll to position [0, 0]
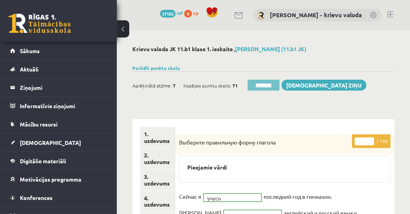
click at [268, 86] on input "********" at bounding box center [264, 85] width 32 height 11
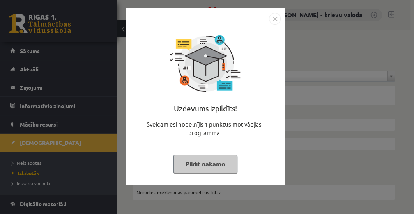
click at [204, 162] on button "Pildīt nākamo" at bounding box center [205, 164] width 64 height 18
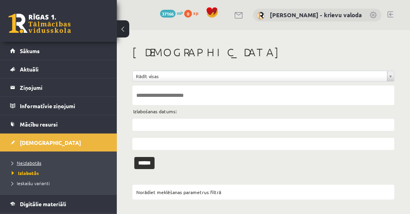
click at [30, 159] on span "Neizlabotās" at bounding box center [27, 162] width 30 height 6
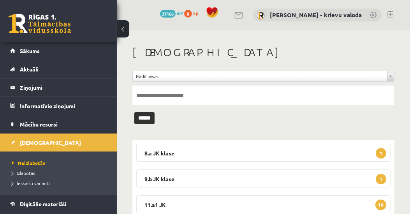
scroll to position [133, 0]
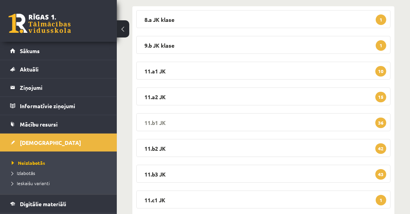
drag, startPoint x: 150, startPoint y: 120, endPoint x: 156, endPoint y: 120, distance: 6.2
click at [150, 120] on legend "11.b1 JK 36" at bounding box center [263, 122] width 255 height 18
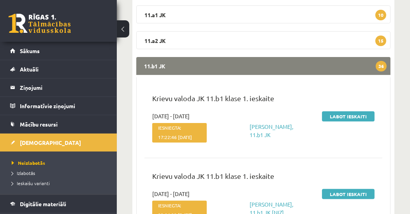
scroll to position [223, 0]
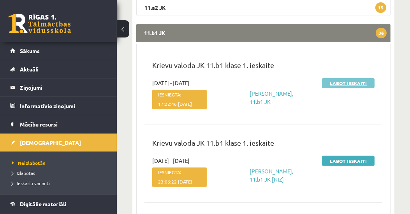
click at [359, 82] on link "Labot ieskaiti" at bounding box center [348, 83] width 53 height 10
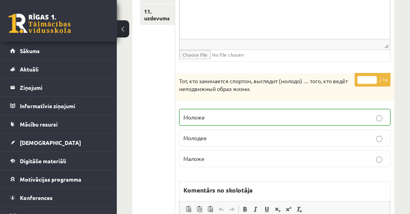
scroll to position [202, 0]
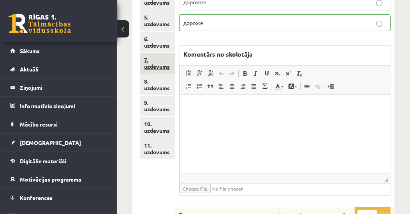
click at [161, 68] on link "7. uzdevums" at bounding box center [157, 63] width 35 height 21
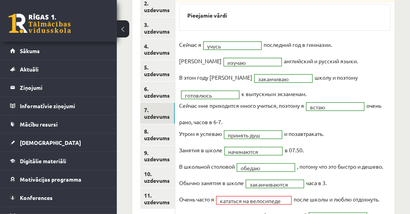
scroll to position [23, 0]
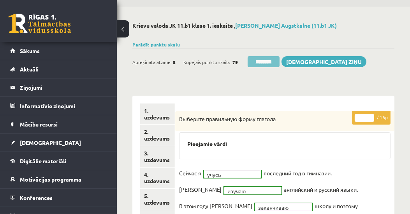
click at [269, 61] on input "********" at bounding box center [264, 61] width 32 height 11
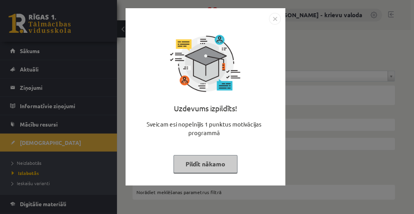
click at [219, 166] on button "Pildīt nākamo" at bounding box center [205, 164] width 64 height 18
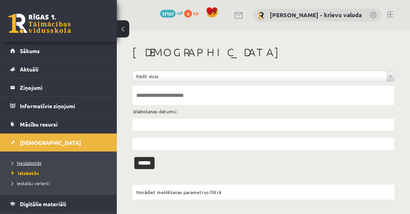
click at [34, 163] on span "Neizlabotās" at bounding box center [27, 162] width 30 height 6
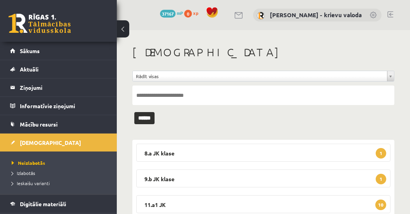
scroll to position [133, 0]
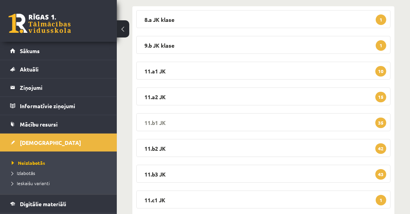
click at [151, 122] on legend "11.b1 JK 35" at bounding box center [263, 122] width 255 height 18
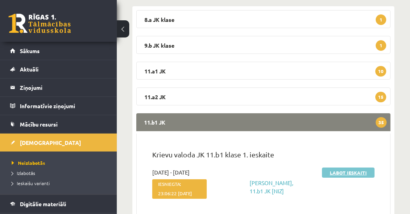
click at [336, 172] on link "Labot ieskaiti" at bounding box center [348, 172] width 53 height 10
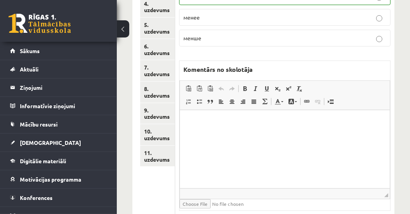
scroll to position [60, 0]
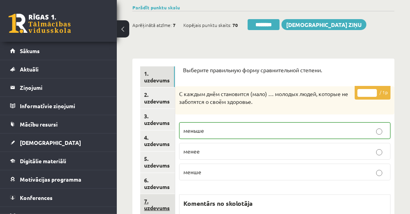
click at [158, 209] on link "7. uzdevums" at bounding box center [157, 204] width 35 height 21
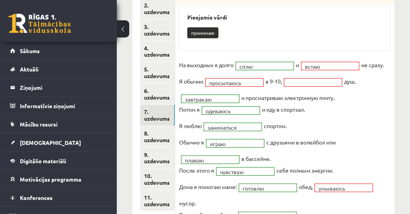
scroll to position [0, 0]
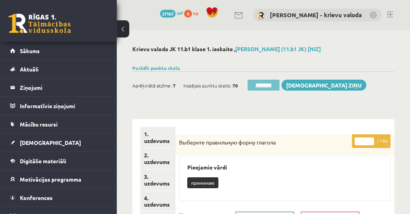
click at [269, 85] on input "********" at bounding box center [264, 85] width 32 height 11
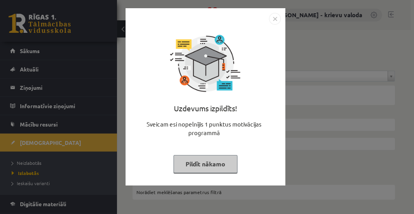
click at [212, 161] on button "Pildīt nākamo" at bounding box center [205, 164] width 64 height 18
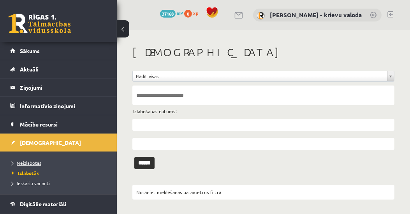
click at [22, 161] on span "Neizlabotās" at bounding box center [27, 162] width 30 height 6
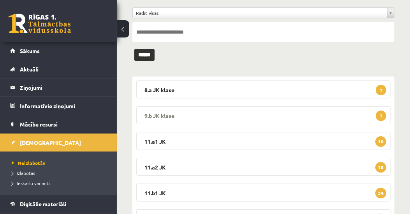
scroll to position [133, 0]
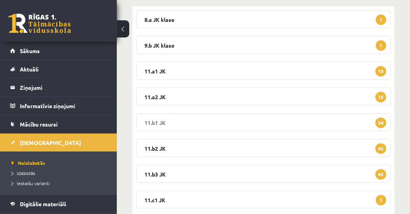
click at [162, 122] on legend "11.b1 JK 34" at bounding box center [263, 122] width 255 height 18
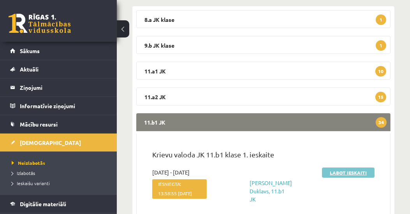
click at [339, 171] on link "Labot ieskaiti" at bounding box center [348, 172] width 53 height 10
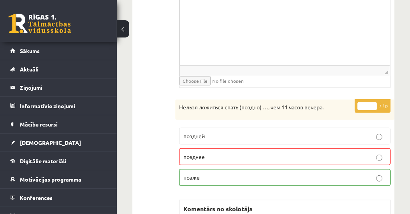
scroll to position [579, 0]
type input "*"
click at [375, 106] on input "*" at bounding box center [367, 106] width 19 height 8
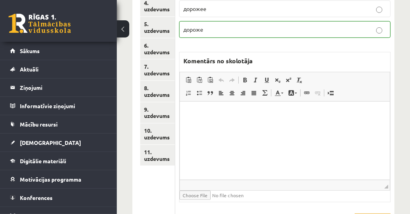
scroll to position [133, 0]
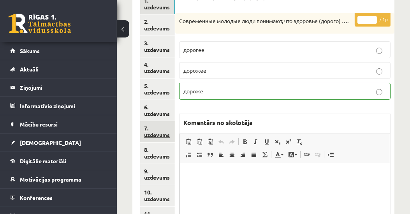
click at [146, 135] on link "7. uzdevums" at bounding box center [157, 131] width 35 height 21
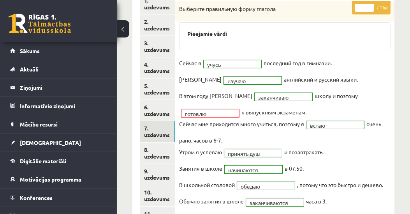
scroll to position [0, 0]
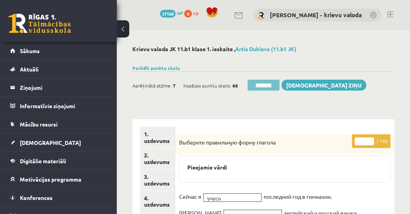
click at [265, 85] on input "********" at bounding box center [264, 85] width 32 height 11
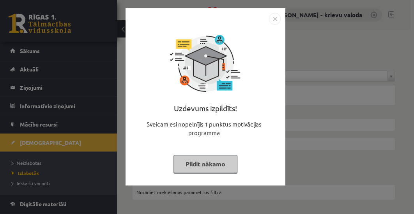
click at [212, 163] on button "Pildīt nākamo" at bounding box center [205, 164] width 64 height 18
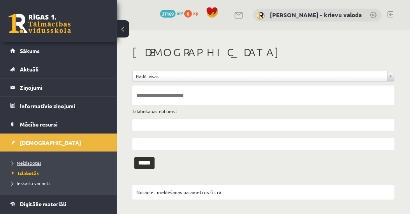
click at [22, 162] on span "Neizlabotās" at bounding box center [27, 162] width 30 height 6
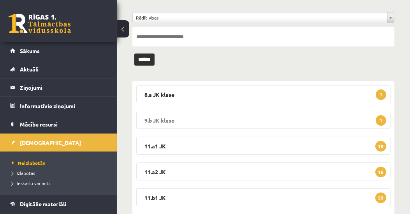
scroll to position [133, 0]
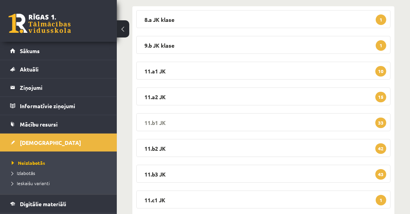
click at [164, 123] on legend "11.b1 JK 33" at bounding box center [263, 122] width 255 height 18
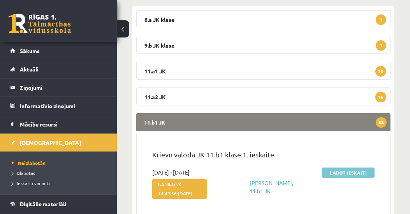
click at [356, 173] on link "Labot ieskaiti" at bounding box center [348, 172] width 53 height 10
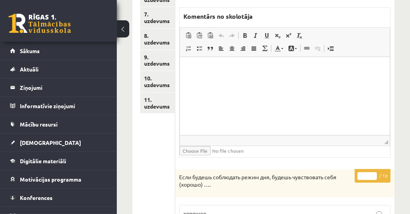
scroll to position [246, 0]
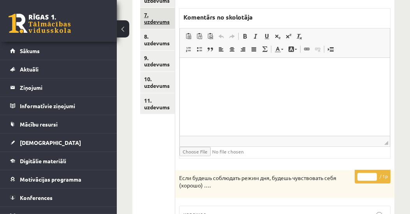
click at [160, 22] on link "7. uzdevums" at bounding box center [157, 18] width 35 height 21
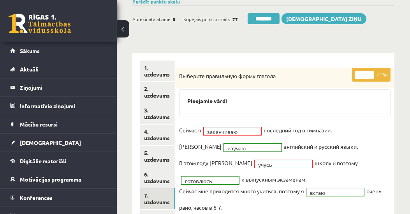
scroll to position [23, 0]
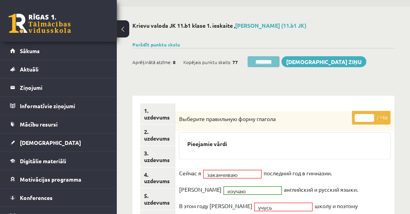
click at [263, 62] on input "********" at bounding box center [264, 61] width 32 height 11
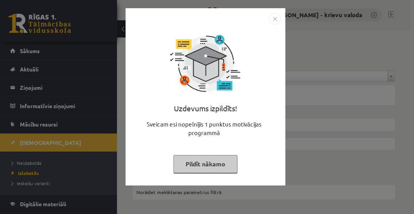
click at [202, 163] on button "Pildīt nākamo" at bounding box center [205, 164] width 64 height 18
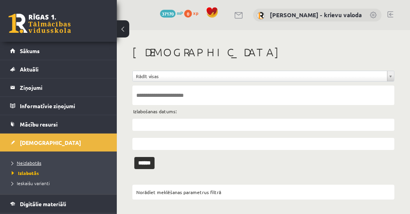
click at [35, 163] on span "Neizlabotās" at bounding box center [27, 162] width 30 height 6
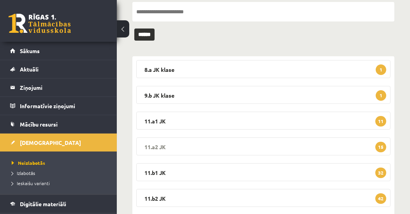
scroll to position [89, 0]
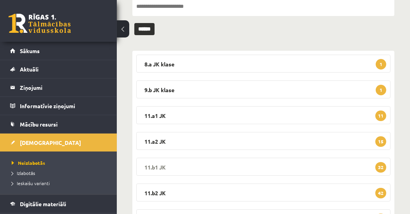
click at [146, 166] on legend "11.b1 JK 32" at bounding box center [263, 166] width 255 height 18
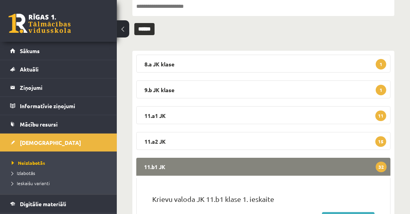
scroll to position [223, 0]
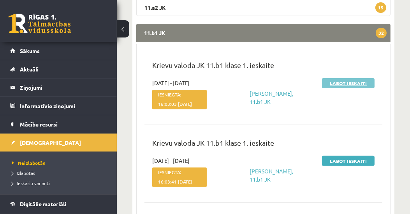
click at [350, 83] on link "Labot ieskaiti" at bounding box center [348, 83] width 53 height 10
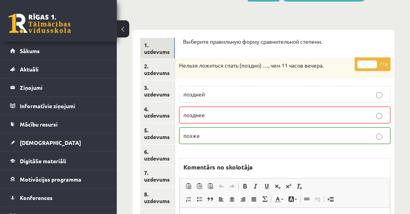
type input "*"
click at [375, 62] on input "*" at bounding box center [367, 64] width 19 height 8
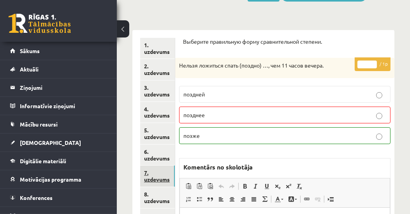
click at [158, 180] on link "7. uzdevums" at bounding box center [157, 175] width 35 height 21
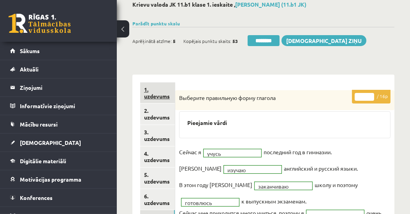
click at [150, 95] on link "1. uzdevums" at bounding box center [157, 92] width 35 height 21
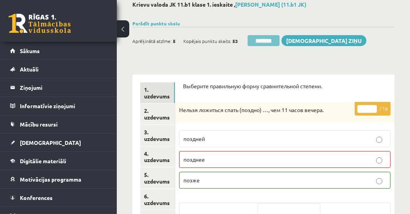
click at [268, 41] on input "********" at bounding box center [264, 40] width 32 height 11
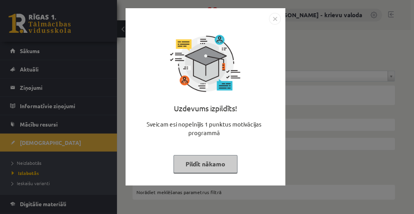
click at [216, 163] on button "Pildīt nākamo" at bounding box center [205, 164] width 64 height 18
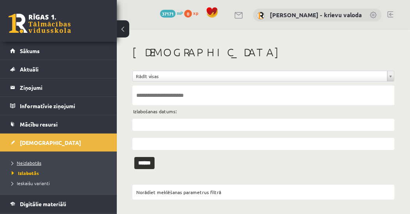
click at [34, 161] on span "Neizlabotās" at bounding box center [27, 162] width 30 height 6
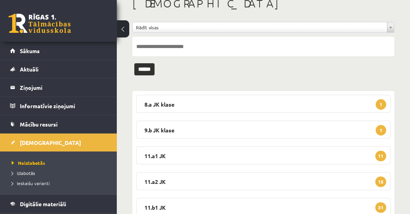
scroll to position [89, 0]
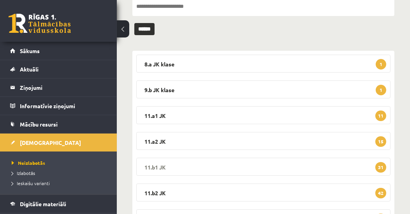
click at [156, 166] on legend "11.b1 JK 31" at bounding box center [263, 166] width 255 height 18
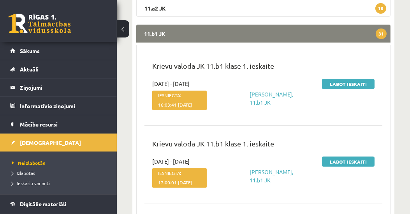
scroll to position [223, 0]
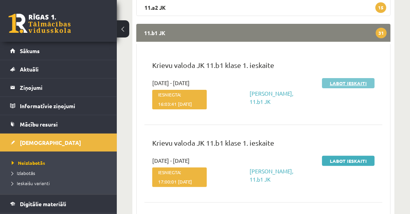
click at [348, 83] on link "Labot ieskaiti" at bounding box center [348, 83] width 53 height 10
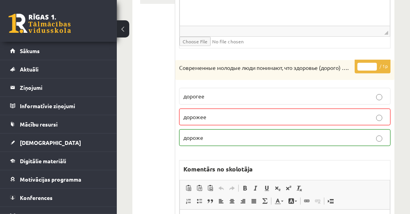
scroll to position [178, 0]
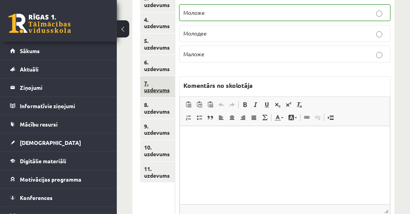
click at [163, 90] on link "7. uzdevums" at bounding box center [157, 86] width 35 height 21
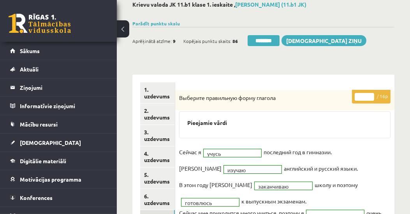
scroll to position [0, 0]
click at [269, 42] on input "********" at bounding box center [264, 40] width 32 height 11
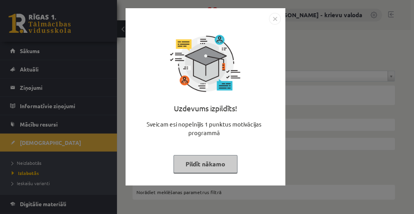
click at [219, 163] on button "Pildīt nākamo" at bounding box center [205, 164] width 64 height 18
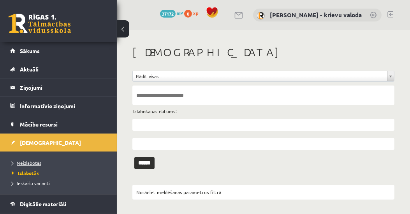
click at [31, 159] on span "Neizlabotās" at bounding box center [27, 162] width 30 height 6
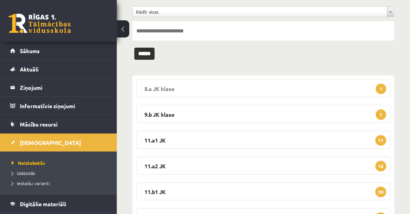
scroll to position [89, 0]
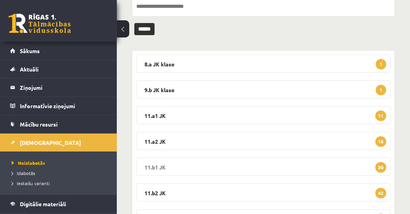
click at [157, 165] on legend "11.b1 JK 30" at bounding box center [263, 166] width 255 height 18
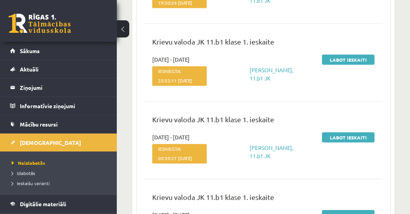
scroll to position [445, 0]
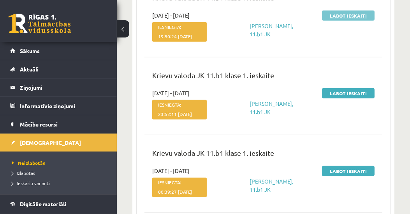
click at [351, 21] on link "Labot ieskaiti" at bounding box center [348, 16] width 53 height 10
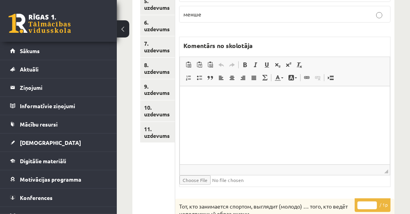
scroll to position [133, 0]
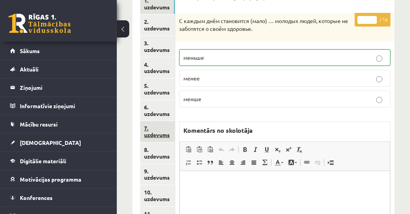
click at [166, 131] on link "7. uzdevums" at bounding box center [157, 131] width 35 height 21
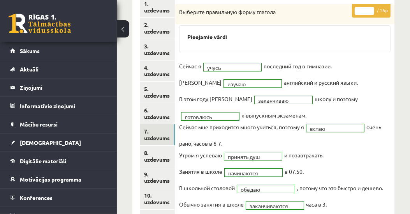
scroll to position [0, 0]
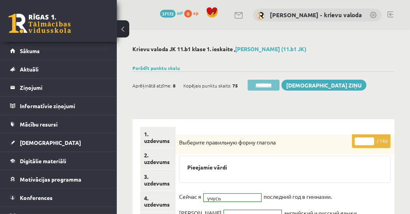
click at [265, 85] on input "********" at bounding box center [264, 85] width 32 height 11
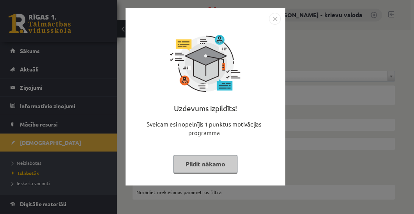
click at [222, 163] on button "Pildīt nākamo" at bounding box center [205, 164] width 64 height 18
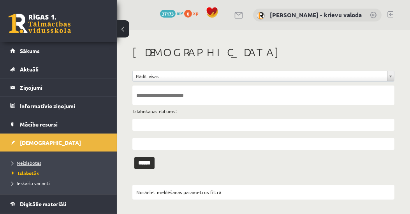
click at [35, 161] on span "Neizlabotās" at bounding box center [27, 162] width 30 height 6
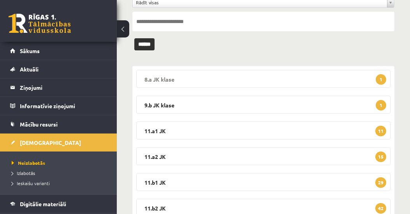
scroll to position [133, 0]
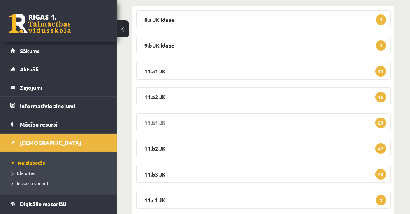
click at [156, 122] on legend "11.b1 JK 29" at bounding box center [263, 122] width 255 height 18
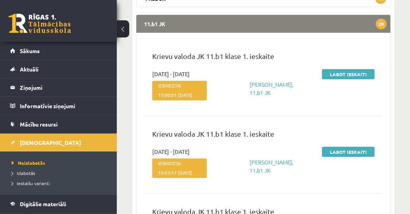
scroll to position [267, 0]
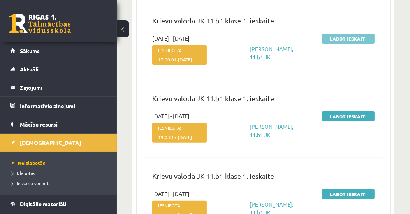
click at [354, 37] on link "Labot ieskaiti" at bounding box center [348, 39] width 53 height 10
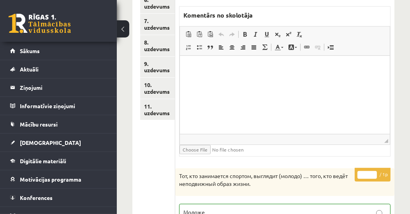
scroll to position [150, 0]
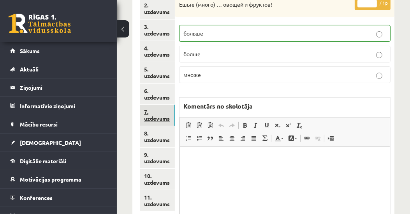
click at [156, 117] on link "7. uzdevums" at bounding box center [157, 114] width 35 height 21
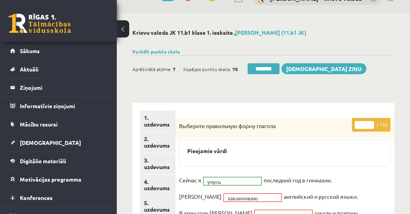
scroll to position [16, 0]
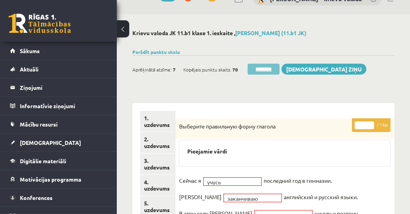
click at [263, 69] on input "********" at bounding box center [264, 69] width 32 height 11
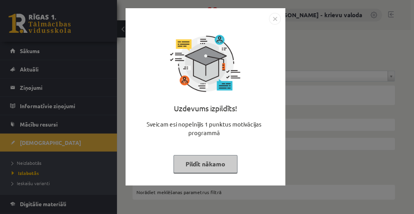
click at [219, 160] on button "Pildīt nākamo" at bounding box center [205, 164] width 64 height 18
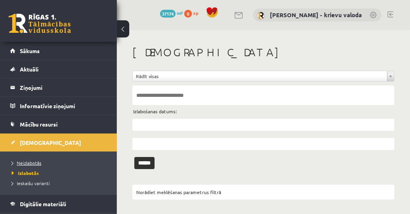
click at [27, 161] on span "Neizlabotās" at bounding box center [27, 162] width 30 height 6
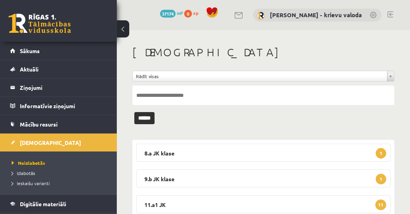
scroll to position [89, 0]
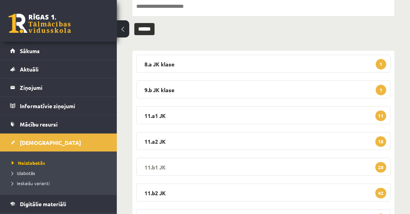
click at [152, 164] on legend "11.b1 JK 28" at bounding box center [263, 166] width 255 height 18
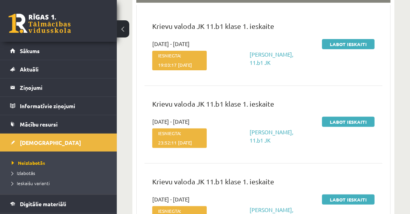
scroll to position [267, 0]
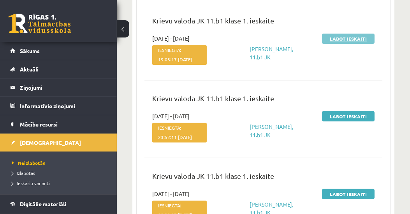
click at [352, 38] on link "Labot ieskaiti" at bounding box center [348, 39] width 53 height 10
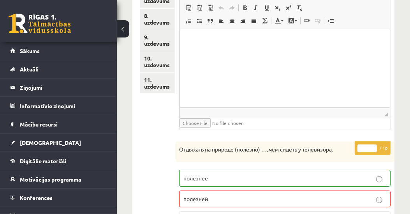
scroll to position [356, 0]
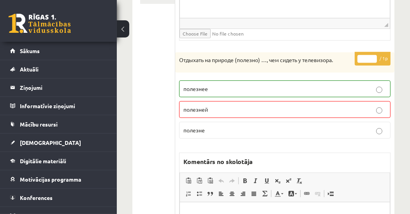
click at [374, 62] on input "*" at bounding box center [367, 59] width 19 height 8
type input "*"
click at [375, 63] on input "*" at bounding box center [367, 59] width 19 height 8
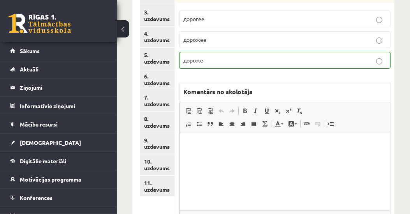
scroll to position [105, 0]
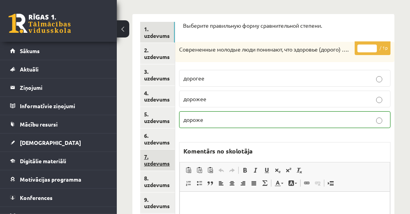
click at [162, 163] on link "7. uzdevums" at bounding box center [157, 159] width 35 height 21
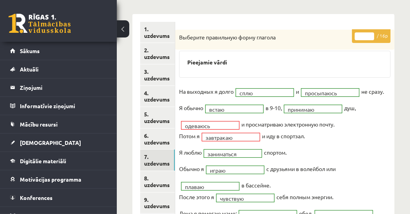
scroll to position [0, 0]
click at [370, 33] on input "**" at bounding box center [364, 36] width 19 height 8
type input "**"
click at [370, 33] on input "**" at bounding box center [364, 36] width 19 height 8
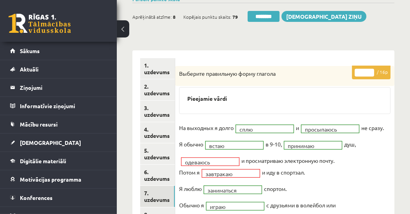
scroll to position [60, 0]
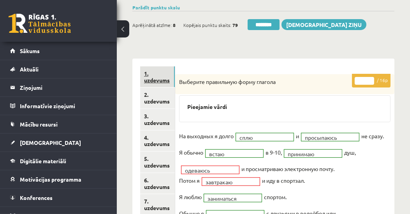
click at [148, 80] on link "1. uzdevums" at bounding box center [157, 76] width 35 height 21
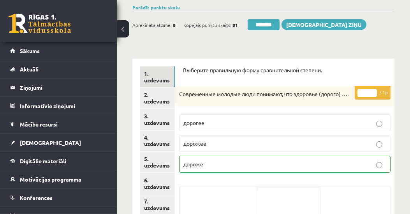
click at [264, 25] on input "********" at bounding box center [264, 24] width 32 height 11
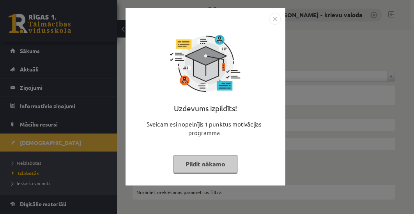
click at [205, 159] on button "Pildīt nākamo" at bounding box center [205, 164] width 64 height 18
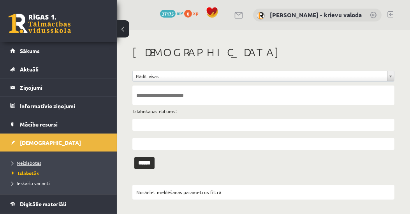
click at [28, 161] on span "Neizlabotās" at bounding box center [27, 162] width 30 height 6
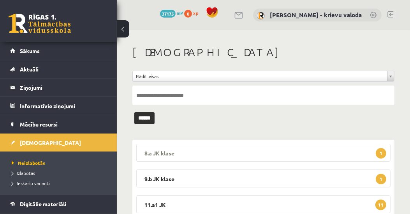
scroll to position [89, 0]
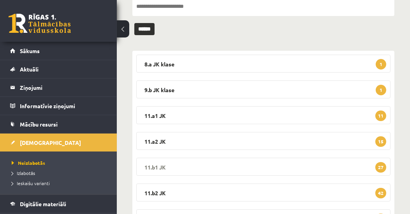
click at [150, 168] on legend "11.b1 JK 27" at bounding box center [263, 166] width 255 height 18
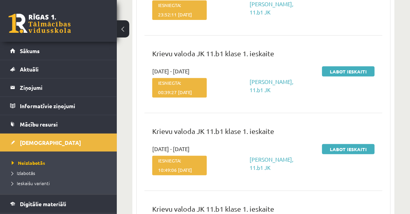
scroll to position [178, 0]
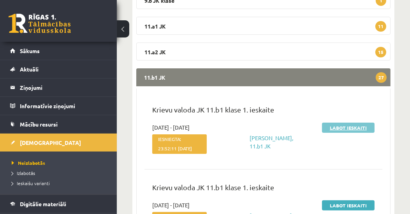
click at [353, 128] on link "Labot ieskaiti" at bounding box center [348, 127] width 53 height 10
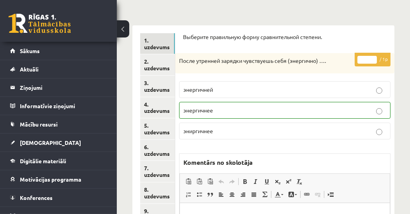
scroll to position [89, 0]
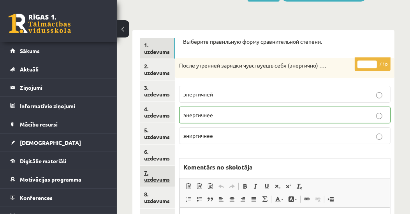
click at [147, 179] on link "7. uzdevums" at bounding box center [157, 175] width 35 height 21
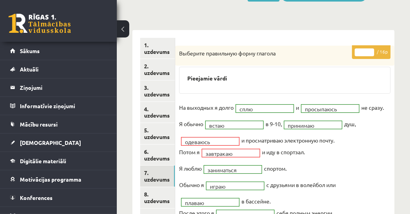
scroll to position [0, 0]
click at [370, 48] on input "**" at bounding box center [364, 52] width 19 height 8
type input "**"
click at [370, 48] on input "**" at bounding box center [364, 52] width 19 height 8
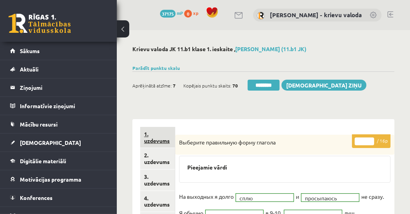
click at [157, 140] on link "1. uzdevums" at bounding box center [157, 137] width 35 height 21
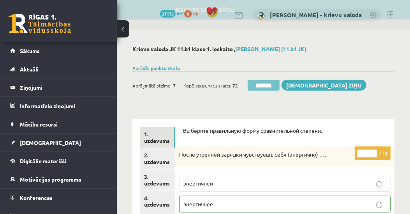
click at [271, 85] on input "********" at bounding box center [264, 85] width 32 height 11
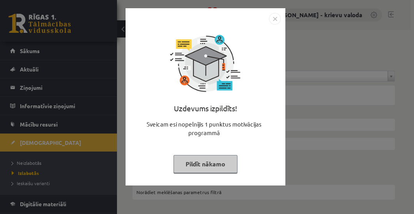
click at [209, 165] on button "Pildīt nākamo" at bounding box center [205, 164] width 64 height 18
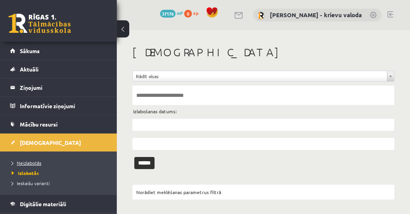
click at [32, 161] on span "Neizlabotās" at bounding box center [27, 162] width 30 height 6
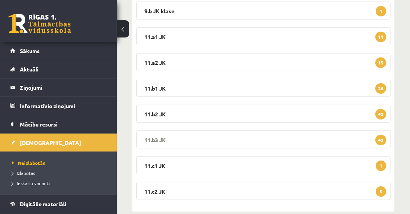
scroll to position [178, 0]
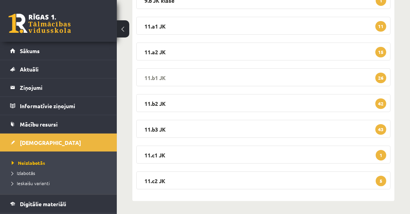
click at [163, 76] on legend "11.b1 JK 26" at bounding box center [263, 77] width 255 height 18
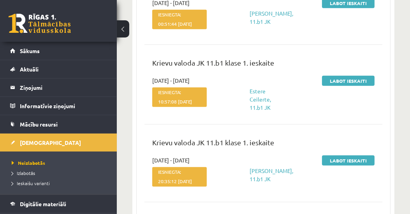
scroll to position [846, 0]
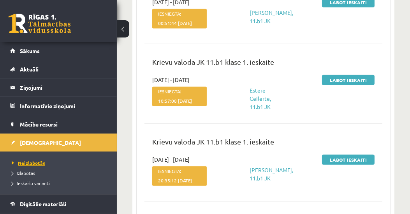
click at [34, 161] on span "Neizlabotās" at bounding box center [29, 162] width 34 height 6
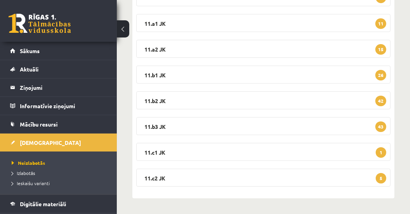
scroll to position [180, 0]
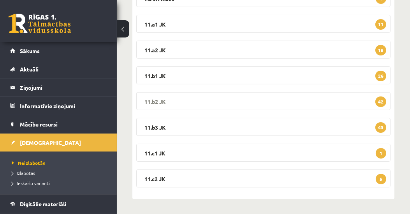
click at [154, 100] on legend "11.b2 JK 42" at bounding box center [263, 101] width 255 height 18
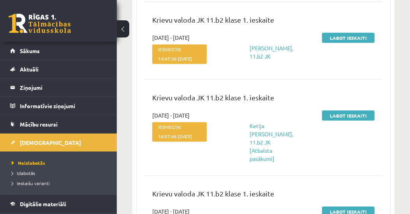
scroll to position [626, 0]
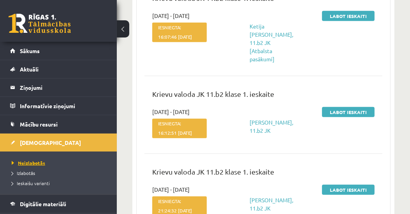
click at [28, 161] on span "Neizlabotās" at bounding box center [29, 162] width 34 height 6
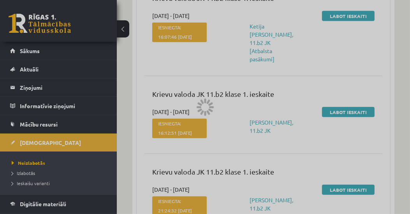
scroll to position [180, 0]
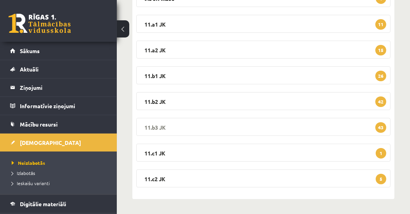
click at [159, 127] on legend "11.b3 JK 43" at bounding box center [263, 127] width 255 height 18
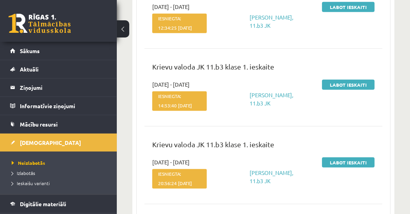
scroll to position [626, 0]
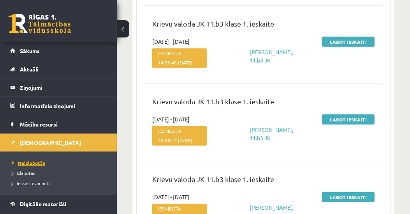
click at [38, 161] on span "Neizlabotās" at bounding box center [29, 162] width 34 height 6
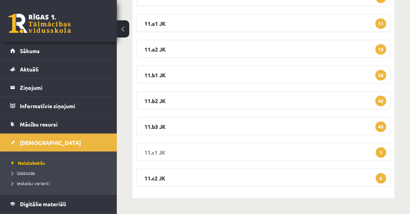
scroll to position [180, 0]
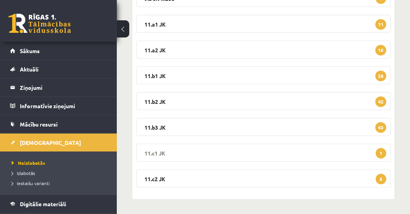
drag, startPoint x: 159, startPoint y: 153, endPoint x: 163, endPoint y: 153, distance: 4.3
click at [159, 154] on legend "11.c1 JK 1" at bounding box center [263, 152] width 255 height 18
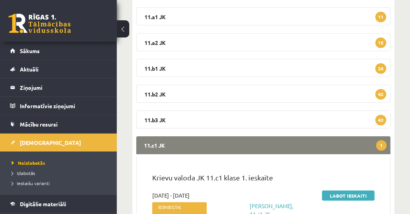
scroll to position [269, 0]
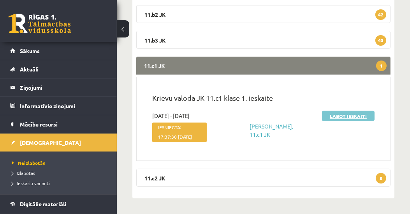
click at [354, 113] on link "Labot ieskaiti" at bounding box center [348, 116] width 53 height 10
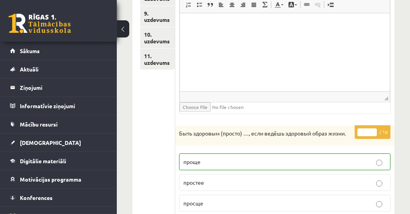
scroll to position [246, 0]
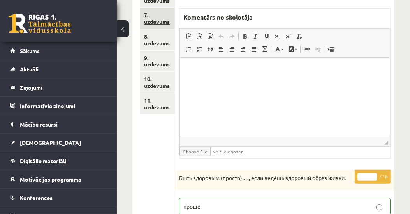
click at [157, 23] on link "7. uzdevums" at bounding box center [157, 18] width 35 height 21
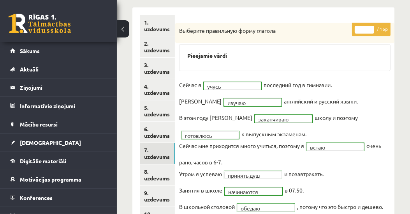
scroll to position [23, 0]
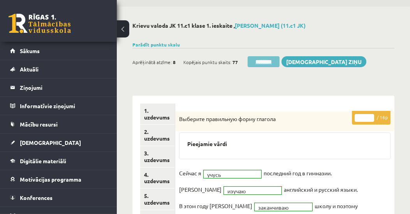
click at [266, 64] on input "********" at bounding box center [264, 61] width 32 height 11
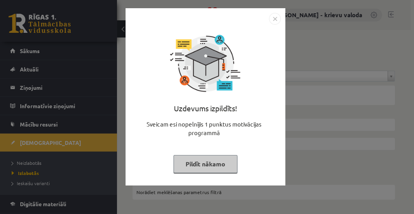
click at [209, 163] on button "Pildīt nākamo" at bounding box center [205, 164] width 64 height 18
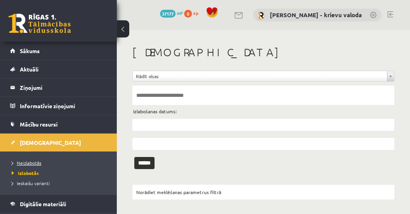
click at [28, 162] on span "Neizlabotās" at bounding box center [27, 162] width 30 height 6
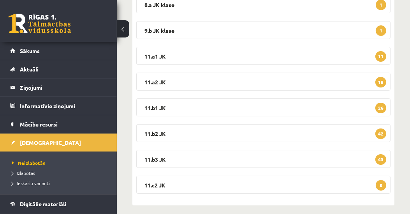
scroll to position [154, 0]
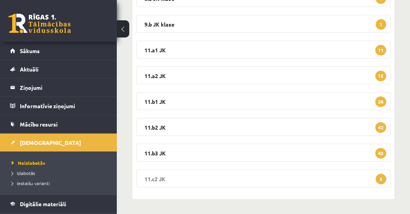
click at [152, 177] on legend "11.c2 JK 5" at bounding box center [263, 178] width 255 height 18
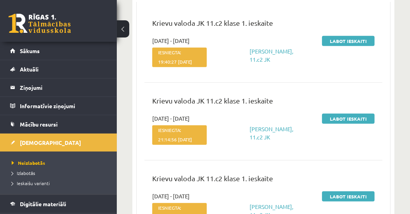
scroll to position [332, 0]
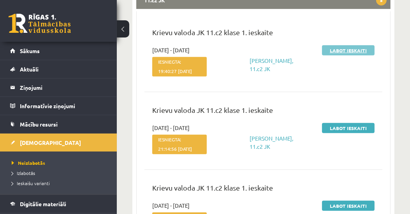
click at [344, 47] on link "Labot ieskaiti" at bounding box center [348, 50] width 53 height 10
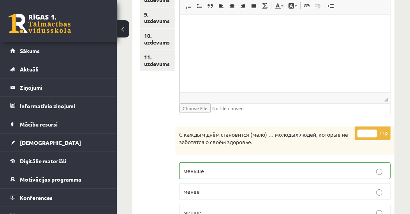
scroll to position [246, 0]
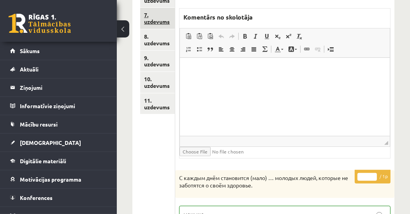
click at [155, 21] on link "7. uzdevums" at bounding box center [157, 18] width 35 height 21
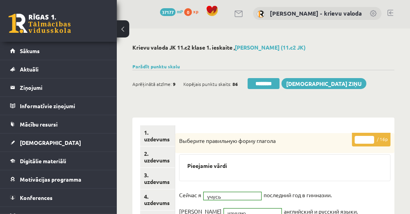
scroll to position [0, 0]
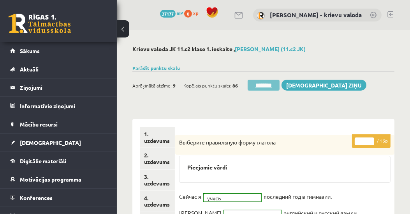
click at [265, 86] on input "********" at bounding box center [264, 85] width 32 height 11
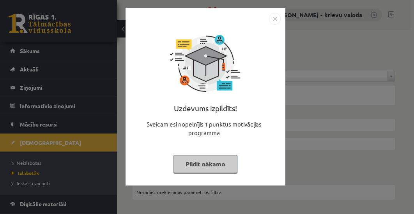
click at [212, 160] on button "Pildīt nākamo" at bounding box center [205, 164] width 64 height 18
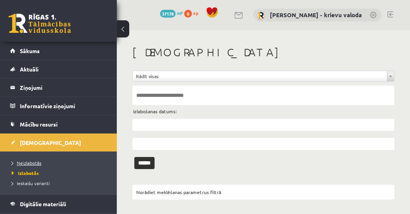
click at [38, 164] on span "Neizlabotās" at bounding box center [27, 162] width 30 height 6
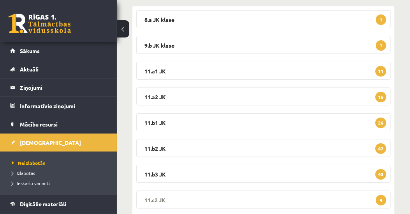
scroll to position [154, 0]
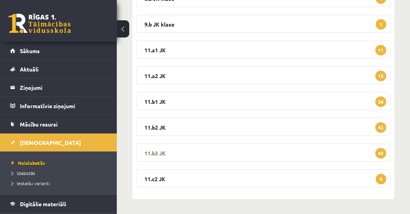
click at [156, 150] on legend "11.b3 JK 43" at bounding box center [263, 152] width 255 height 18
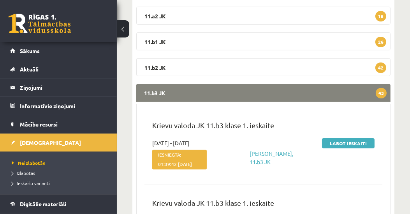
scroll to position [199, 0]
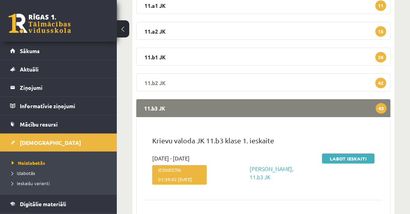
click at [159, 76] on legend "11.b2 JK 42" at bounding box center [263, 82] width 255 height 18
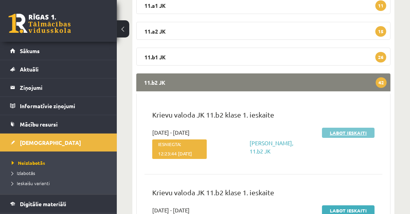
click at [337, 131] on link "Labot ieskaiti" at bounding box center [348, 132] width 53 height 10
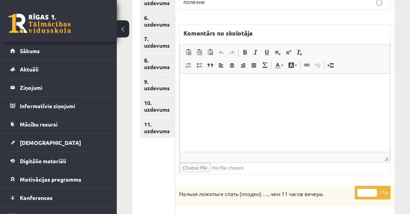
scroll to position [356, 0]
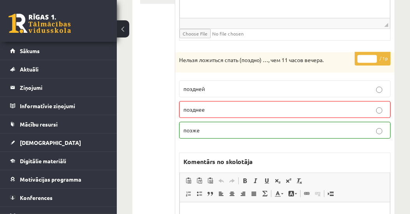
type input "*"
click at [374, 55] on input "*" at bounding box center [367, 59] width 19 height 8
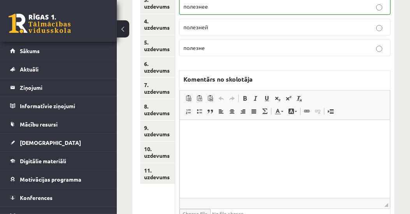
scroll to position [133, 0]
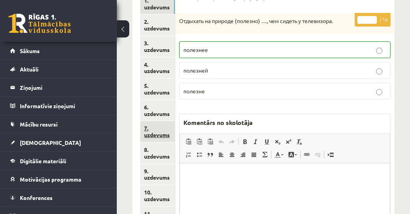
click at [150, 133] on link "7. uzdevums" at bounding box center [157, 131] width 35 height 21
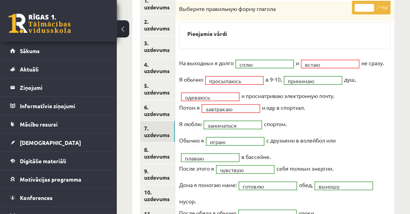
scroll to position [0, 0]
click at [370, 5] on input "**" at bounding box center [364, 8] width 19 height 8
type input "**"
click at [370, 5] on input "**" at bounding box center [364, 8] width 19 height 8
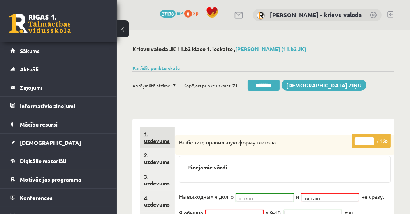
click at [156, 139] on link "1. uzdevums" at bounding box center [157, 137] width 35 height 21
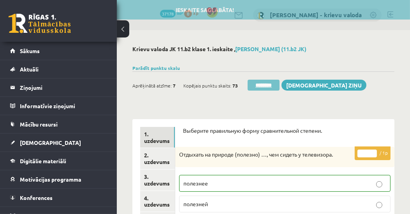
click at [269, 87] on input "********" at bounding box center [264, 85] width 32 height 11
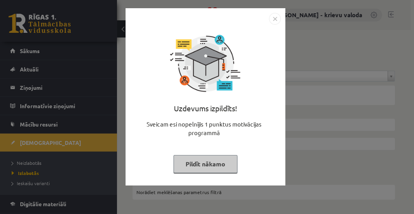
click at [214, 163] on button "Pildīt nākamo" at bounding box center [205, 164] width 64 height 18
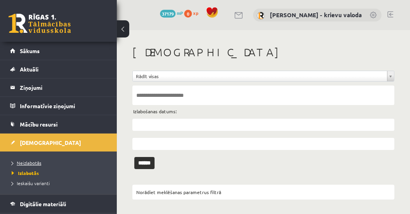
click at [22, 161] on span "Neizlabotās" at bounding box center [27, 162] width 30 height 6
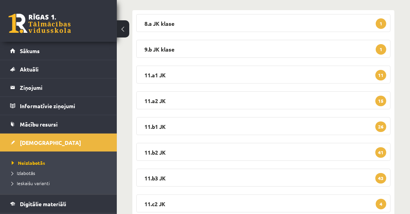
scroll to position [133, 0]
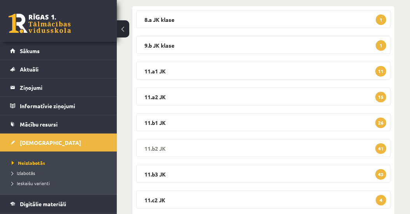
click at [161, 147] on legend "11.b2 JK 41" at bounding box center [263, 148] width 255 height 18
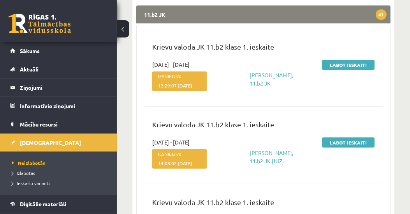
scroll to position [267, 0]
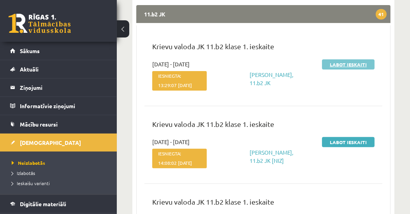
click at [350, 63] on link "Labot ieskaiti" at bounding box center [348, 64] width 53 height 10
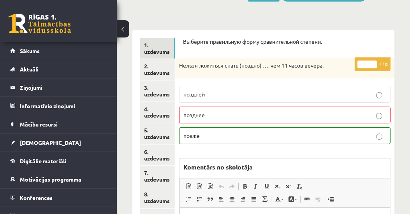
type input "*"
click at [375, 61] on input "*" at bounding box center [367, 64] width 19 height 8
click at [156, 179] on link "7. uzdevums" at bounding box center [157, 175] width 35 height 21
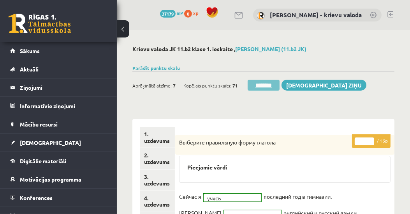
click at [265, 85] on input "********" at bounding box center [264, 85] width 32 height 11
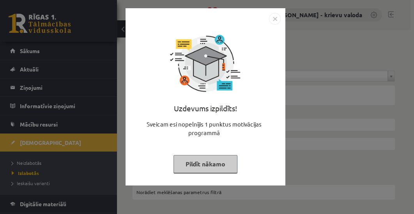
click at [221, 167] on button "Pildīt nākamo" at bounding box center [205, 164] width 64 height 18
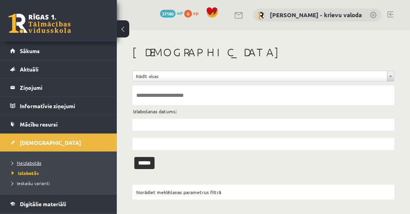
click at [35, 163] on span "Neizlabotās" at bounding box center [27, 162] width 30 height 6
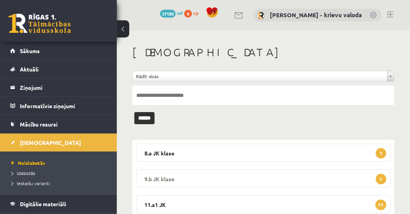
scroll to position [89, 0]
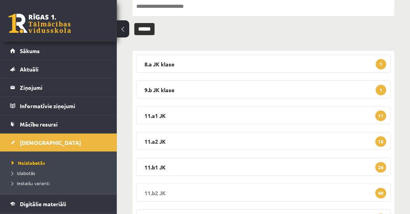
click at [147, 194] on legend "11.b2 JK 40" at bounding box center [263, 192] width 255 height 18
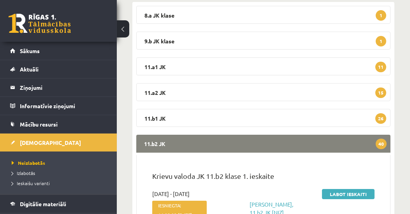
scroll to position [223, 0]
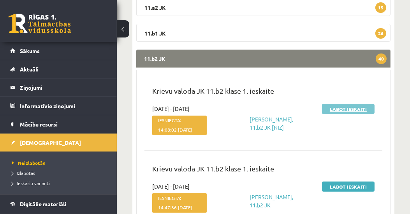
click at [348, 110] on link "Labot ieskaiti" at bounding box center [348, 109] width 53 height 10
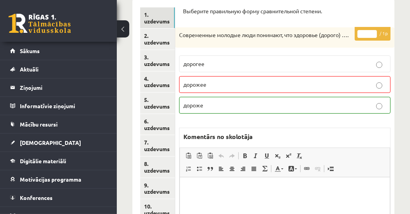
scroll to position [113, 0]
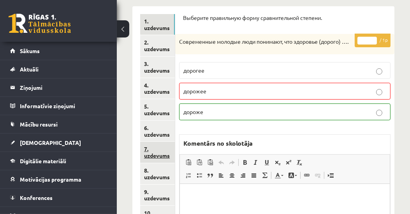
click at [158, 151] on link "7. uzdevums" at bounding box center [157, 151] width 35 height 21
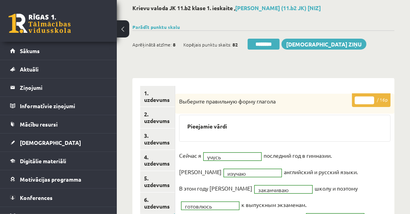
scroll to position [23, 0]
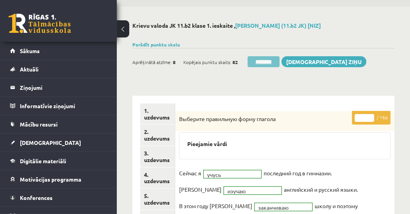
click at [272, 63] on input "********" at bounding box center [264, 61] width 32 height 11
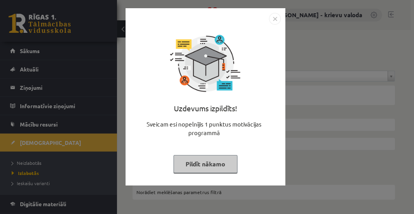
click at [224, 161] on button "Pildīt nākamo" at bounding box center [205, 164] width 64 height 18
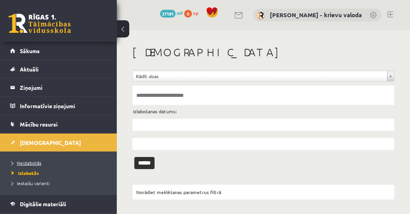
click at [26, 161] on span "Neizlabotās" at bounding box center [27, 162] width 30 height 6
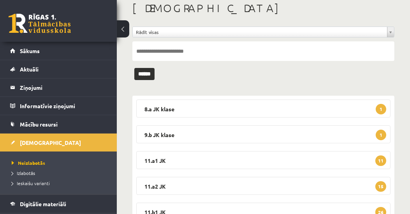
scroll to position [89, 0]
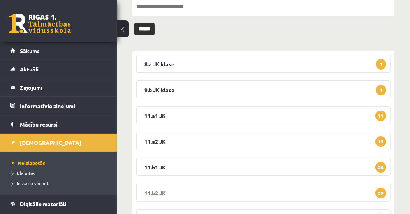
click at [159, 194] on legend "11.b2 JK 39" at bounding box center [263, 192] width 255 height 18
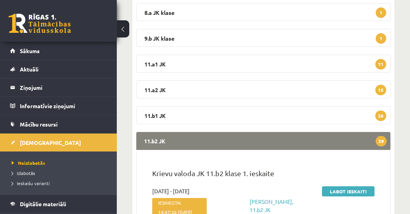
scroll to position [178, 0]
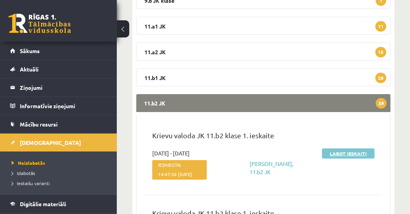
click at [347, 154] on link "Labot ieskaiti" at bounding box center [348, 153] width 53 height 10
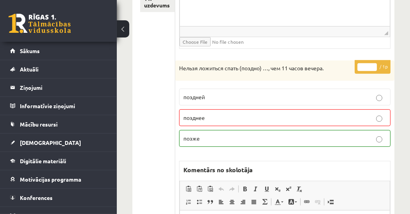
scroll to position [356, 0]
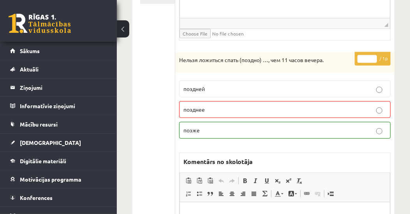
type input "*"
click at [375, 55] on input "*" at bounding box center [367, 59] width 19 height 8
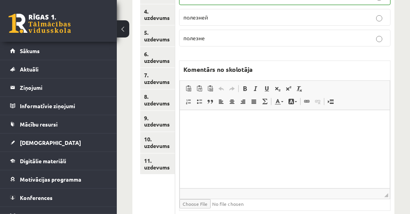
scroll to position [178, 0]
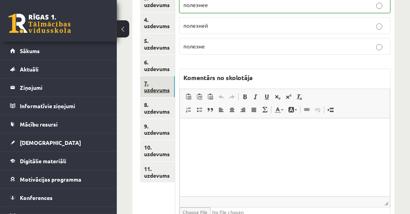
click at [155, 90] on link "7. uzdevums" at bounding box center [157, 86] width 35 height 21
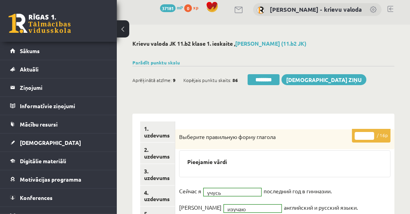
scroll to position [0, 0]
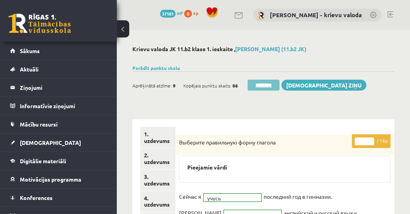
click at [269, 85] on input "********" at bounding box center [264, 85] width 32 height 11
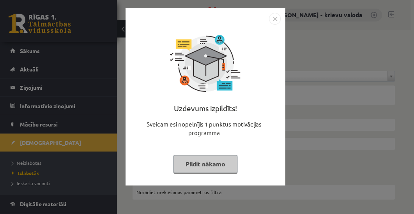
click at [217, 158] on button "Pildīt nākamo" at bounding box center [205, 164] width 64 height 18
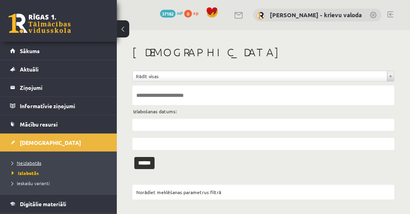
click at [25, 162] on span "Neizlabotās" at bounding box center [27, 162] width 30 height 6
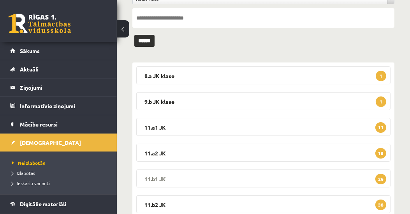
scroll to position [89, 0]
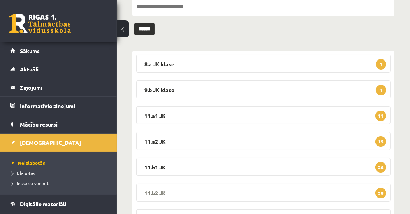
click at [157, 192] on legend "11.b2 JK 38" at bounding box center [263, 192] width 255 height 18
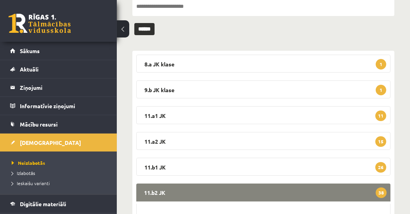
scroll to position [178, 0]
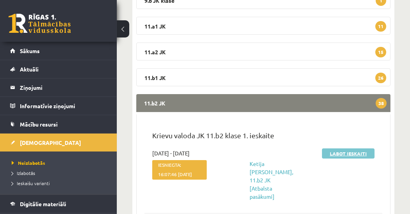
click at [337, 153] on link "Labot ieskaiti" at bounding box center [348, 153] width 53 height 10
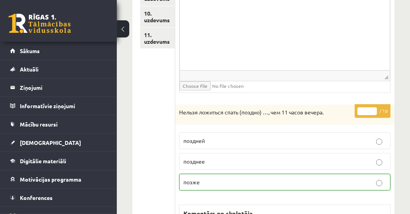
scroll to position [223, 0]
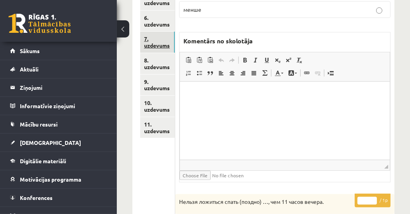
click at [147, 42] on link "7. uzdevums" at bounding box center [157, 42] width 35 height 21
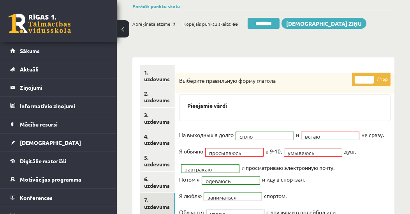
scroll to position [0, 0]
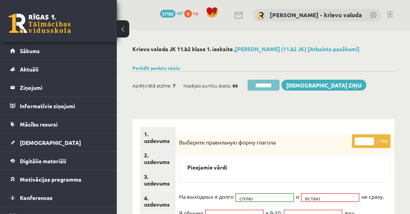
click at [266, 87] on input "********" at bounding box center [264, 85] width 32 height 11
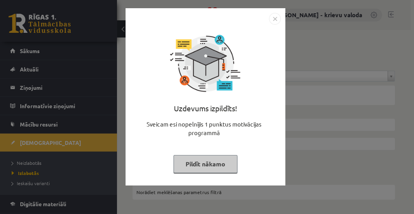
click at [227, 161] on button "Pildīt nākamo" at bounding box center [205, 164] width 64 height 18
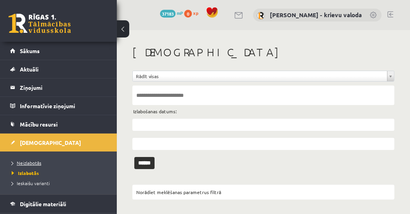
click at [30, 160] on span "Neizlabotās" at bounding box center [27, 162] width 30 height 6
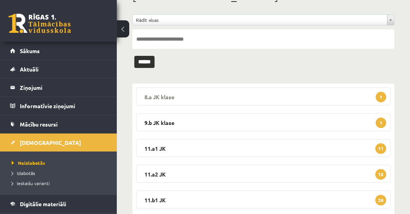
scroll to position [89, 0]
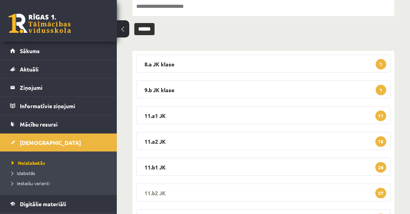
click at [155, 191] on legend "11.b2 JK 37" at bounding box center [263, 192] width 255 height 18
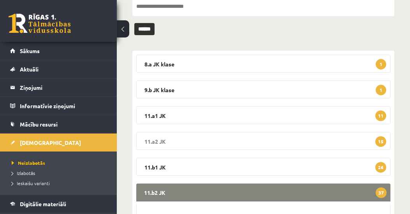
scroll to position [178, 0]
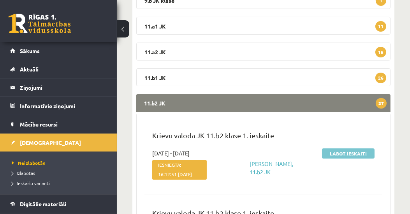
click at [339, 155] on link "Labot ieskaiti" at bounding box center [348, 153] width 53 height 10
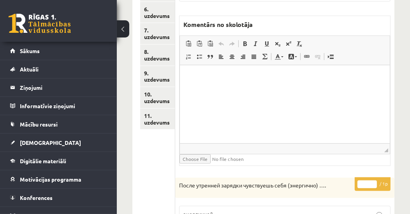
scroll to position [178, 0]
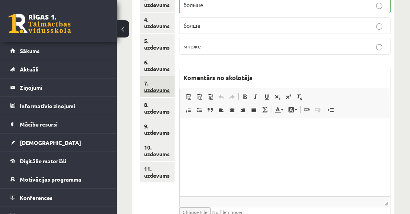
click at [155, 90] on link "7. uzdevums" at bounding box center [157, 86] width 35 height 21
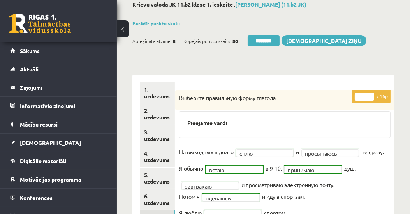
scroll to position [0, 0]
click at [272, 41] on input "********" at bounding box center [264, 40] width 32 height 11
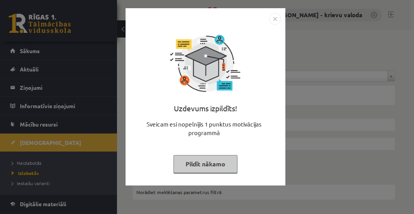
click at [214, 167] on button "Pildīt nākamo" at bounding box center [205, 164] width 64 height 18
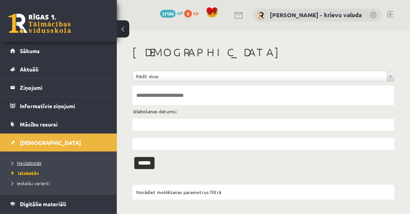
click at [38, 161] on span "Neizlabotās" at bounding box center [27, 162] width 30 height 6
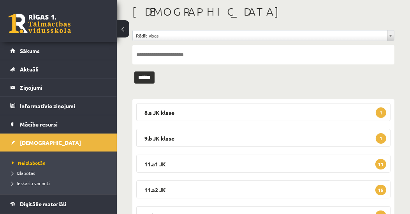
scroll to position [133, 0]
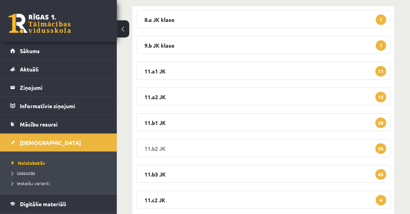
click at [160, 147] on legend "11.b2 JK 36" at bounding box center [263, 148] width 255 height 18
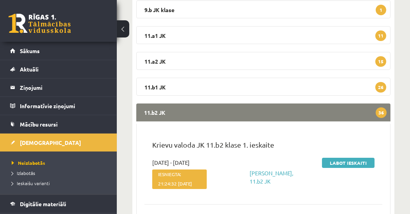
scroll to position [223, 0]
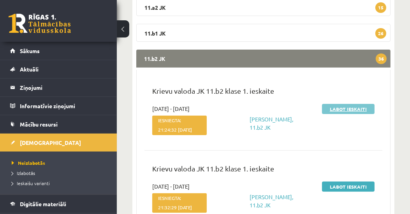
click at [352, 109] on link "Labot ieskaiti" at bounding box center [348, 109] width 53 height 10
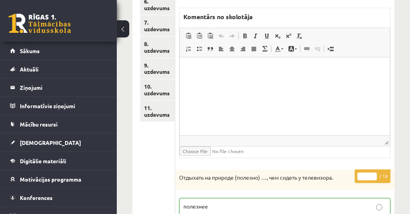
scroll to position [239, 0]
click at [161, 30] on link "7. uzdevums" at bounding box center [157, 26] width 35 height 21
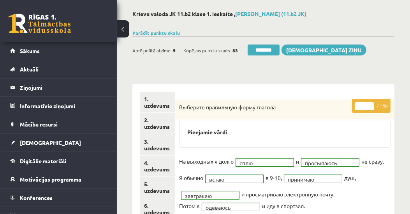
scroll to position [16, 0]
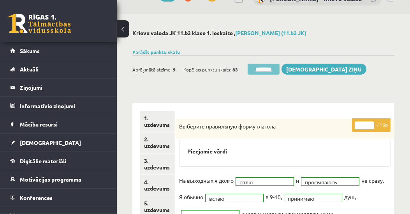
drag, startPoint x: 267, startPoint y: 69, endPoint x: 223, endPoint y: 14, distance: 71.3
click at [267, 69] on input "********" at bounding box center [264, 69] width 32 height 11
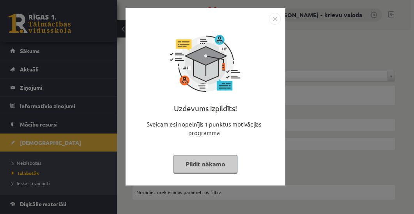
click at [209, 164] on button "Pildīt nākamo" at bounding box center [205, 164] width 64 height 18
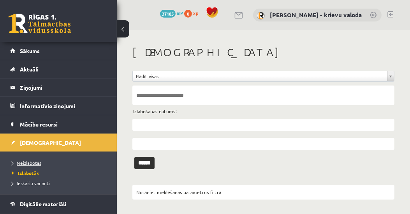
click at [35, 164] on span "Neizlabotās" at bounding box center [27, 162] width 30 height 6
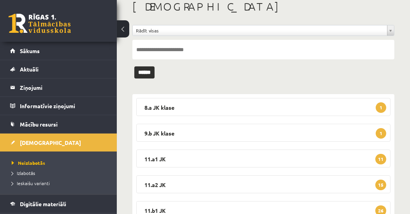
scroll to position [89, 0]
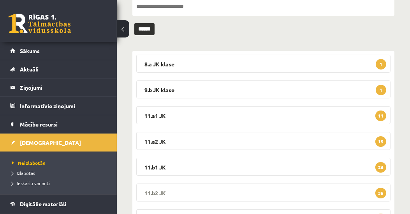
click at [153, 190] on legend "11.b2 JK 35" at bounding box center [263, 192] width 255 height 18
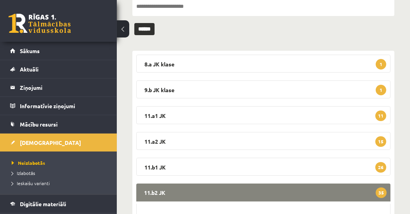
scroll to position [178, 0]
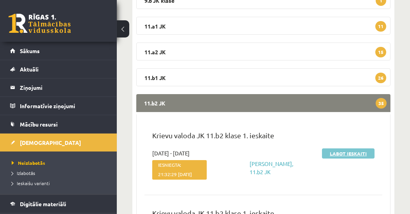
click at [353, 154] on link "Labot ieskaiti" at bounding box center [348, 153] width 53 height 10
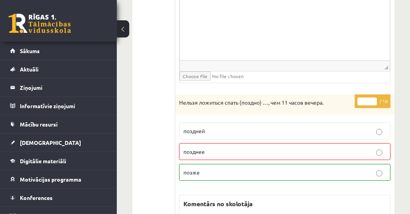
scroll to position [579, 0]
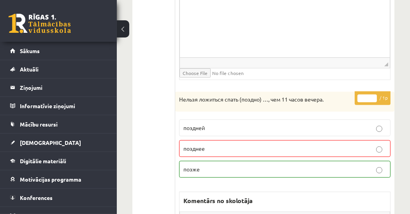
type input "*"
click at [374, 94] on input "*" at bounding box center [367, 98] width 19 height 8
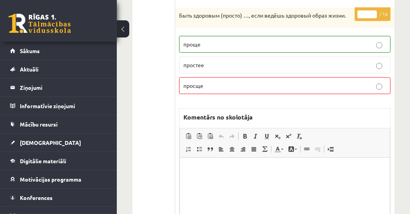
scroll to position [223, 0]
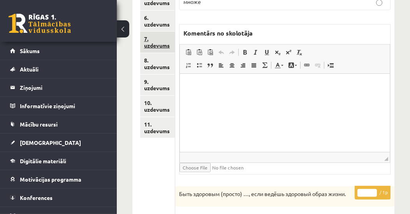
click at [166, 47] on link "7. uzdevums" at bounding box center [157, 42] width 35 height 21
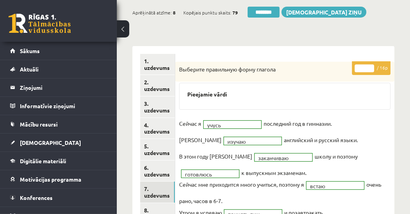
scroll to position [44, 0]
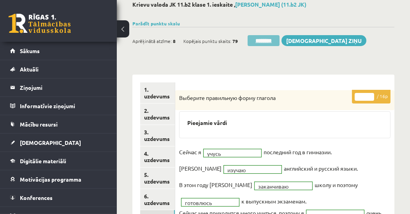
click at [264, 41] on input "********" at bounding box center [264, 40] width 32 height 11
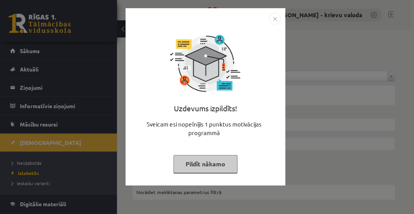
click at [212, 166] on button "Pildīt nākamo" at bounding box center [205, 164] width 64 height 18
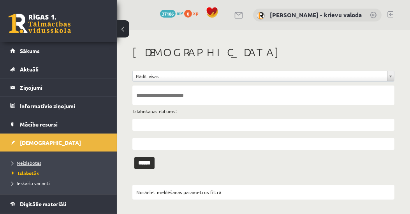
click at [33, 161] on span "Neizlabotās" at bounding box center [27, 162] width 30 height 6
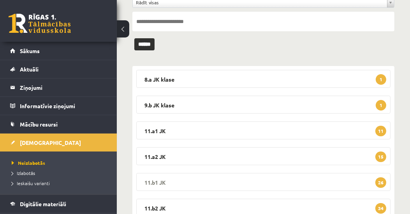
scroll to position [89, 0]
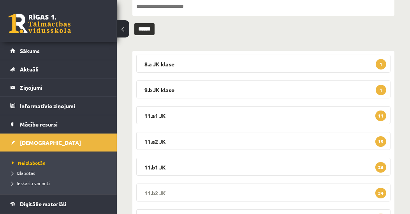
click at [156, 188] on legend "11.b2 JK 34" at bounding box center [263, 192] width 255 height 18
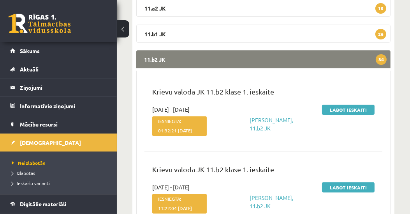
scroll to position [223, 0]
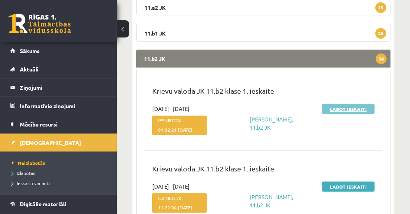
click at [347, 108] on link "Labot ieskaiti" at bounding box center [348, 109] width 53 height 10
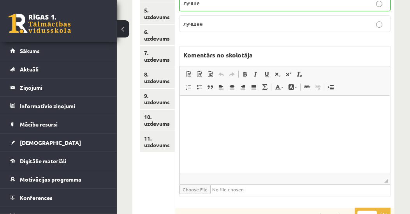
scroll to position [157, 0]
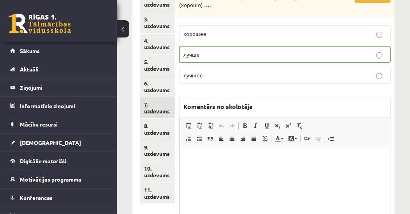
click at [158, 111] on link "7. uzdevums" at bounding box center [157, 107] width 35 height 21
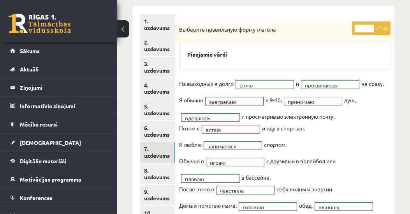
scroll to position [0, 0]
type input "**"
click at [373, 25] on input "**" at bounding box center [364, 29] width 19 height 8
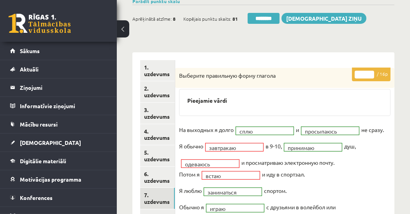
scroll to position [23, 0]
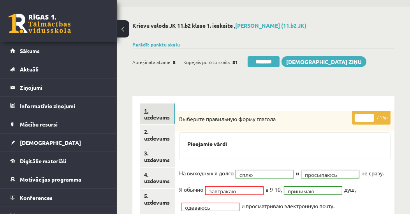
click at [157, 115] on link "1. uzdevums" at bounding box center [157, 113] width 35 height 21
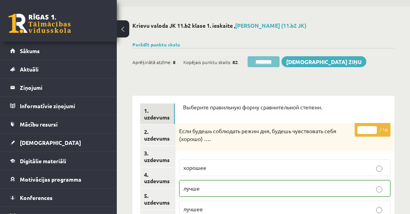
click at [262, 62] on input "********" at bounding box center [264, 61] width 32 height 11
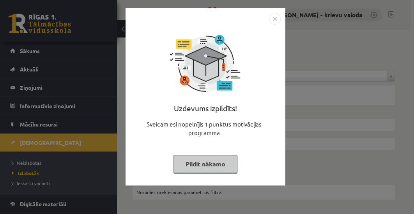
click at [210, 166] on button "Pildīt nākamo" at bounding box center [205, 164] width 64 height 18
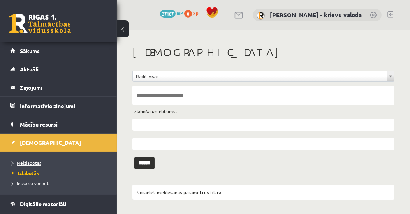
click at [28, 163] on span "Neizlabotās" at bounding box center [27, 162] width 30 height 6
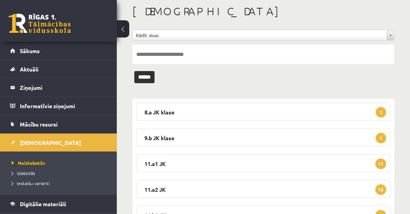
scroll to position [89, 0]
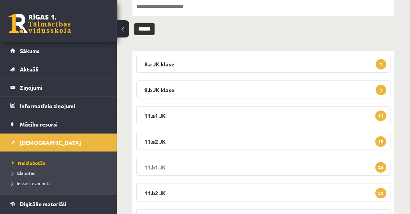
click at [158, 163] on legend "11.b1 JK 26" at bounding box center [263, 166] width 255 height 18
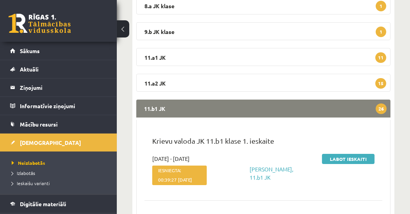
scroll to position [223, 0]
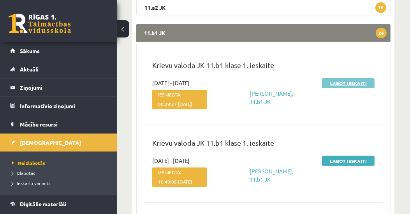
click at [352, 83] on link "Labot ieskaiti" at bounding box center [348, 83] width 53 height 10
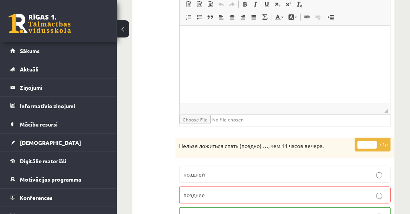
scroll to position [846, 0]
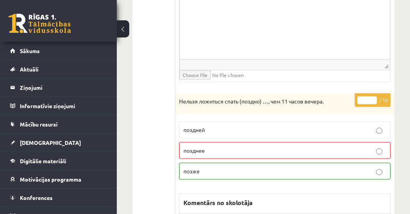
type input "*"
click at [373, 96] on input "*" at bounding box center [367, 100] width 19 height 8
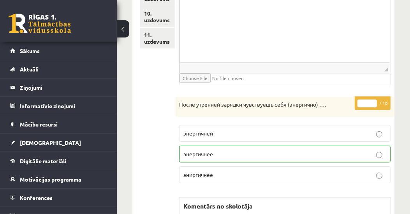
scroll to position [223, 0]
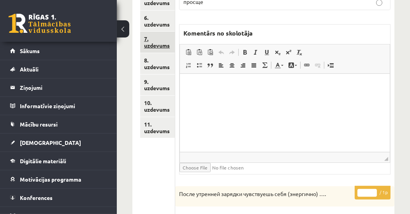
click at [168, 46] on link "7. uzdevums" at bounding box center [157, 42] width 35 height 21
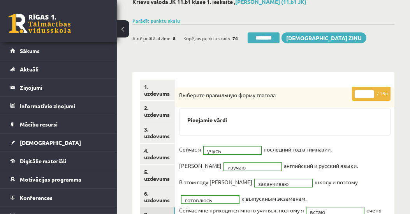
scroll to position [0, 0]
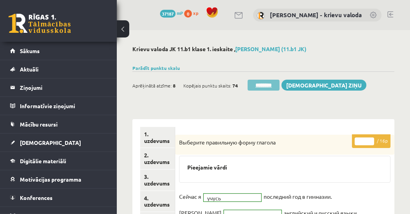
click at [266, 85] on input "********" at bounding box center [264, 85] width 32 height 11
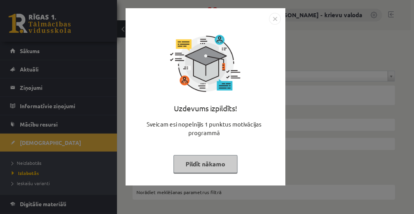
click at [217, 164] on button "Pildīt nākamo" at bounding box center [205, 164] width 64 height 18
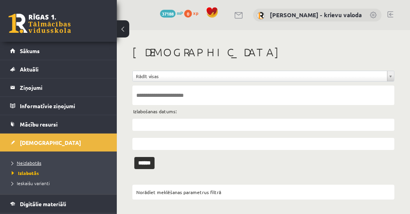
click at [29, 161] on span "Neizlabotās" at bounding box center [27, 162] width 30 height 6
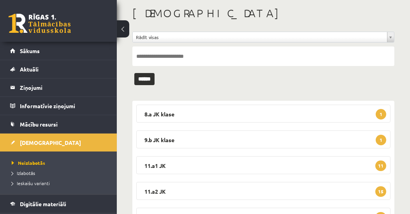
scroll to position [89, 0]
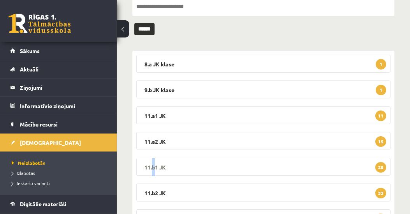
click at [152, 165] on legend "11.b1 JK 25" at bounding box center [263, 166] width 255 height 18
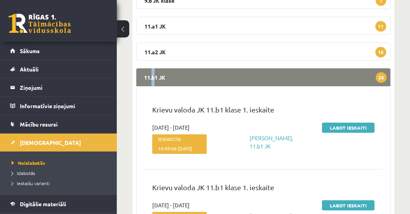
scroll to position [178, 0]
click at [346, 126] on link "Labot ieskaiti" at bounding box center [348, 127] width 53 height 10
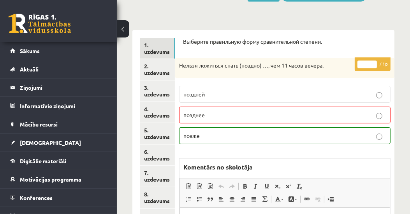
type input "*"
click at [375, 62] on input "*" at bounding box center [367, 64] width 19 height 8
click at [155, 180] on link "7. uzdevums" at bounding box center [157, 175] width 35 height 21
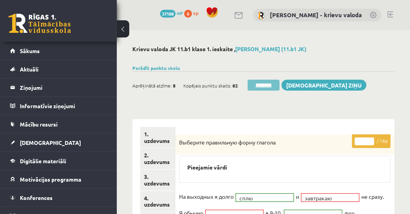
click at [258, 83] on input "********" at bounding box center [264, 85] width 32 height 11
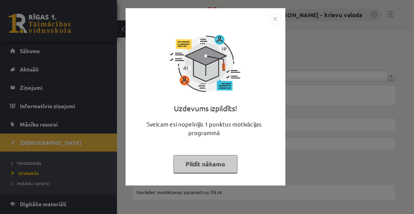
click at [206, 163] on button "Pildīt nākamo" at bounding box center [205, 164] width 64 height 18
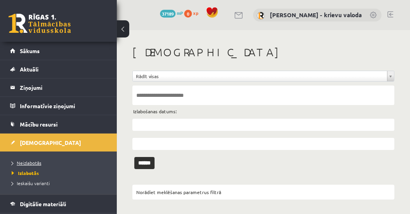
click at [30, 162] on span "Neizlabotās" at bounding box center [27, 162] width 30 height 6
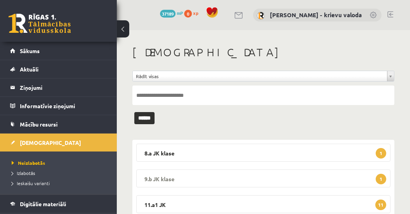
scroll to position [89, 0]
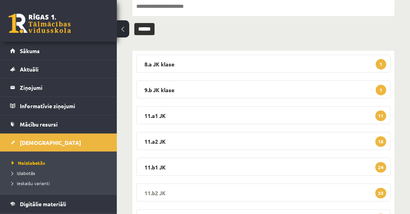
click at [154, 184] on legend "11.b2 JK 33" at bounding box center [263, 192] width 255 height 18
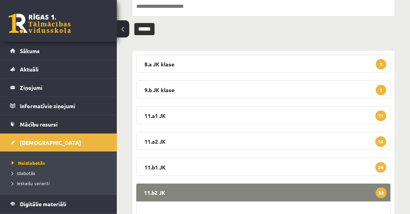
scroll to position [223, 0]
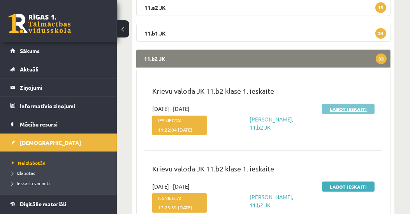
click at [347, 110] on link "Labot ieskaiti" at bounding box center [348, 109] width 53 height 10
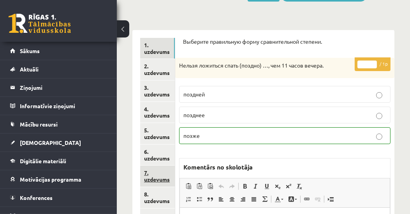
click at [157, 178] on link "7. uzdevums" at bounding box center [157, 175] width 35 height 21
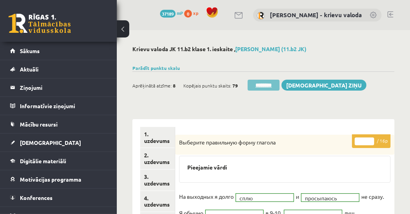
click at [267, 85] on input "********" at bounding box center [264, 85] width 32 height 11
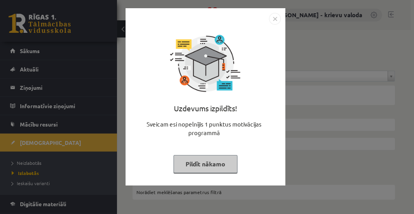
drag, startPoint x: 209, startPoint y: 163, endPoint x: 203, endPoint y: 164, distance: 5.5
click at [209, 164] on button "Pildīt nākamo" at bounding box center [205, 164] width 64 height 18
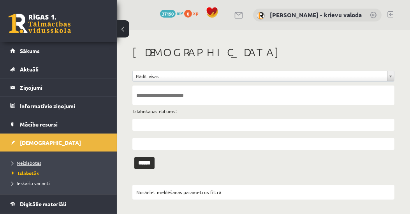
click at [35, 163] on span "Neizlabotās" at bounding box center [27, 162] width 30 height 6
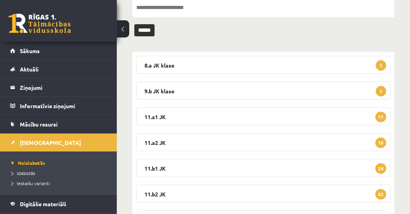
scroll to position [89, 0]
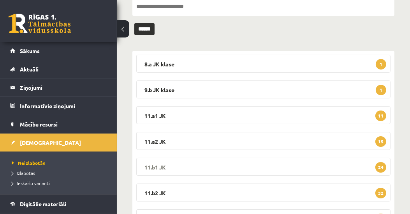
click at [160, 167] on legend "11.b1 JK 24" at bounding box center [263, 166] width 255 height 18
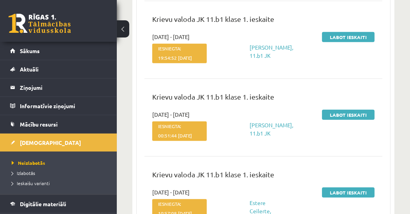
scroll to position [490, 0]
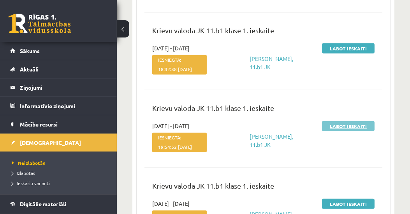
click at [346, 131] on link "Labot ieskaiti" at bounding box center [348, 126] width 53 height 10
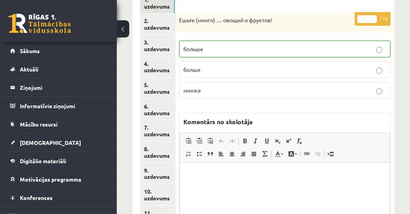
scroll to position [133, 0]
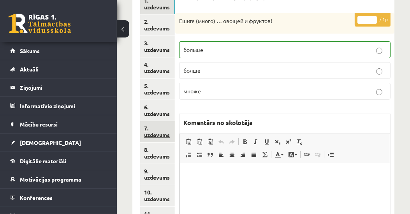
click at [161, 135] on link "7. uzdevums" at bounding box center [157, 131] width 35 height 21
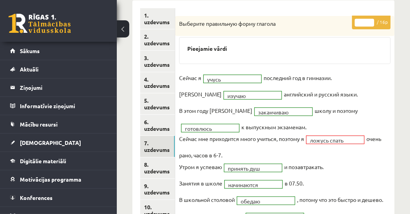
scroll to position [0, 0]
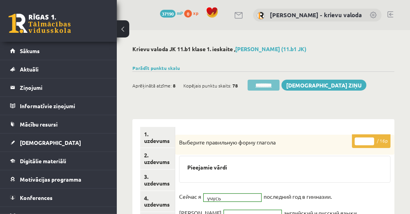
click at [267, 85] on input "********" at bounding box center [264, 85] width 32 height 11
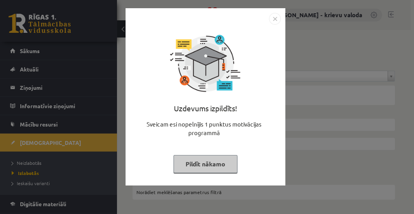
click at [226, 164] on button "Pildīt nākamo" at bounding box center [205, 164] width 64 height 18
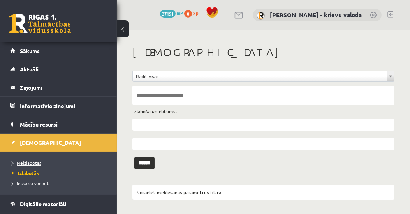
click at [22, 160] on span "Neizlabotās" at bounding box center [27, 162] width 30 height 6
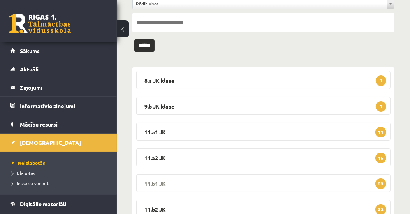
scroll to position [89, 0]
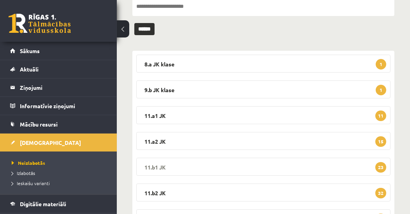
click at [151, 167] on legend "11.b1 JK 23" at bounding box center [263, 166] width 255 height 18
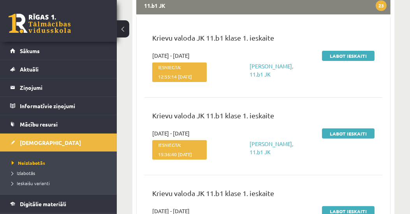
scroll to position [223, 0]
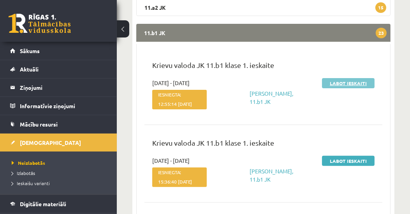
click at [351, 83] on link "Labot ieskaiti" at bounding box center [348, 83] width 53 height 10
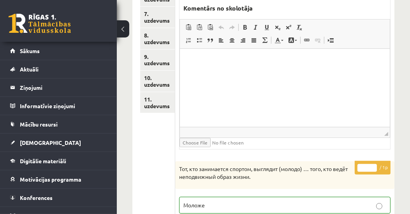
scroll to position [239, 0]
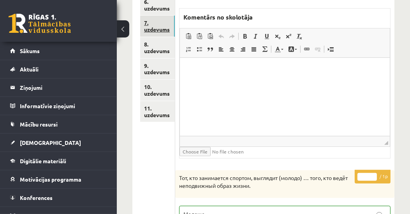
click at [143, 26] on link "7. uzdevums" at bounding box center [157, 26] width 35 height 21
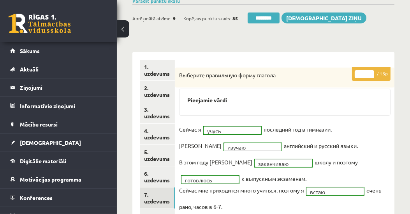
scroll to position [60, 0]
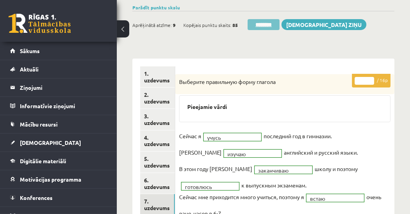
click at [265, 25] on input "********" at bounding box center [264, 24] width 32 height 11
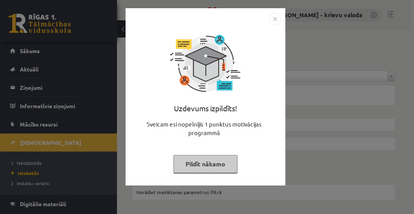
click at [215, 160] on button "Pildīt nākamo" at bounding box center [205, 164] width 64 height 18
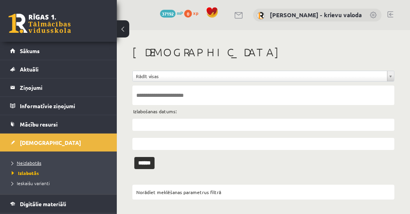
click at [27, 160] on span "Neizlabotās" at bounding box center [27, 162] width 30 height 6
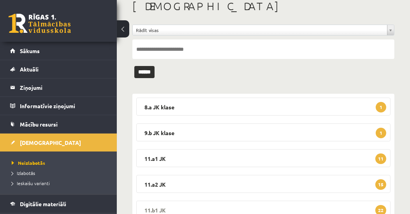
scroll to position [89, 0]
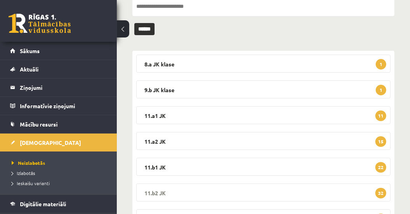
click at [157, 193] on legend "11.b2 JK 32" at bounding box center [263, 192] width 255 height 18
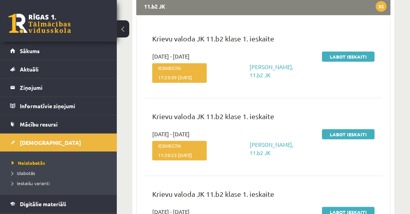
scroll to position [312, 0]
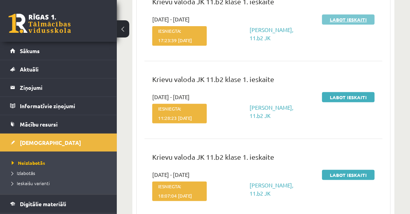
click at [345, 20] on link "Labot ieskaiti" at bounding box center [348, 19] width 53 height 10
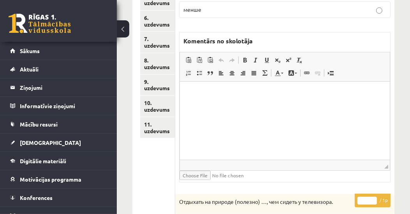
scroll to position [89, 0]
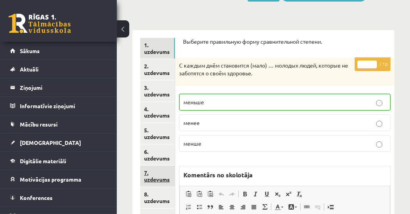
click at [158, 178] on link "7. uzdevums" at bounding box center [157, 175] width 35 height 21
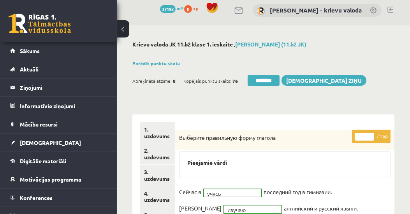
scroll to position [0, 0]
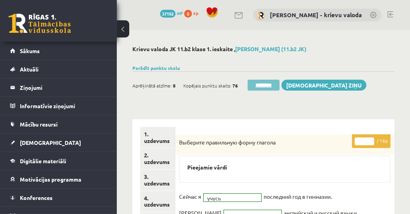
click at [268, 84] on input "********" at bounding box center [264, 85] width 32 height 11
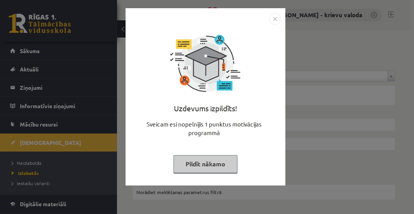
click at [207, 161] on button "Pildīt nākamo" at bounding box center [205, 164] width 64 height 18
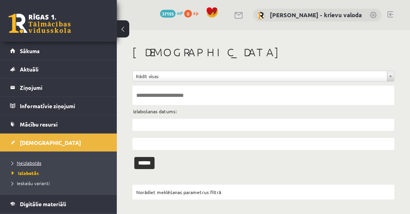
click at [29, 163] on span "Neizlabotās" at bounding box center [27, 162] width 30 height 6
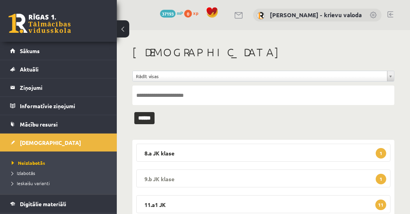
scroll to position [133, 0]
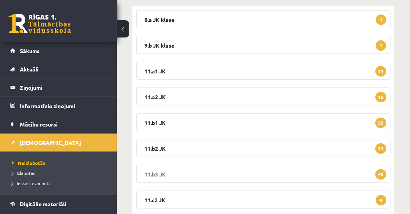
click at [156, 173] on legend "11.b3 JK 43" at bounding box center [263, 173] width 255 height 18
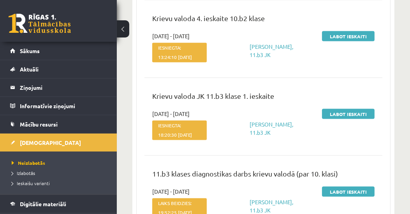
scroll to position [1158, 0]
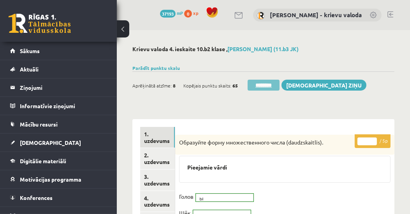
click at [267, 87] on input "********" at bounding box center [264, 85] width 32 height 11
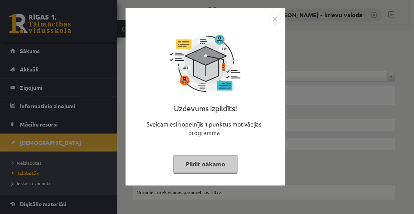
click at [206, 168] on button "Pildīt nākamo" at bounding box center [205, 164] width 64 height 18
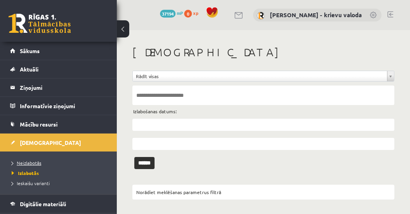
click at [26, 161] on span "Neizlabotās" at bounding box center [27, 162] width 30 height 6
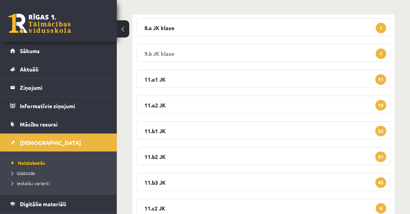
scroll to position [133, 0]
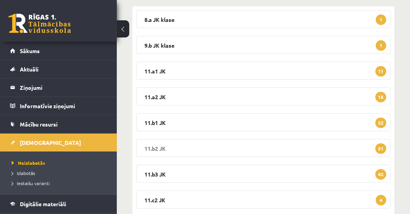
click at [156, 141] on legend "11.b2 JK 31" at bounding box center [263, 148] width 255 height 18
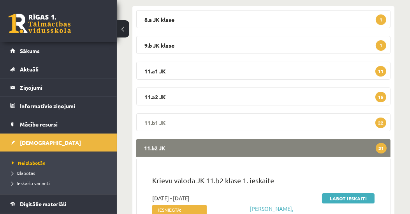
click at [154, 122] on legend "11.b1 JK 22" at bounding box center [263, 122] width 255 height 18
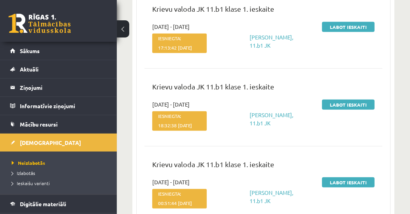
scroll to position [178, 0]
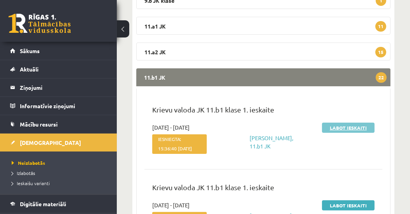
click at [359, 128] on link "Labot ieskaiti" at bounding box center [348, 127] width 53 height 10
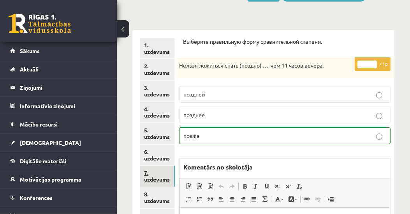
click at [147, 177] on link "7. uzdevums" at bounding box center [157, 175] width 35 height 21
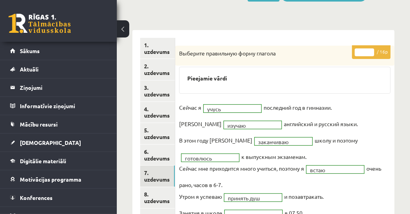
scroll to position [44, 0]
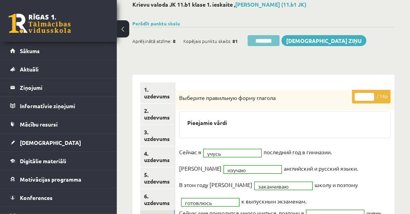
click at [269, 42] on input "********" at bounding box center [264, 40] width 32 height 11
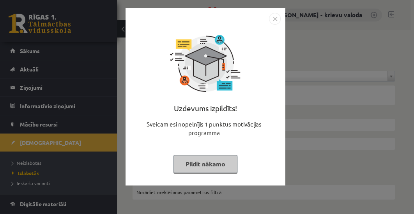
click at [180, 164] on button "Pildīt nākamo" at bounding box center [205, 164] width 64 height 18
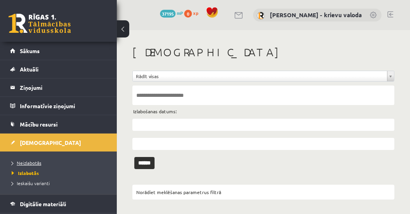
click at [32, 164] on link "Neizlabotās" at bounding box center [60, 162] width 97 height 7
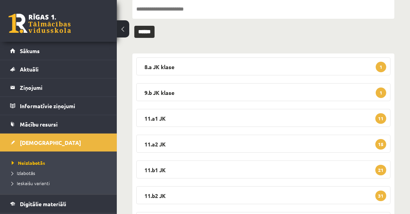
scroll to position [89, 0]
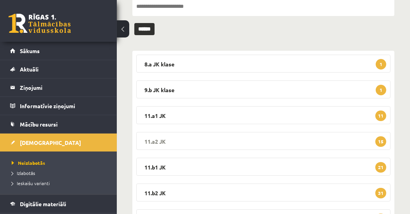
click at [156, 141] on legend "11.a2 JK 15" at bounding box center [263, 141] width 255 height 18
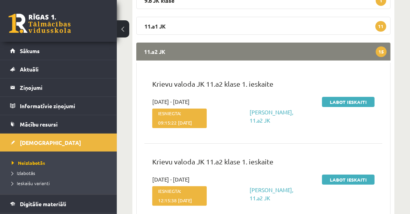
scroll to position [267, 0]
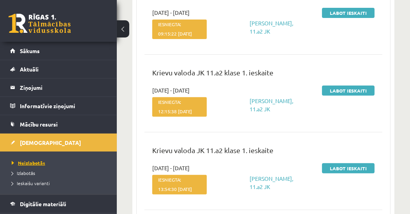
click at [42, 161] on span "Neizlabotās" at bounding box center [29, 162] width 34 height 6
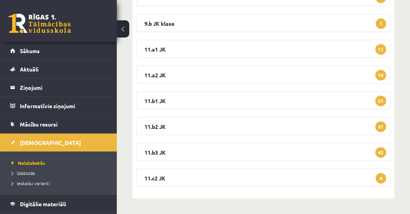
scroll to position [154, 0]
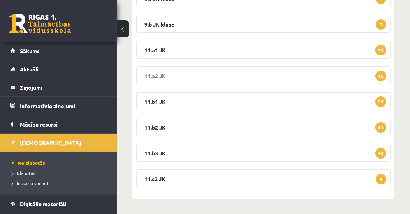
click at [161, 74] on legend "11.a2 JK 15" at bounding box center [263, 75] width 255 height 18
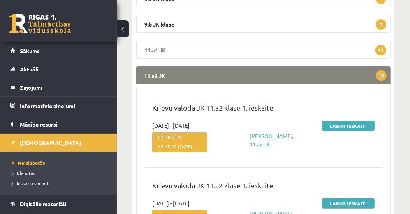
click at [147, 48] on legend "11.a1 JK 11" at bounding box center [263, 50] width 255 height 18
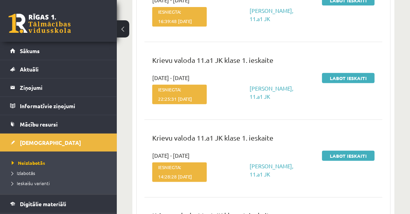
scroll to position [332, 0]
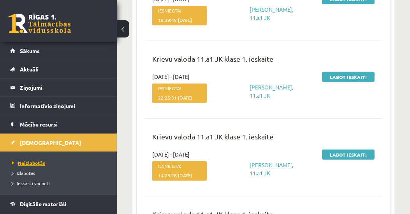
click at [27, 158] on li "Neizlabotās" at bounding box center [60, 162] width 97 height 10
click at [28, 164] on link "Neizlabotās" at bounding box center [60, 162] width 97 height 7
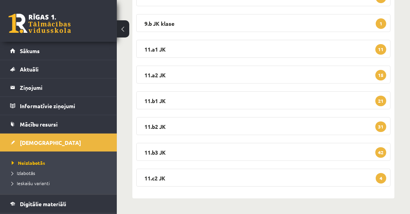
scroll to position [154, 0]
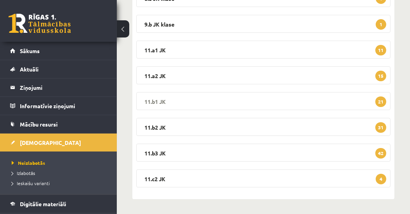
click at [161, 100] on legend "11.b1 JK 21" at bounding box center [263, 101] width 255 height 18
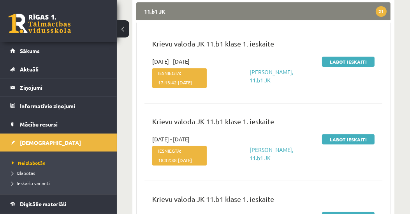
scroll to position [244, 0]
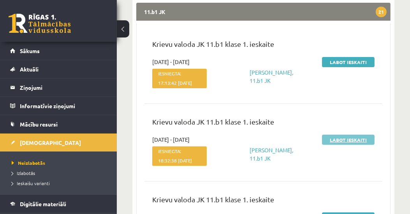
click at [344, 145] on link "Labot ieskaiti" at bounding box center [348, 139] width 53 height 10
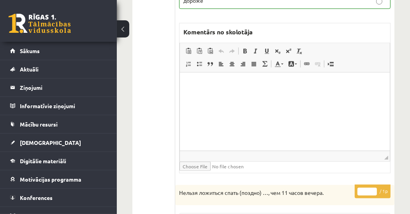
scroll to position [1114, 0]
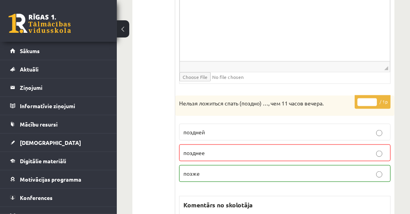
type input "*"
click at [375, 99] on input "*" at bounding box center [367, 102] width 19 height 8
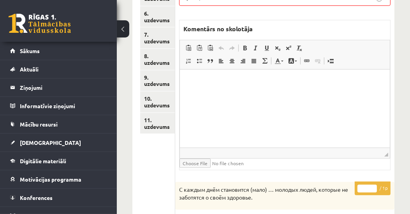
scroll to position [223, 0]
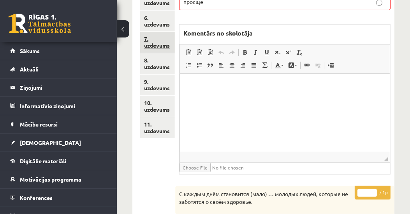
click at [160, 44] on link "7. uzdevums" at bounding box center [157, 42] width 35 height 21
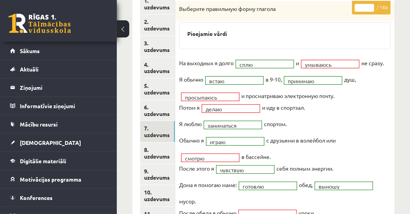
scroll to position [44, 0]
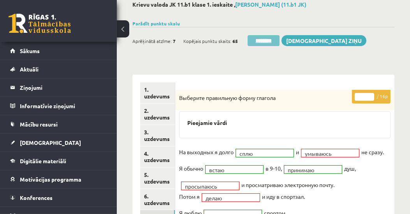
click at [258, 41] on input "********" at bounding box center [264, 40] width 32 height 11
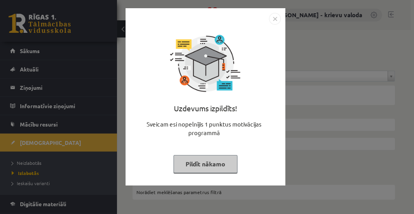
click at [214, 164] on button "Pildīt nākamo" at bounding box center [205, 164] width 64 height 18
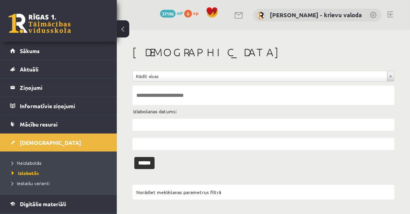
click at [24, 157] on li "Neizlabotās" at bounding box center [60, 162] width 97 height 10
click at [30, 163] on span "Neizlabotās" at bounding box center [29, 162] width 34 height 6
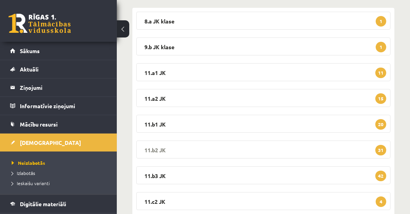
scroll to position [154, 0]
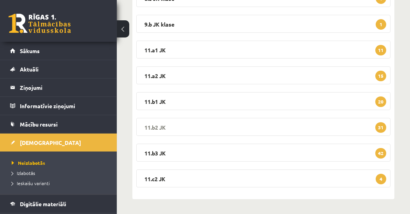
click at [158, 125] on legend "11.b2 JK 31" at bounding box center [263, 127] width 255 height 18
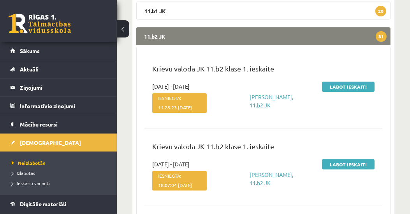
scroll to position [244, 0]
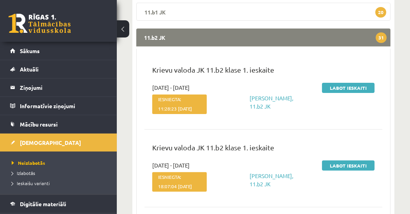
click at [157, 10] on legend "11.b1 JK 20" at bounding box center [263, 12] width 255 height 18
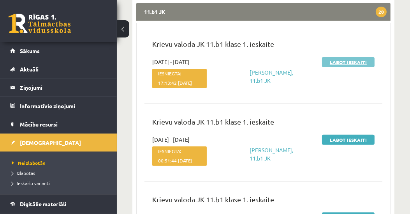
click at [338, 62] on link "Labot ieskaiti" at bounding box center [348, 62] width 53 height 10
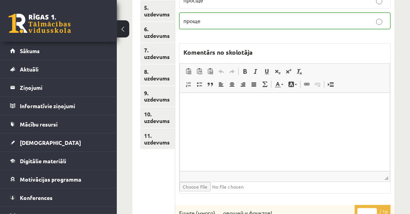
scroll to position [202, 0]
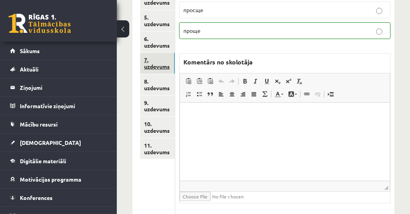
click at [151, 62] on link "7. uzdevums" at bounding box center [157, 63] width 35 height 21
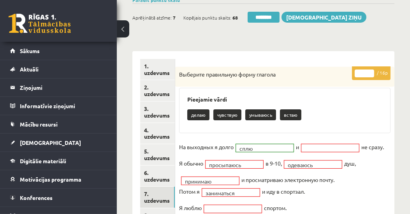
scroll to position [0, 0]
click at [157, 69] on link "1. uzdevums" at bounding box center [157, 69] width 35 height 21
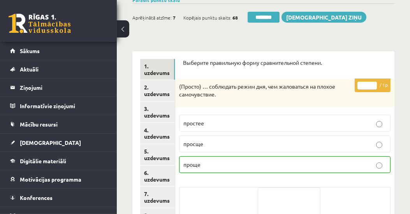
drag, startPoint x: 258, startPoint y: 16, endPoint x: 228, endPoint y: 15, distance: 29.6
click at [258, 16] on input "********" at bounding box center [264, 17] width 32 height 11
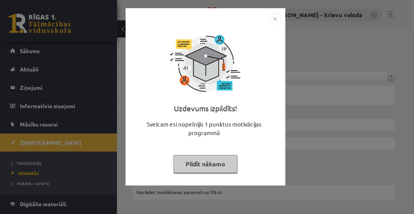
click at [226, 168] on button "Pildīt nākamo" at bounding box center [205, 164] width 64 height 18
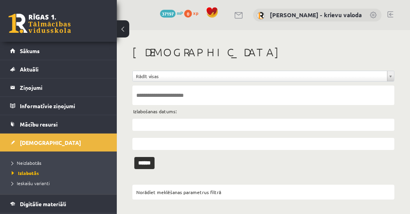
click at [392, 13] on link at bounding box center [391, 14] width 6 height 6
